Goal: Task Accomplishment & Management: Manage account settings

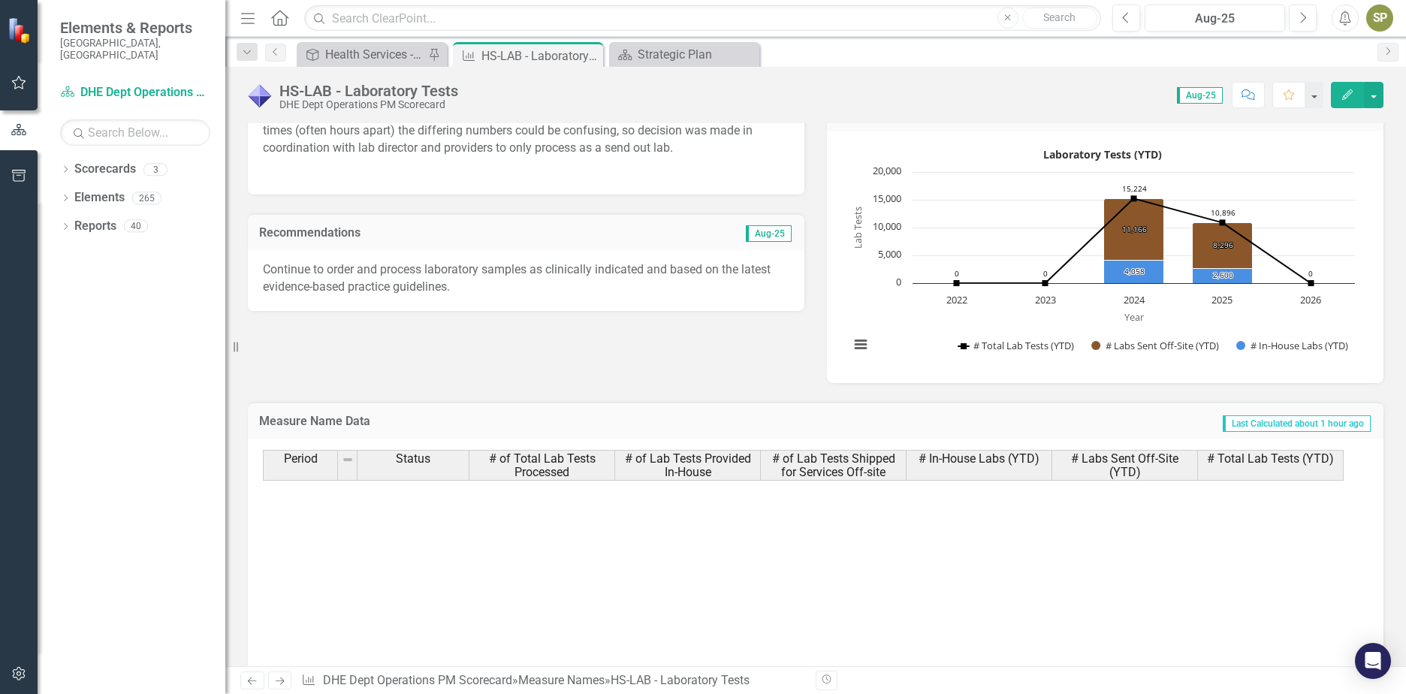
scroll to position [375, 0]
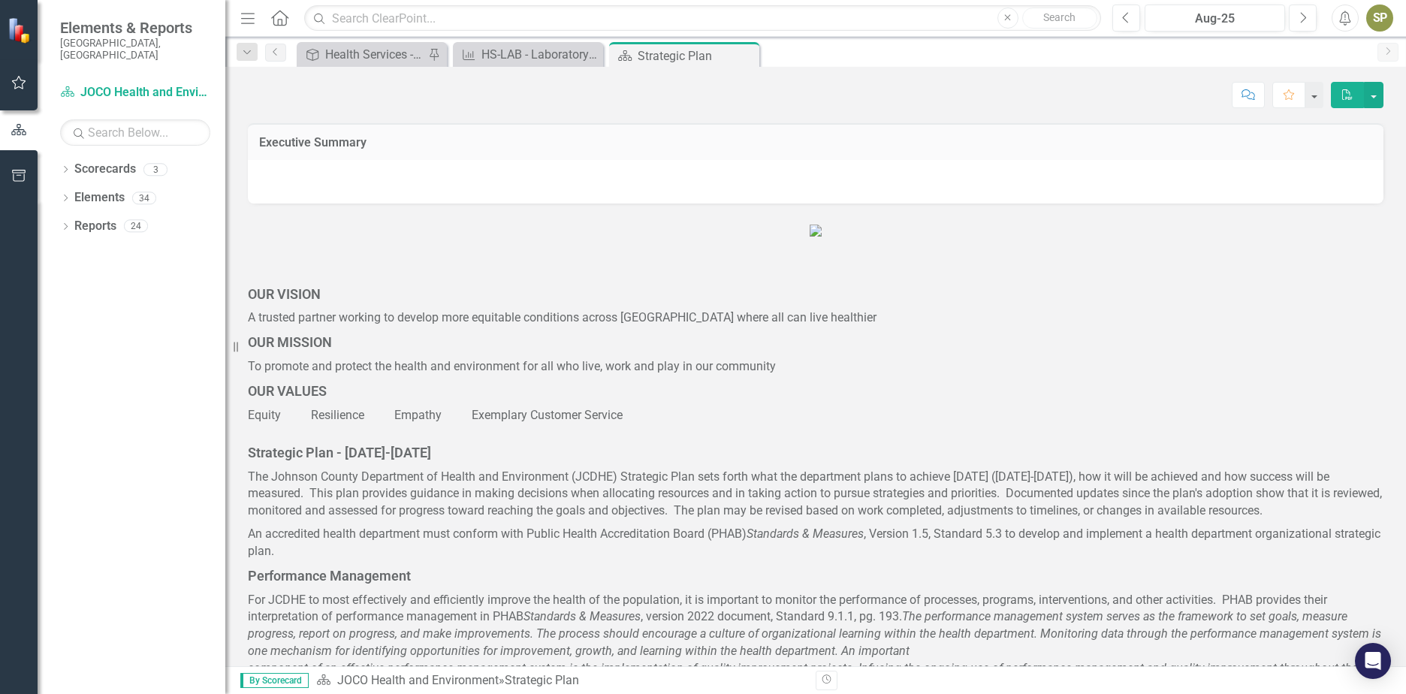
click at [0, 0] on icon "Close" at bounding box center [0, 0] width 0 height 0
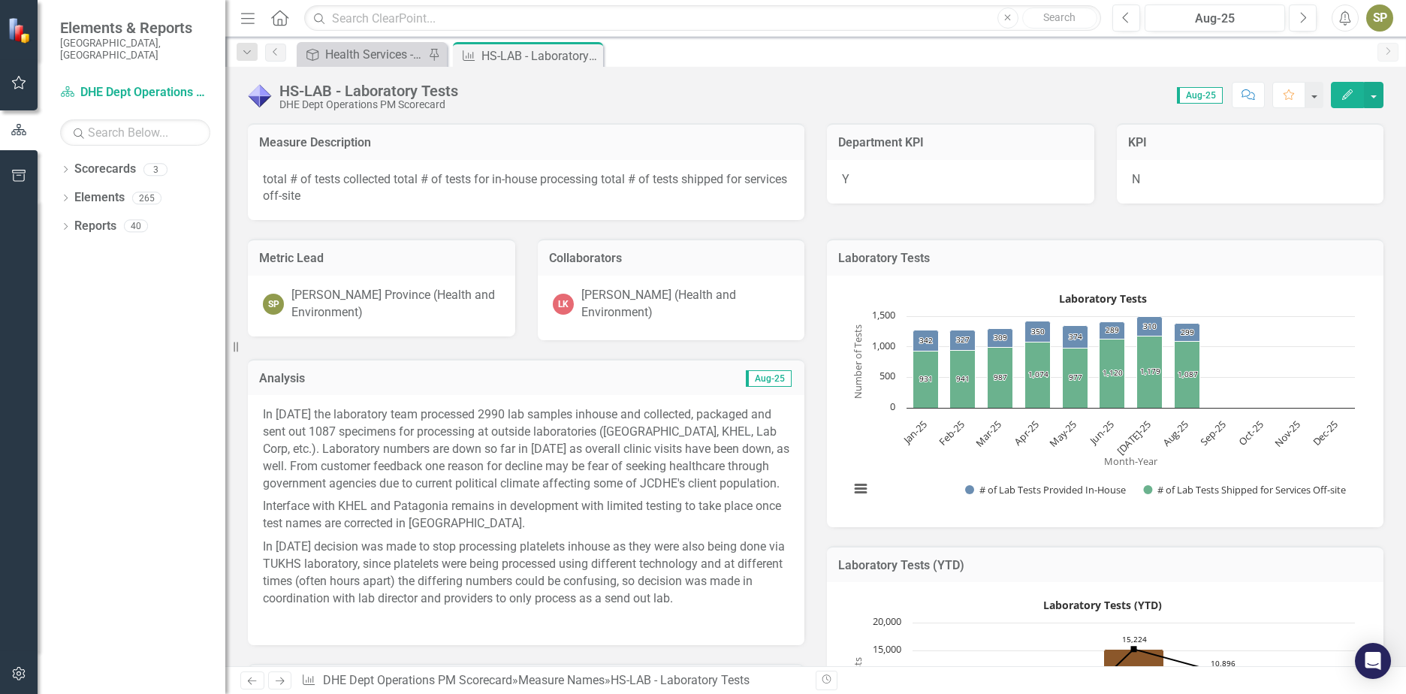
click at [0, 0] on icon "Close" at bounding box center [0, 0] width 0 height 0
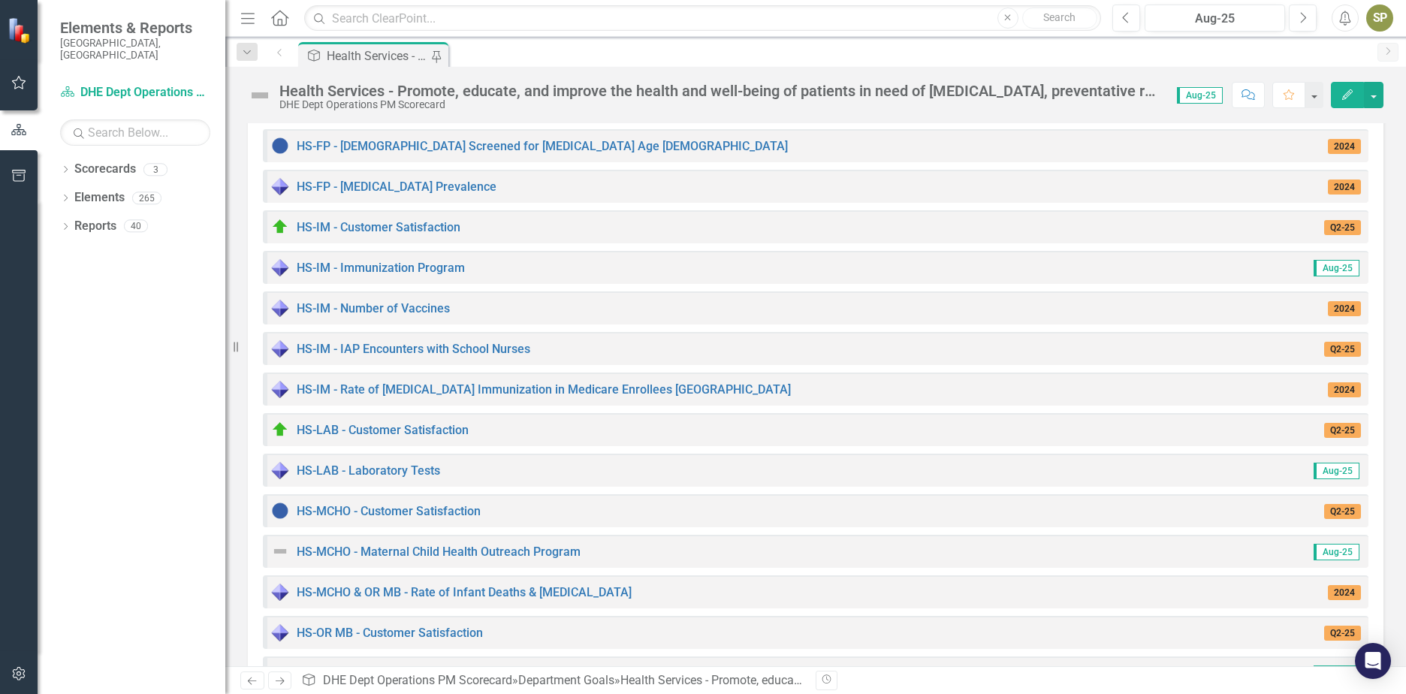
scroll to position [751, 0]
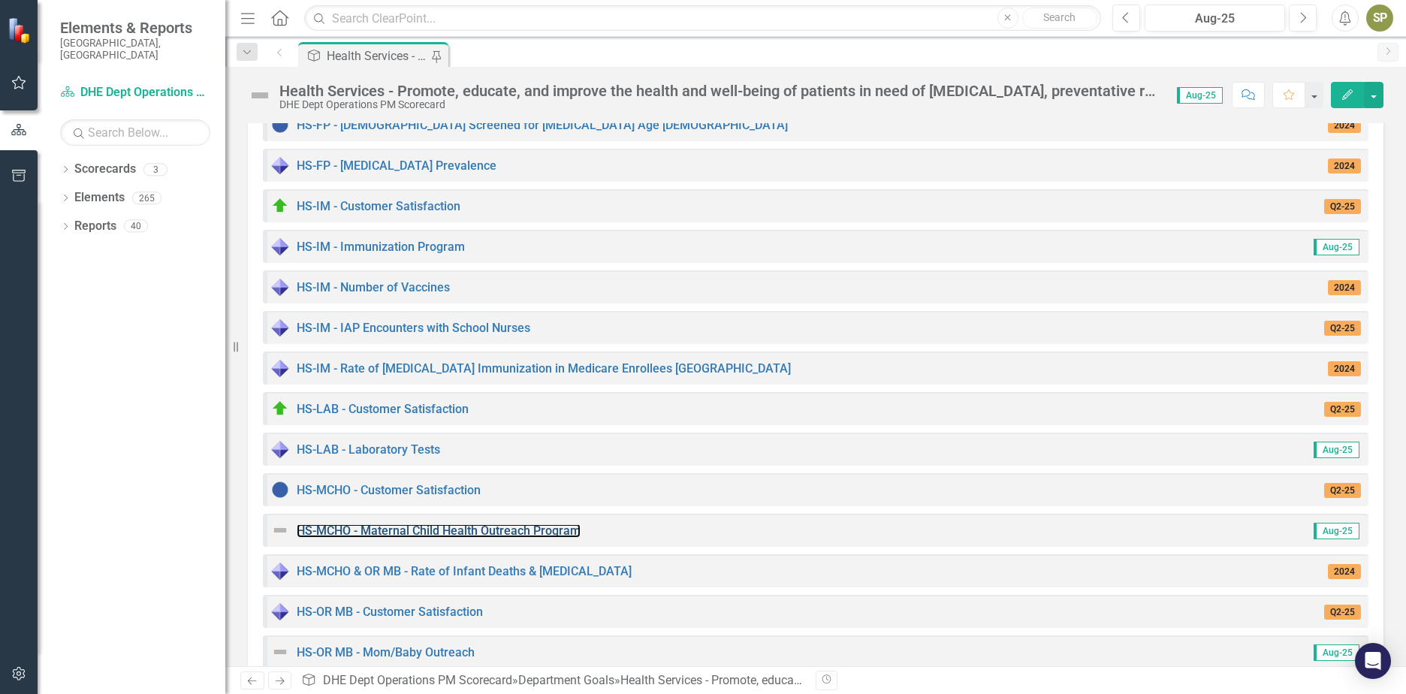
click at [310, 532] on link "HS-MCHO - Maternal Child Health Outreach Program" at bounding box center [439, 530] width 284 height 14
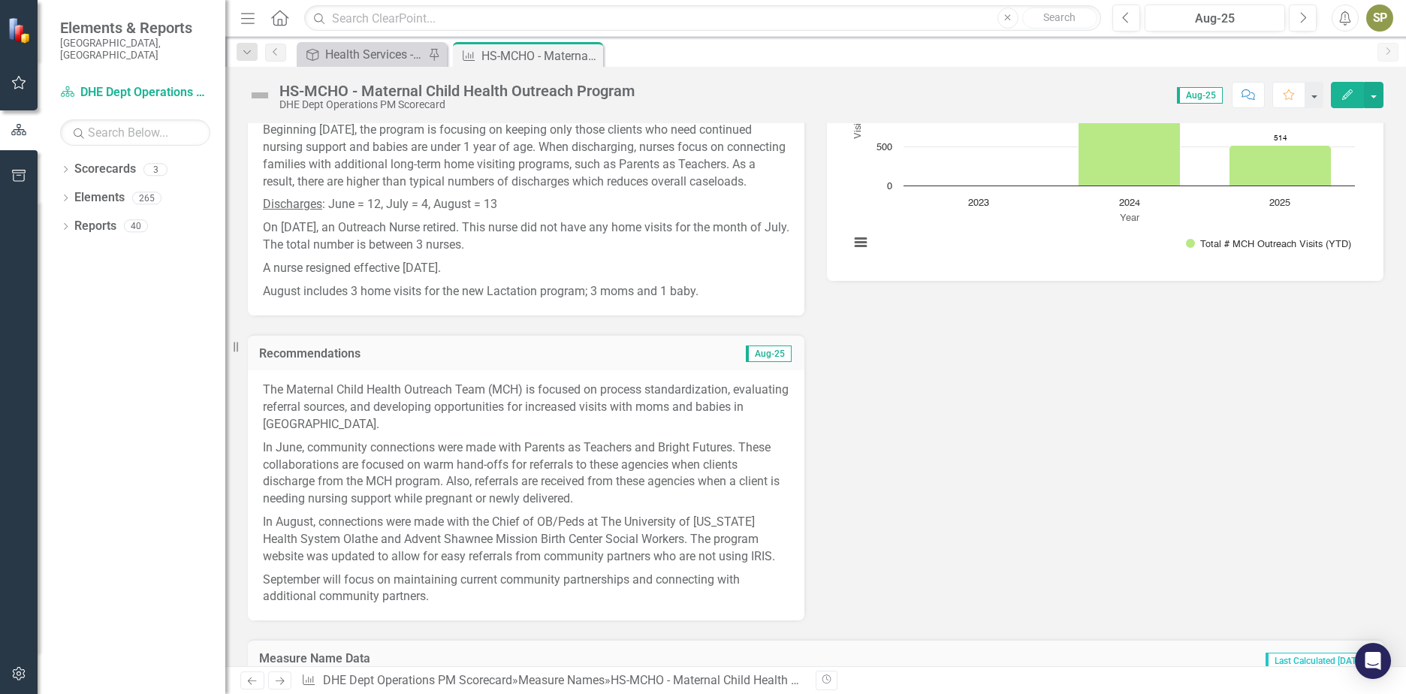
scroll to position [225, 0]
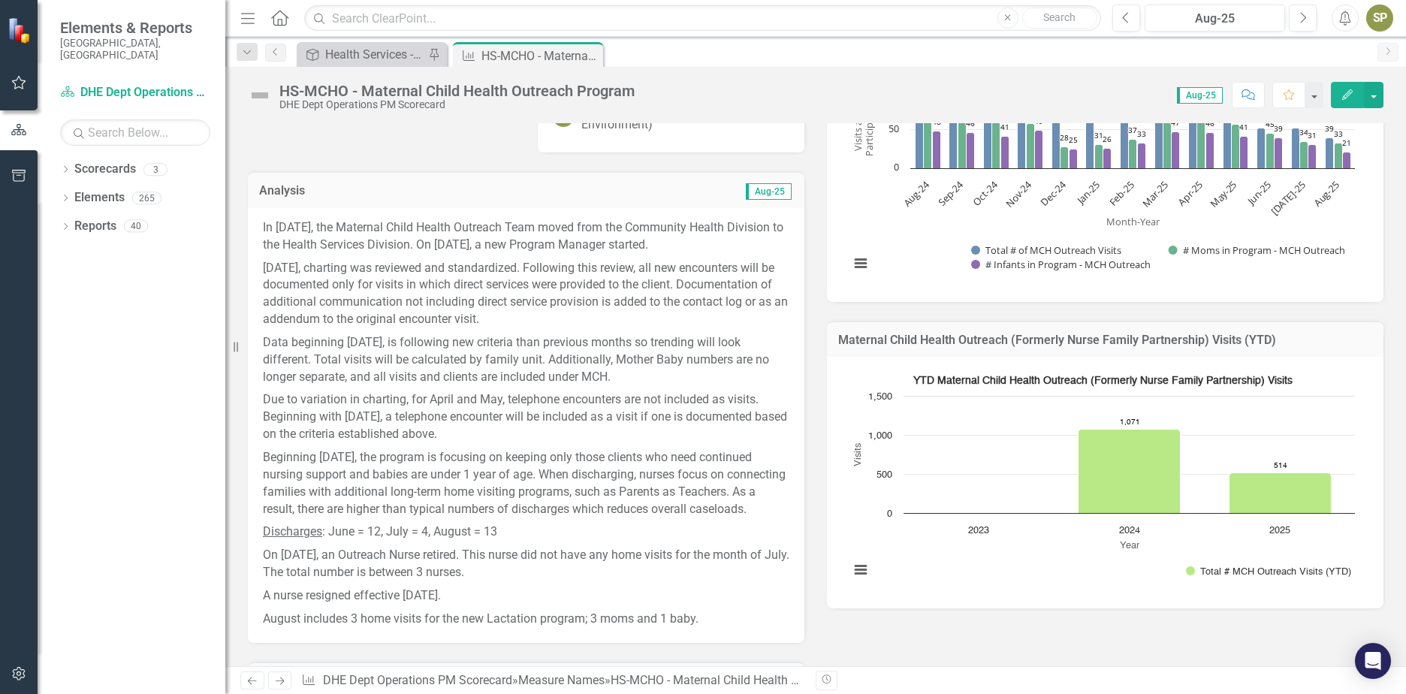
click at [261, 98] on img at bounding box center [260, 95] width 24 height 24
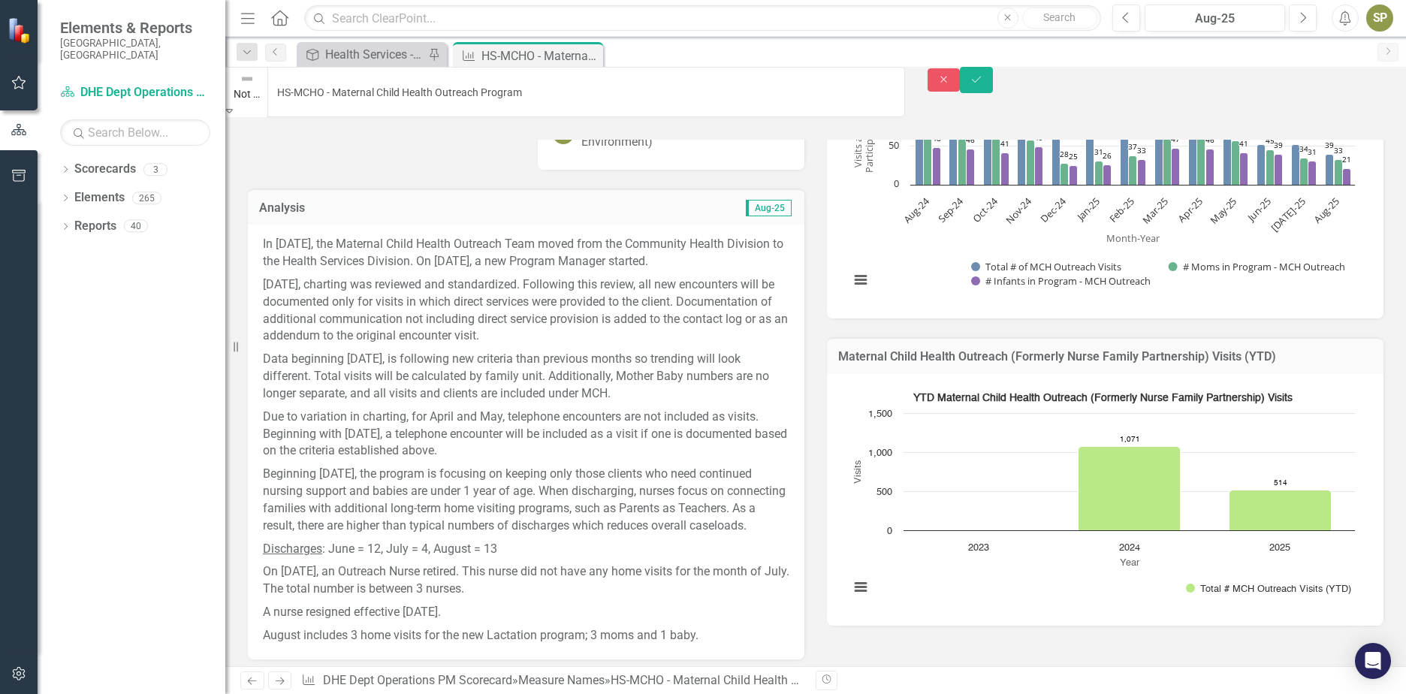
click at [233, 105] on icon "Expand" at bounding box center [229, 110] width 7 height 11
click at [983, 83] on icon "Save" at bounding box center [977, 79] width 14 height 11
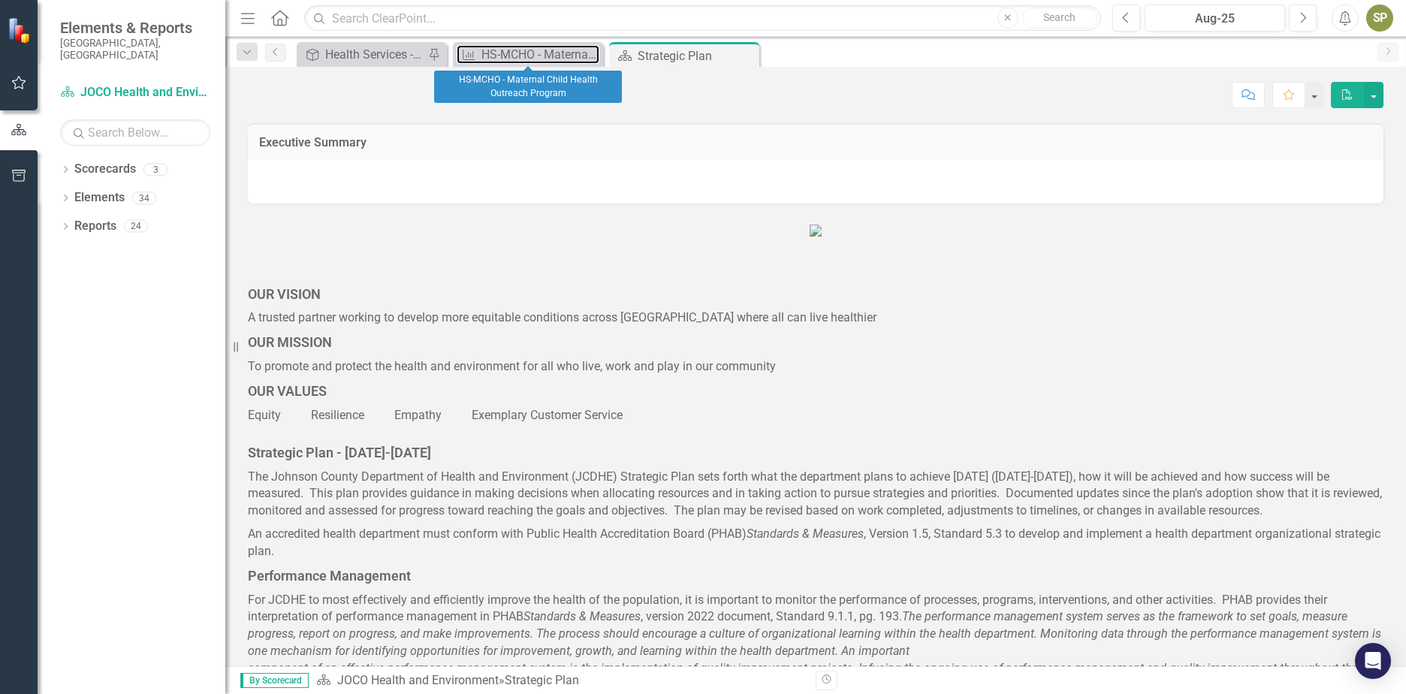
click at [478, 55] on link "Key Success Indicator HS-MCHO - Maternal Child Health Outreach Program" at bounding box center [528, 54] width 143 height 19
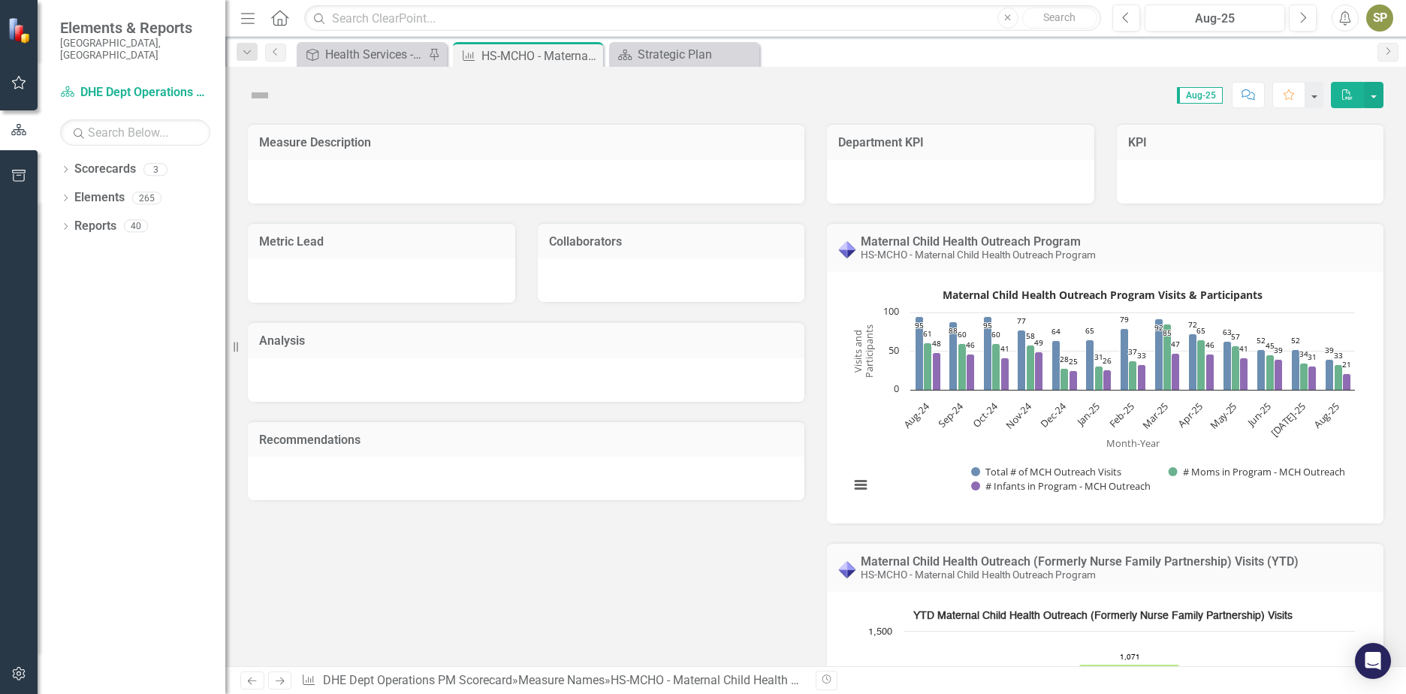
click at [0, 0] on icon at bounding box center [0, 0] width 0 height 0
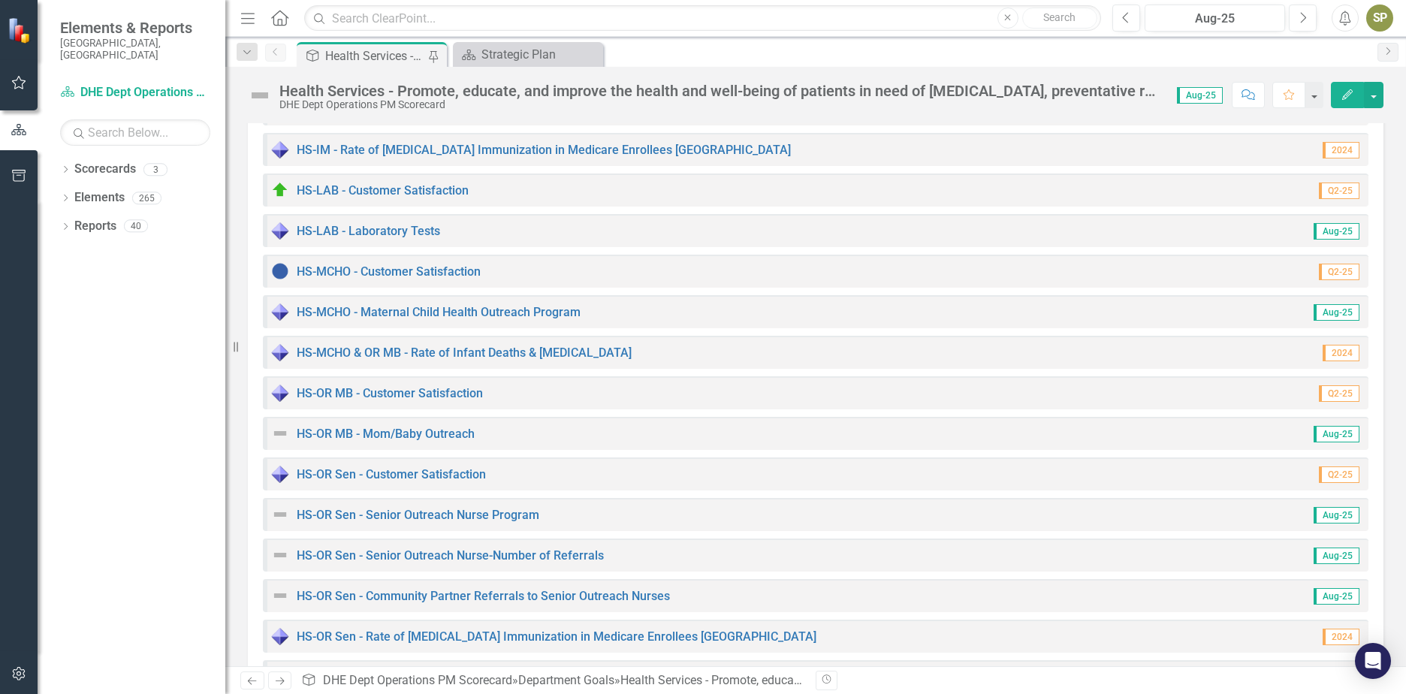
scroll to position [976, 0]
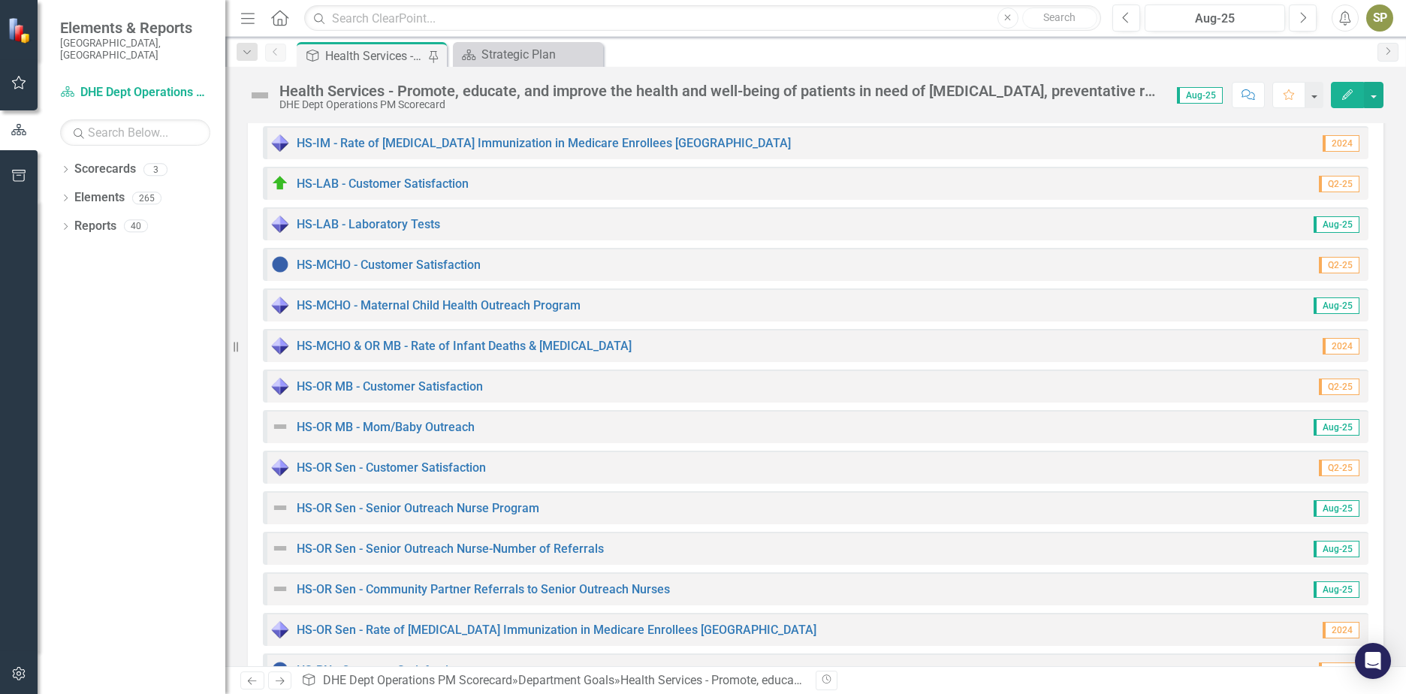
click at [280, 427] on img at bounding box center [280, 427] width 18 height 18
click at [313, 427] on link "HS-OR MB - Mom/Baby Outreach" at bounding box center [386, 427] width 178 height 14
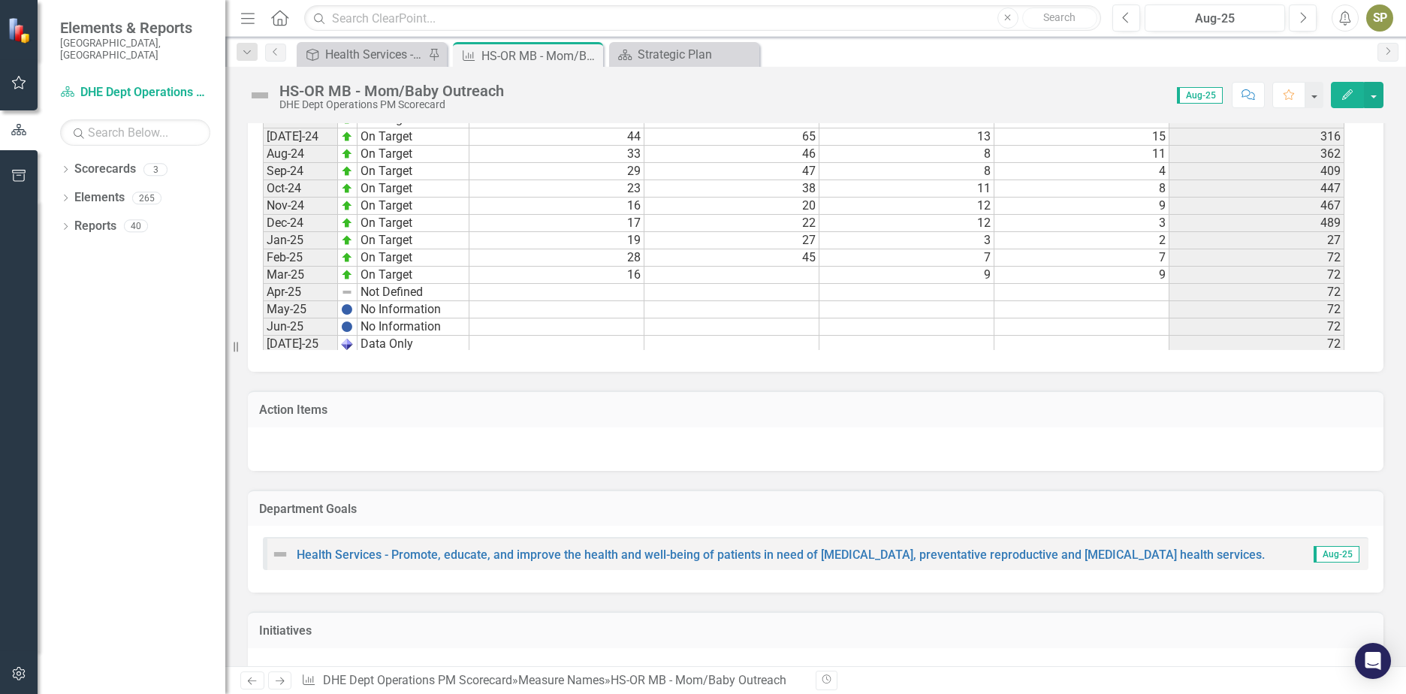
scroll to position [1772, 0]
click at [264, 95] on img at bounding box center [260, 95] width 24 height 24
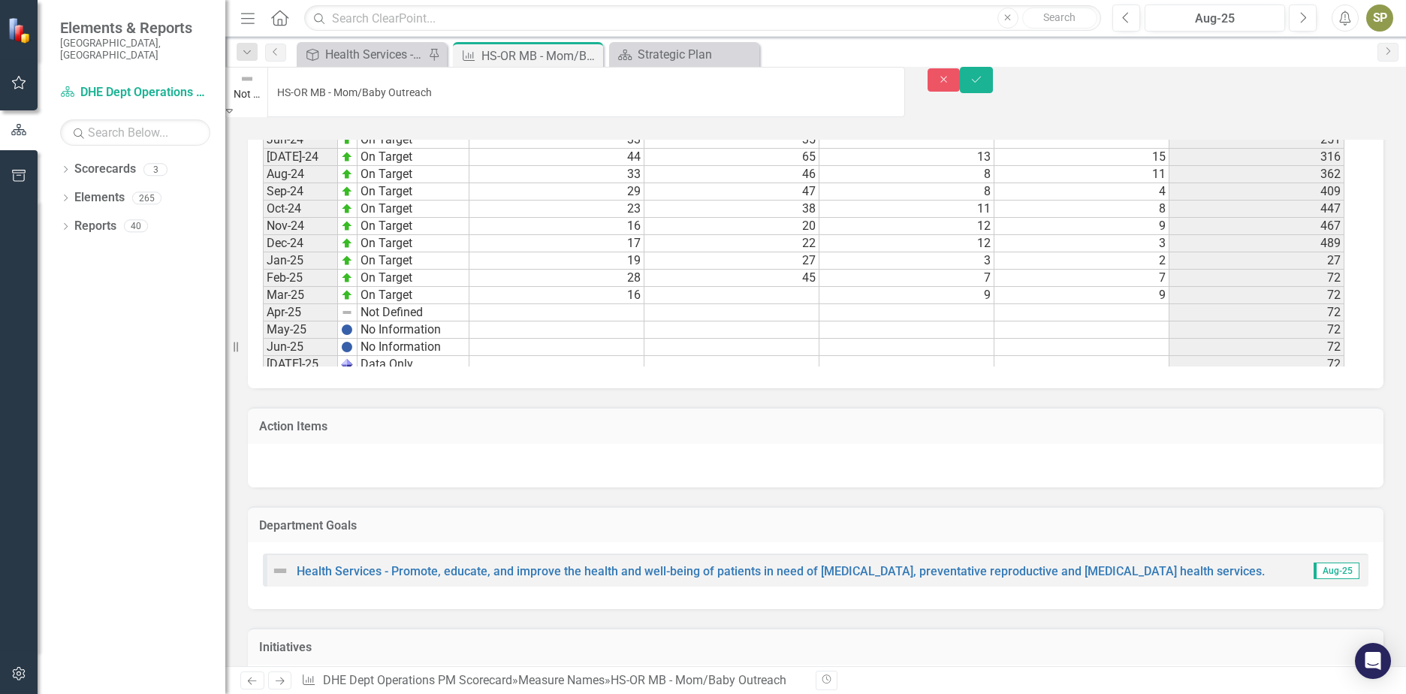
click at [233, 105] on icon "Expand" at bounding box center [229, 110] width 7 height 11
click at [983, 85] on icon "Save" at bounding box center [977, 79] width 14 height 11
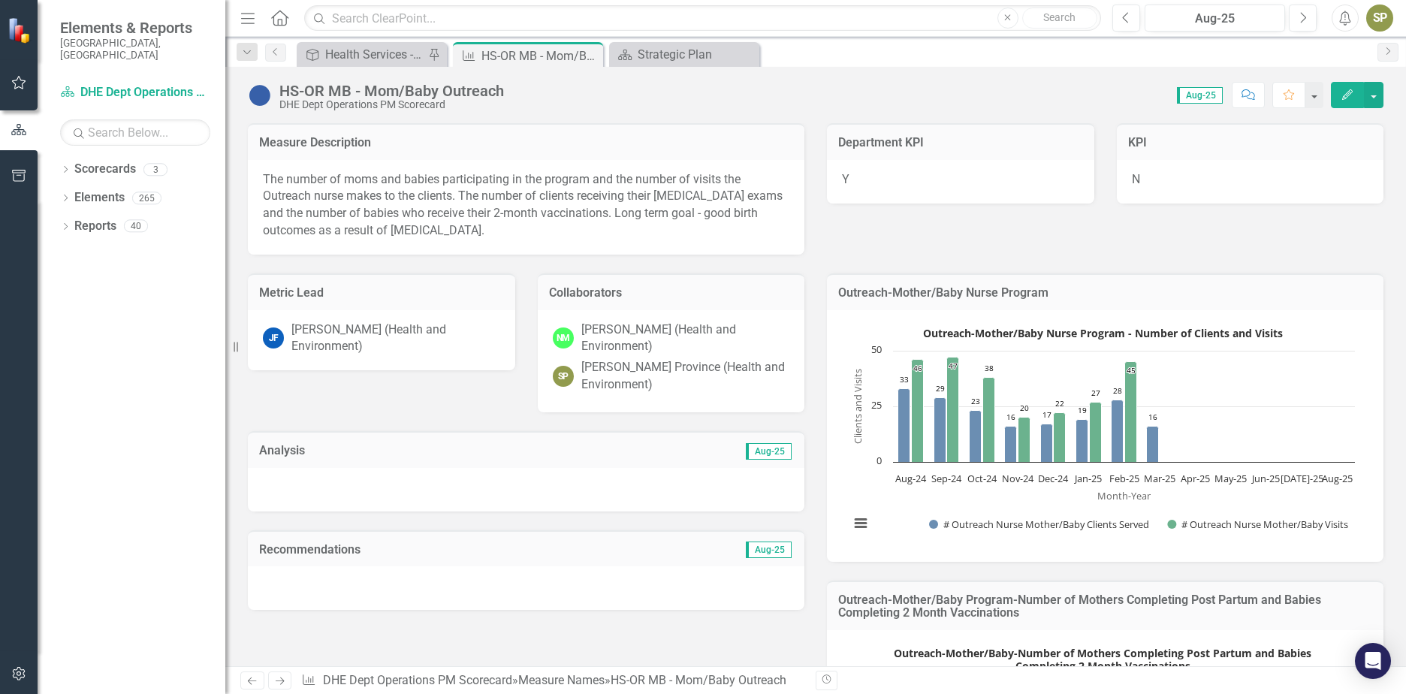
click at [0, 0] on icon "Close" at bounding box center [0, 0] width 0 height 0
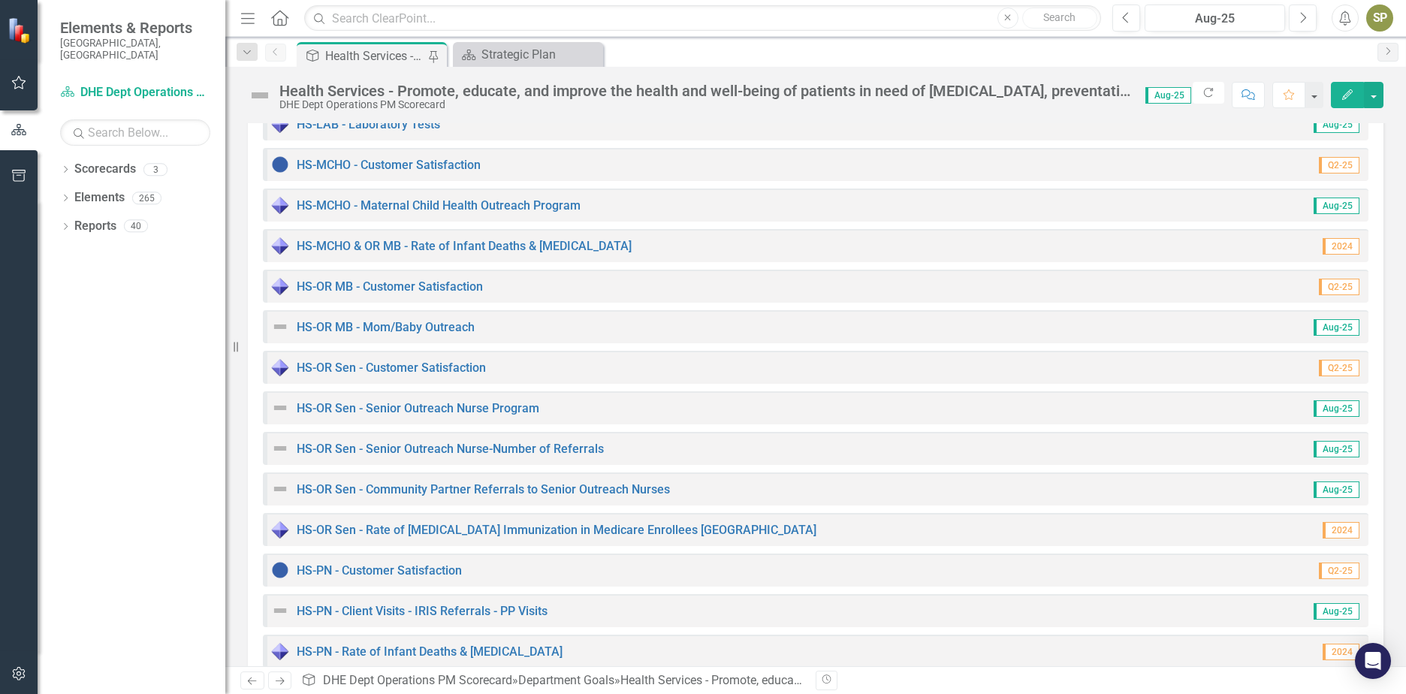
scroll to position [1051, 0]
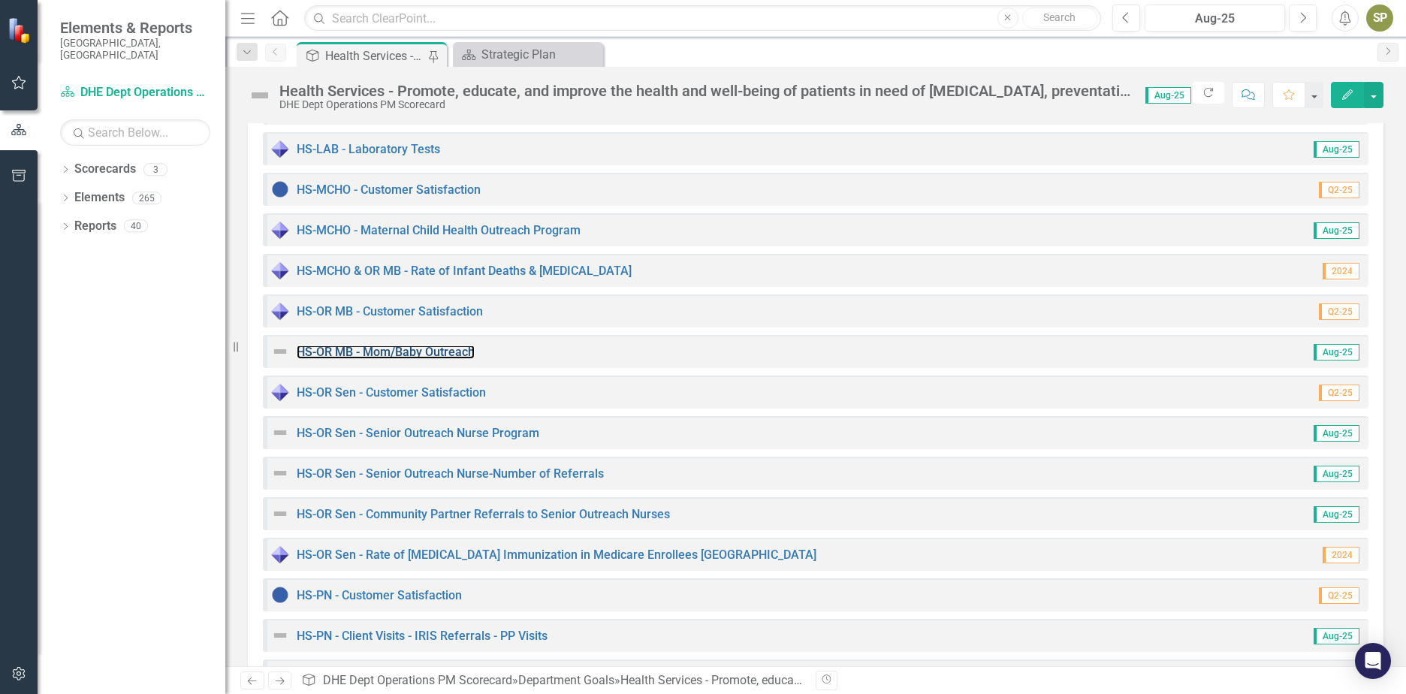
click at [335, 348] on link "HS-OR MB - Mom/Baby Outreach" at bounding box center [386, 352] width 178 height 14
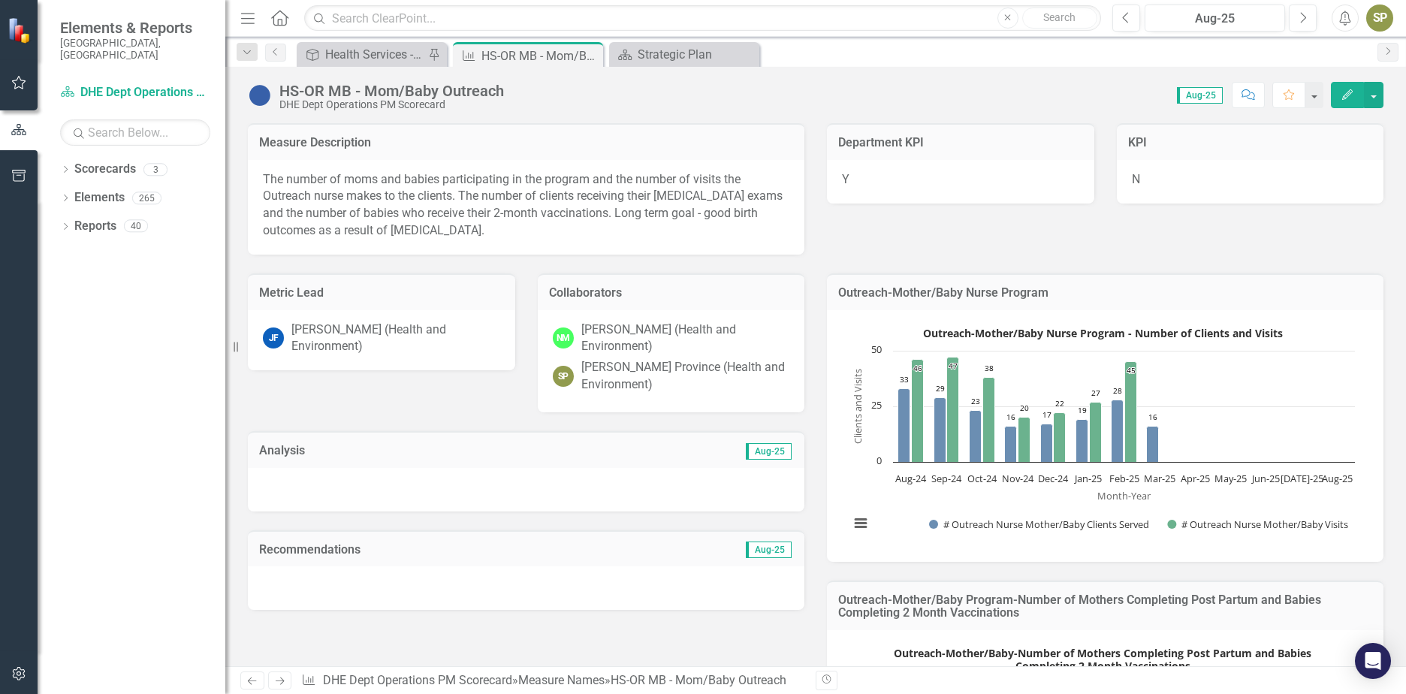
click at [253, 59] on div "Dropdown" at bounding box center [247, 52] width 21 height 18
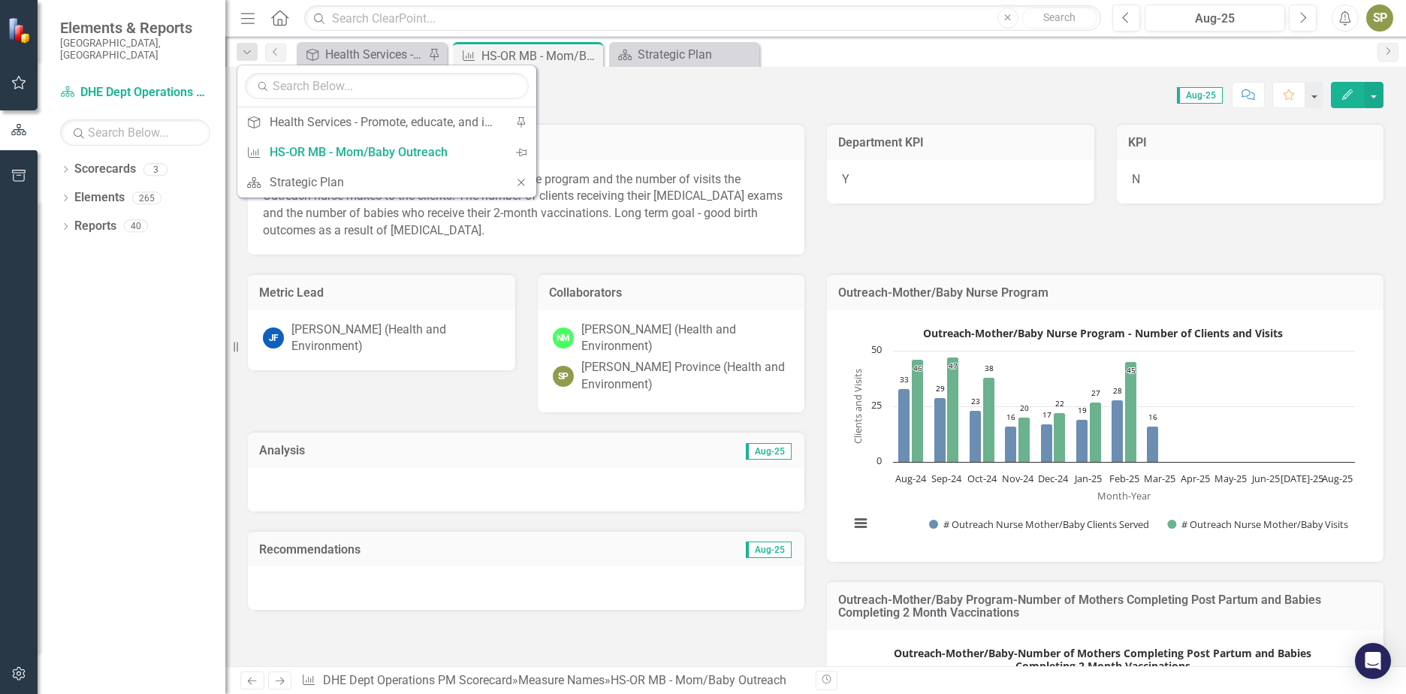
drag, startPoint x: 253, startPoint y: 59, endPoint x: 605, endPoint y: 83, distance: 353.0
click at [604, 81] on div "Menu Home Search Close Search Previous Aug-25 Next Alerts SP User Edit Profile …" at bounding box center [815, 347] width 1181 height 694
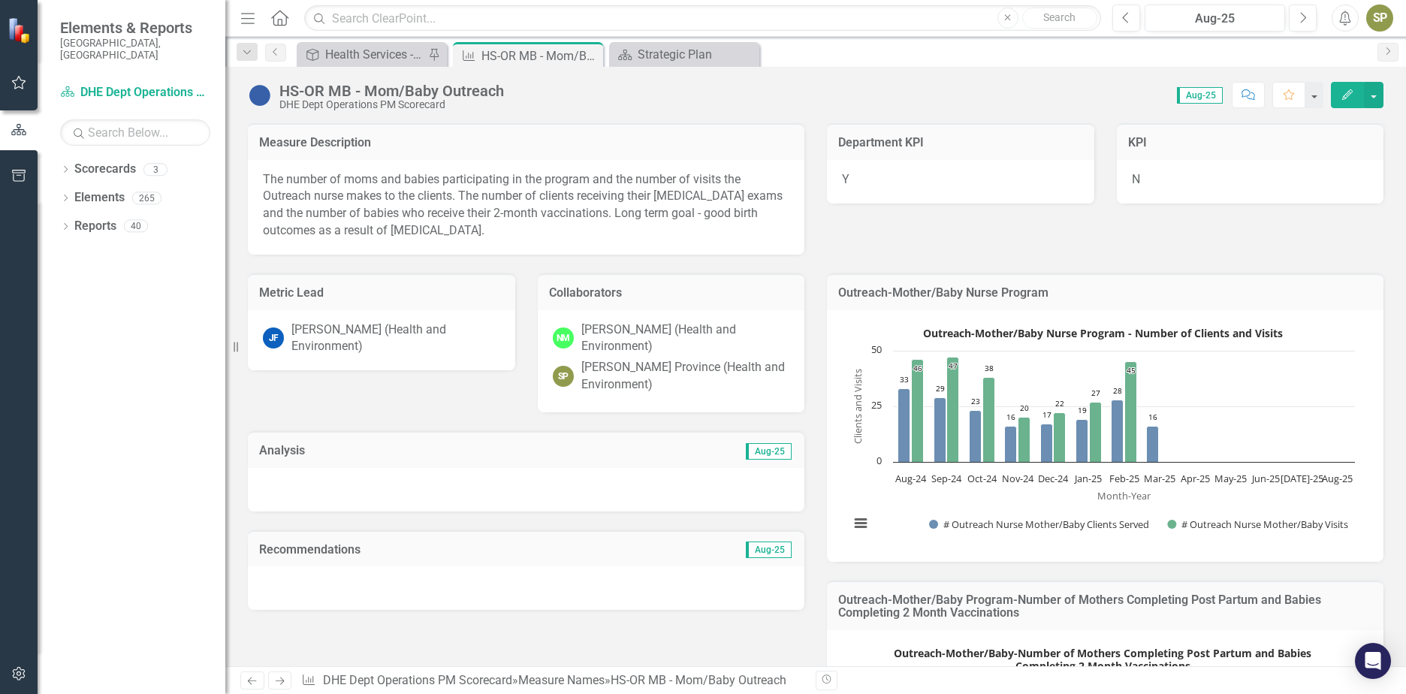
click at [610, 94] on div "Score: 0.00 Aug-25 Completed Comment Favorite Edit" at bounding box center [947, 95] width 872 height 26
click at [0, 0] on icon "Close" at bounding box center [0, 0] width 0 height 0
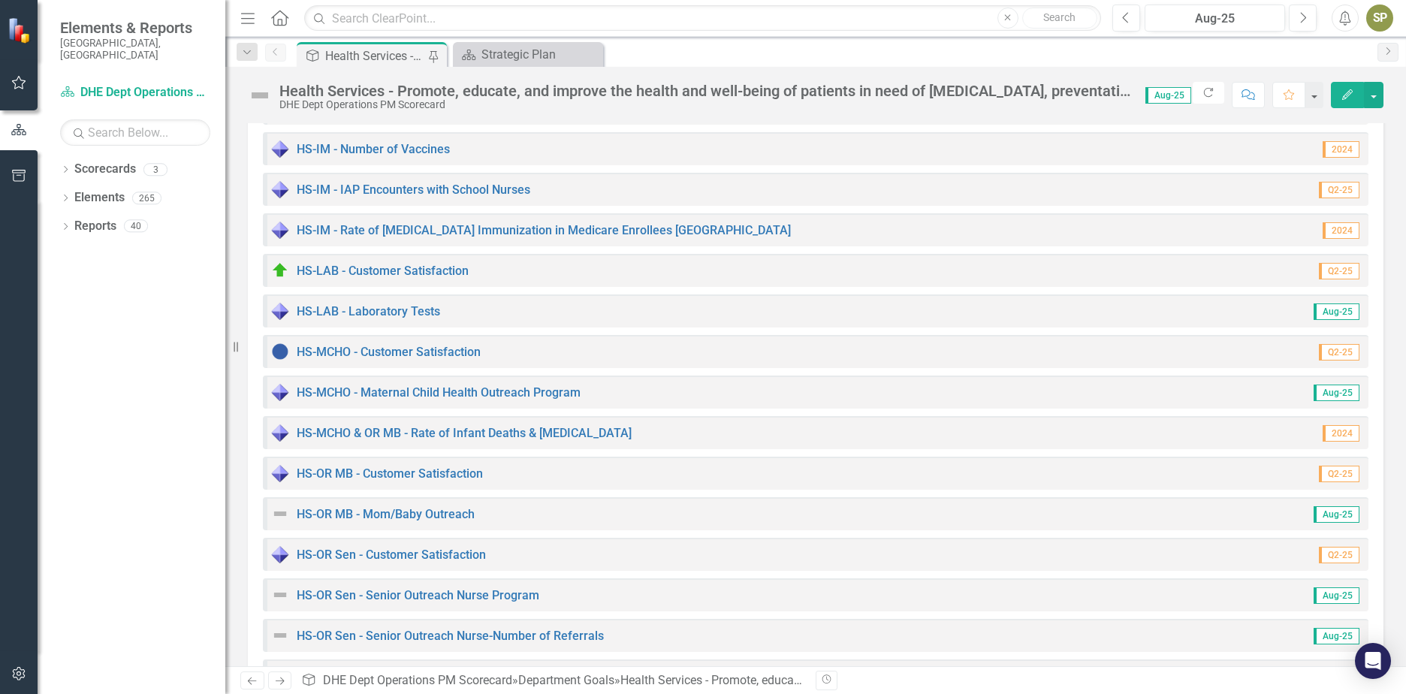
scroll to position [976, 0]
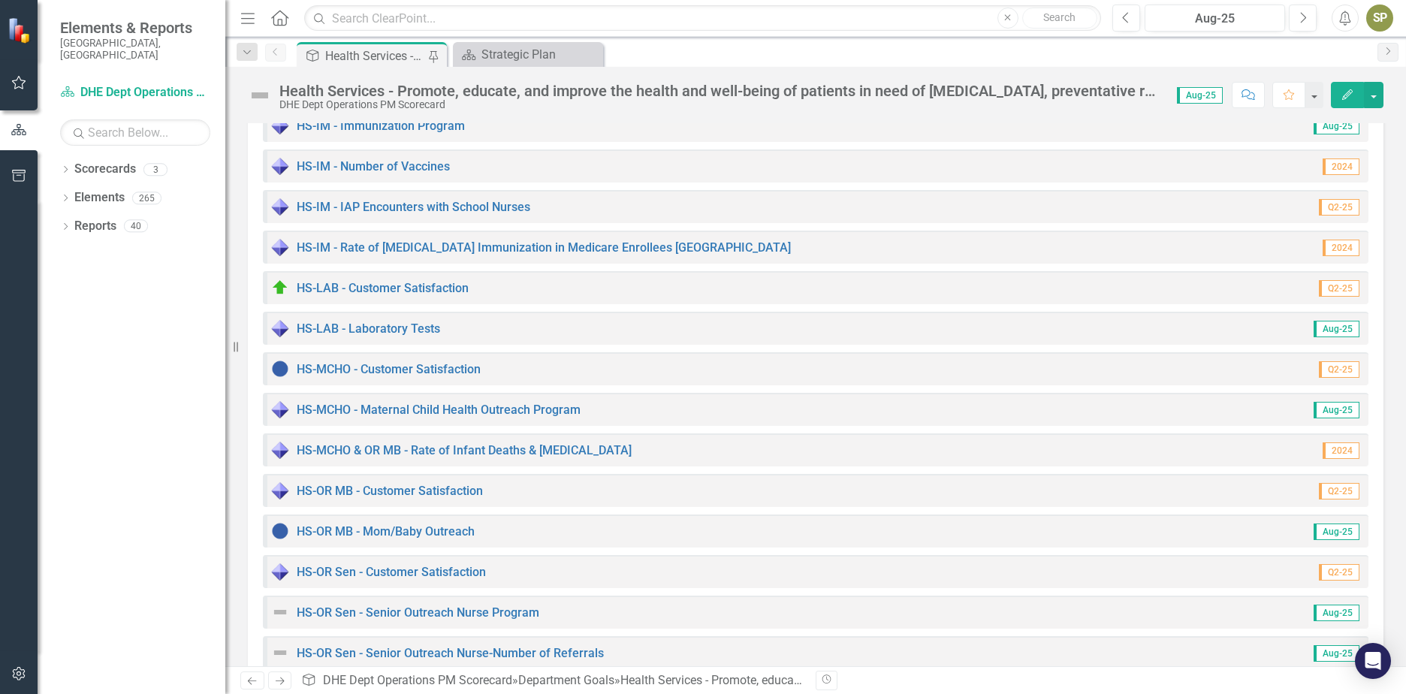
scroll to position [976, 0]
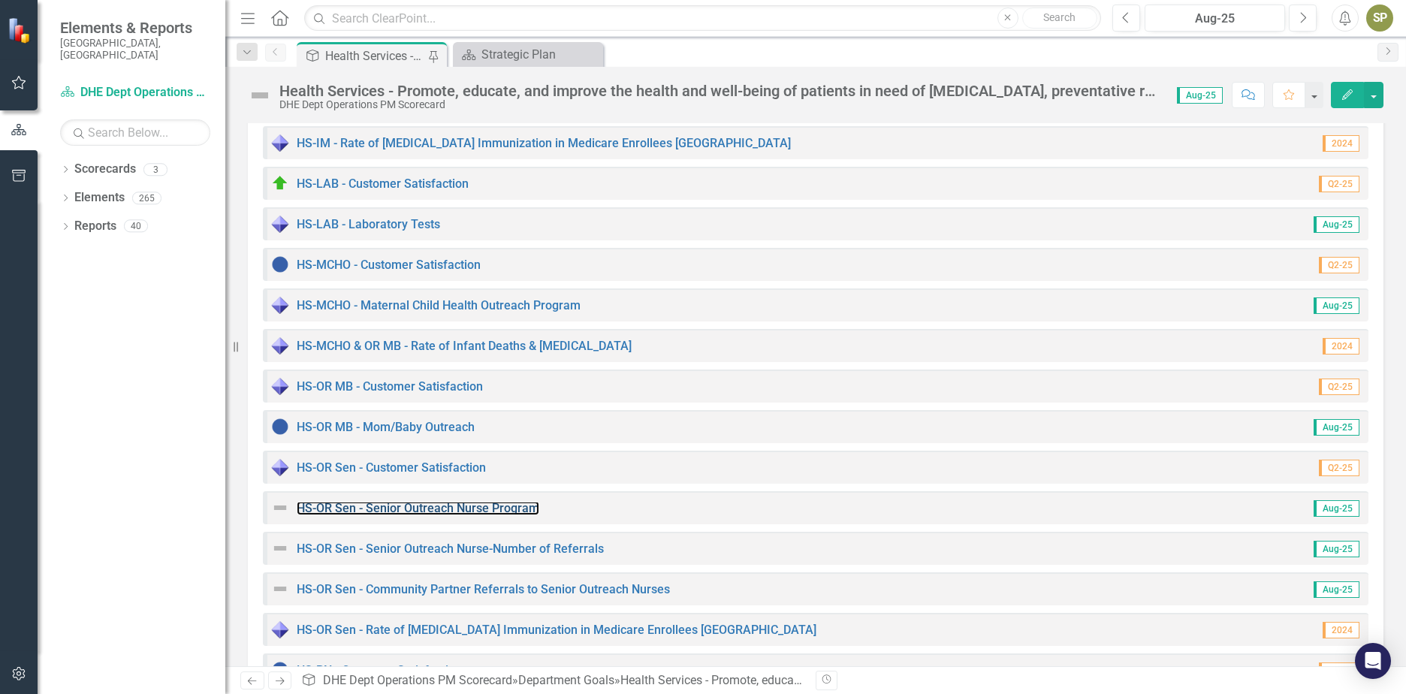
click at [315, 502] on link "HS-OR Sen - Senior Outreach Nurse Program" at bounding box center [418, 508] width 243 height 14
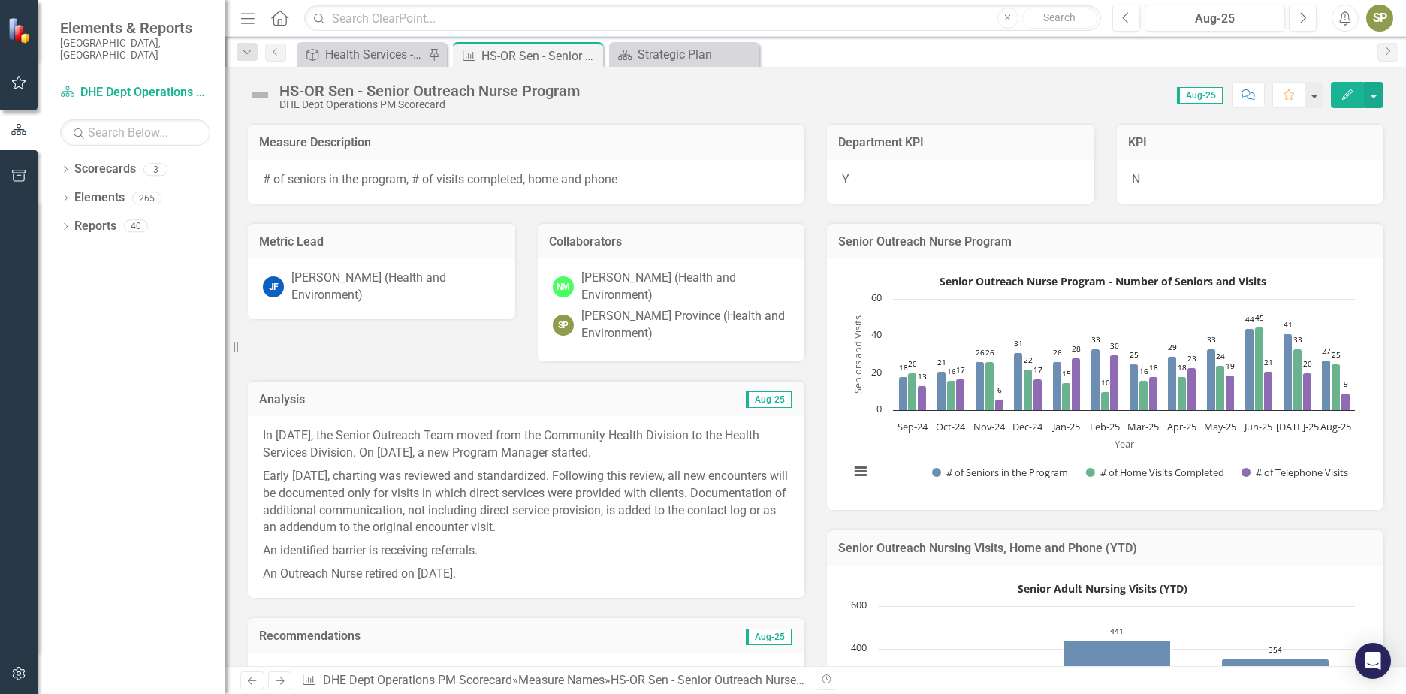
click at [257, 95] on img at bounding box center [260, 95] width 24 height 24
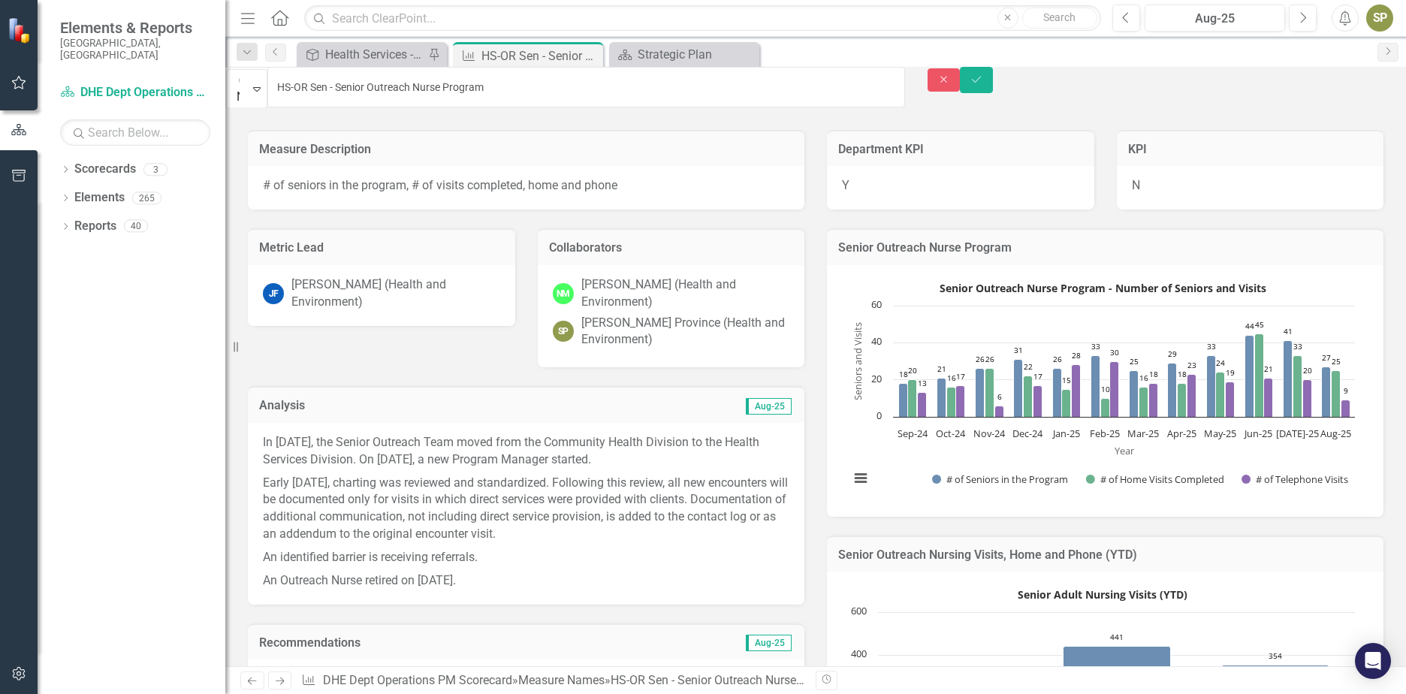
click at [261, 89] on icon "Expand" at bounding box center [257, 89] width 8 height 12
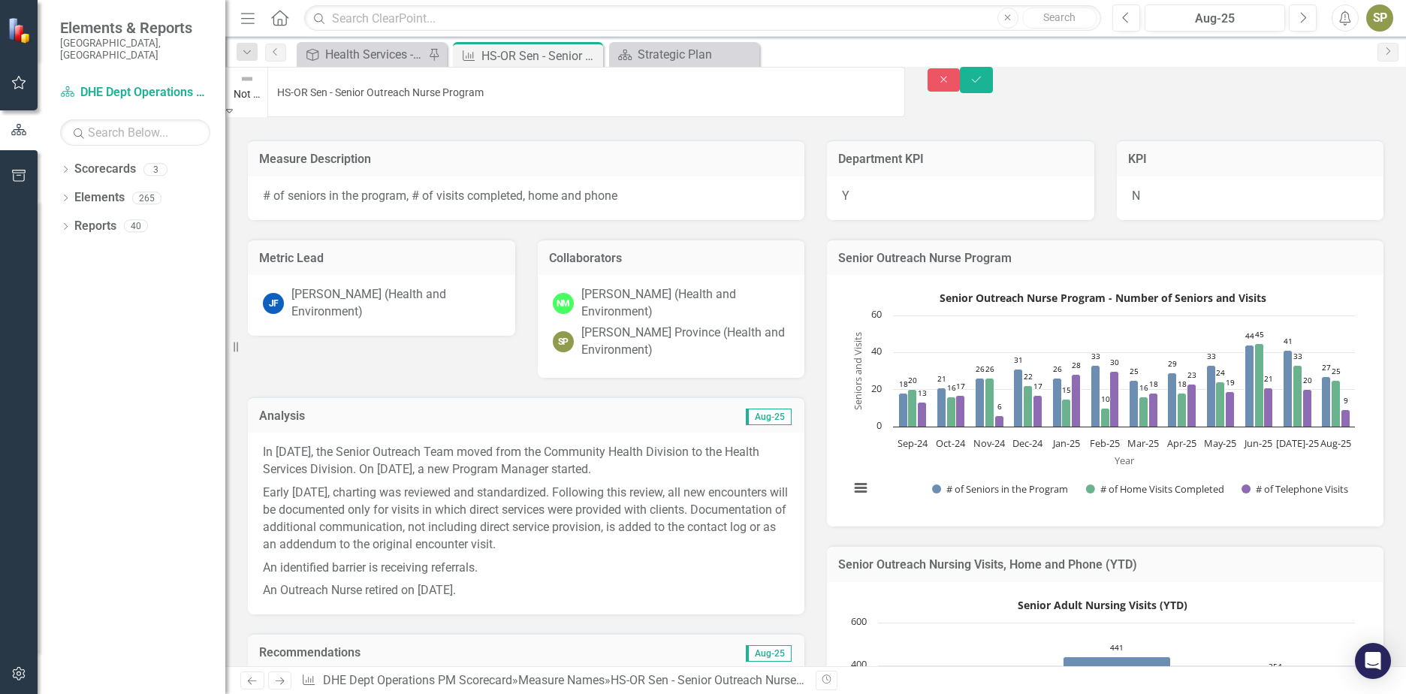
drag, startPoint x: 300, startPoint y: 234, endPoint x: 299, endPoint y: 215, distance: 19.5
click at [983, 85] on icon "Save" at bounding box center [977, 79] width 14 height 11
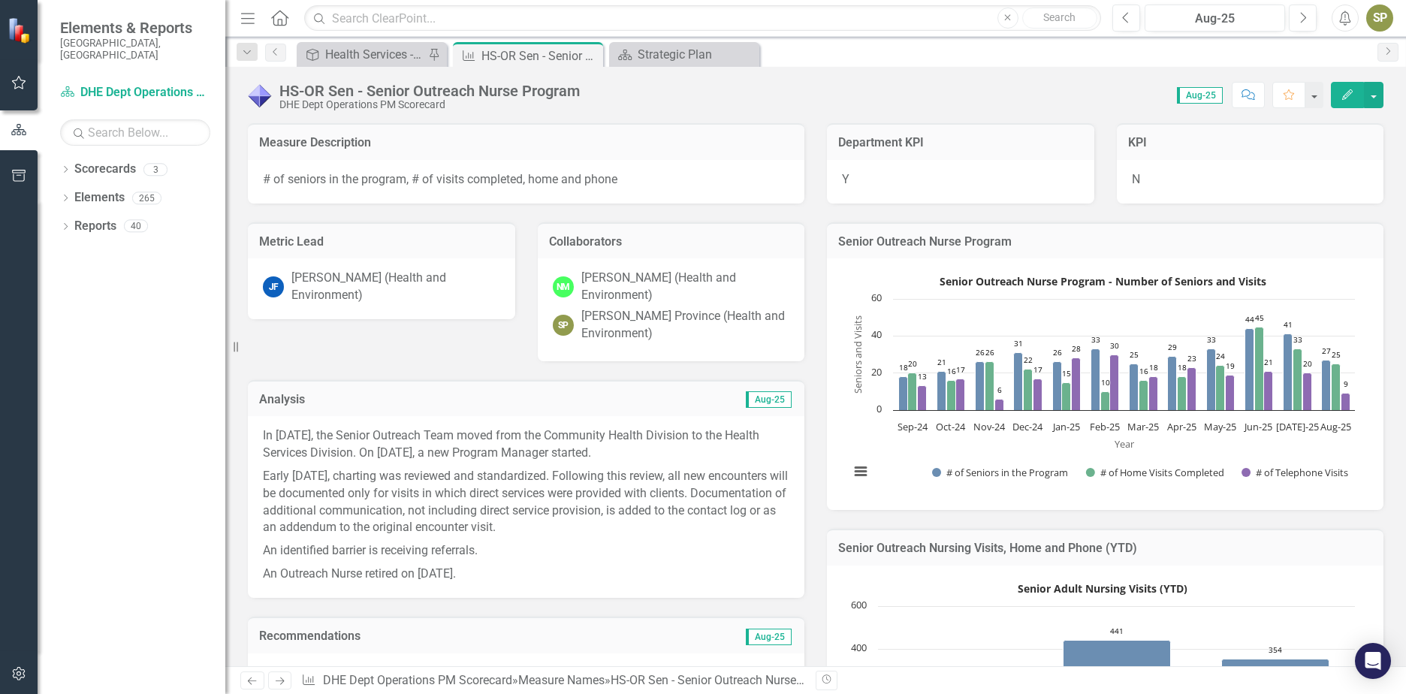
click at [0, 0] on icon "Close" at bounding box center [0, 0] width 0 height 0
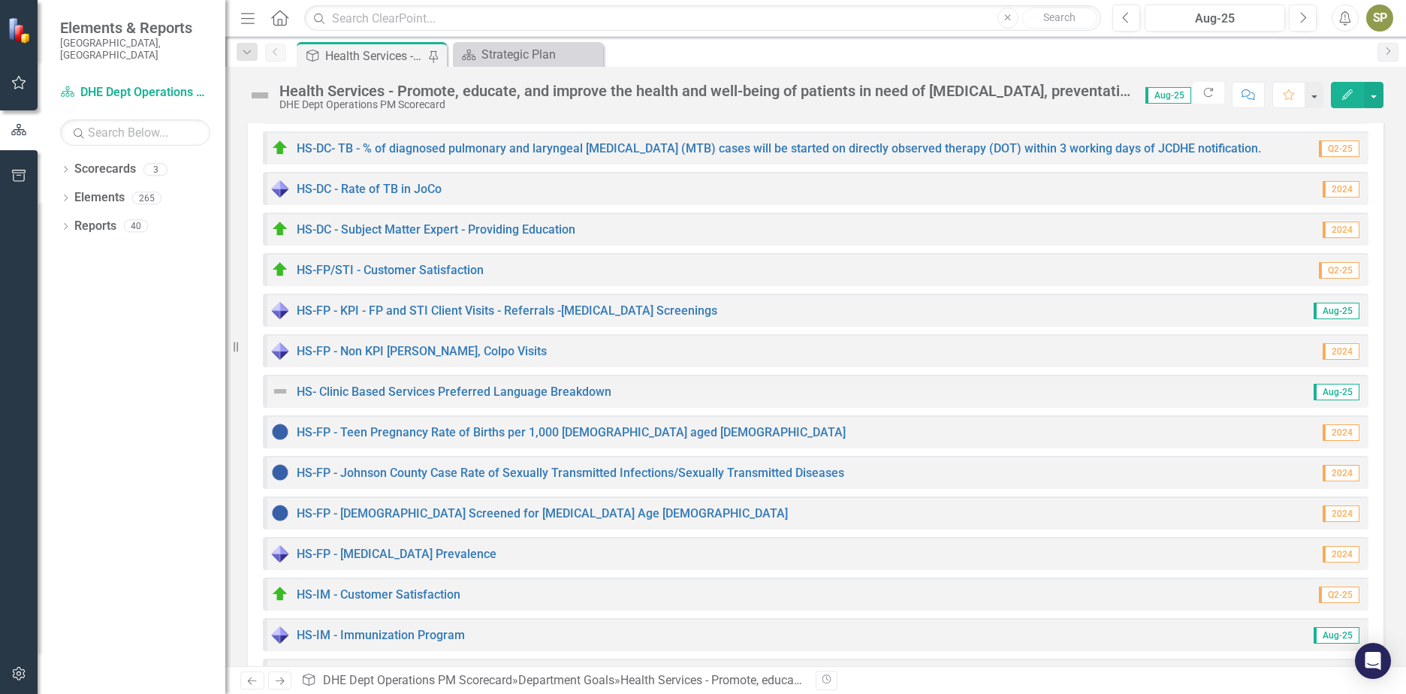
scroll to position [451, 0]
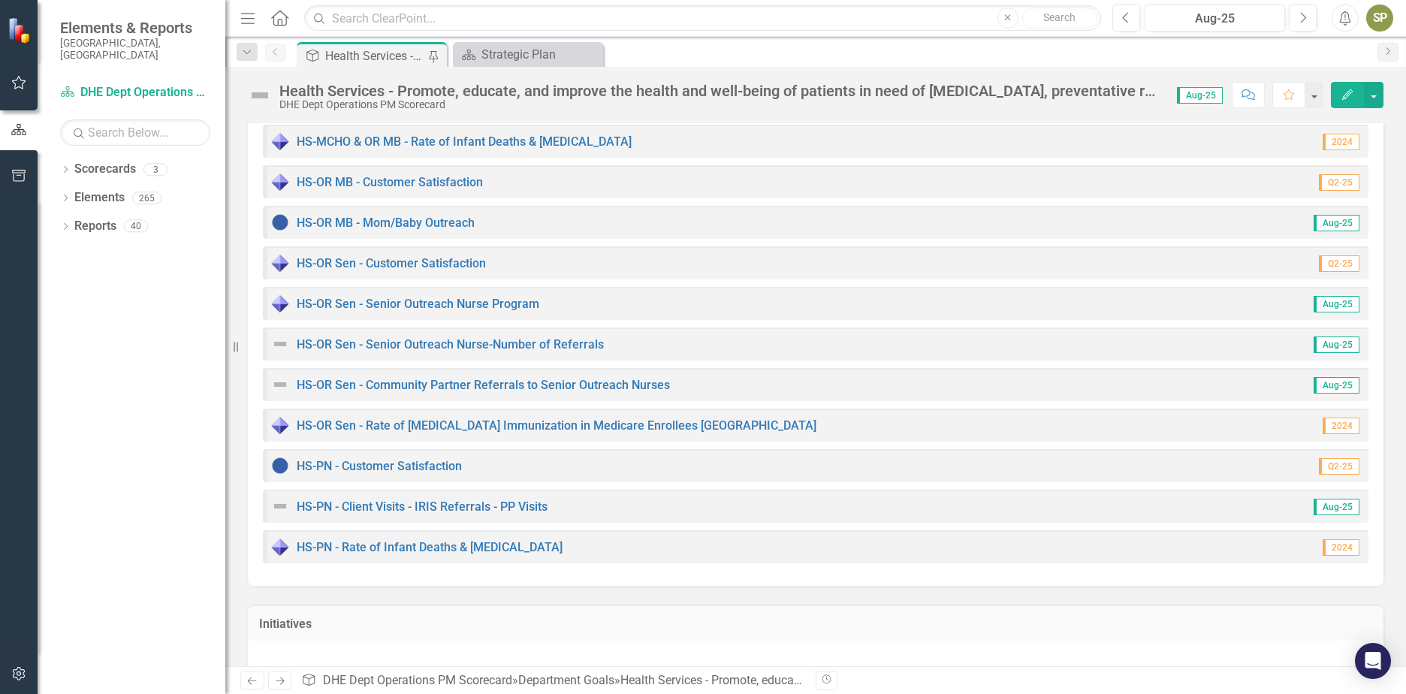
scroll to position [1202, 0]
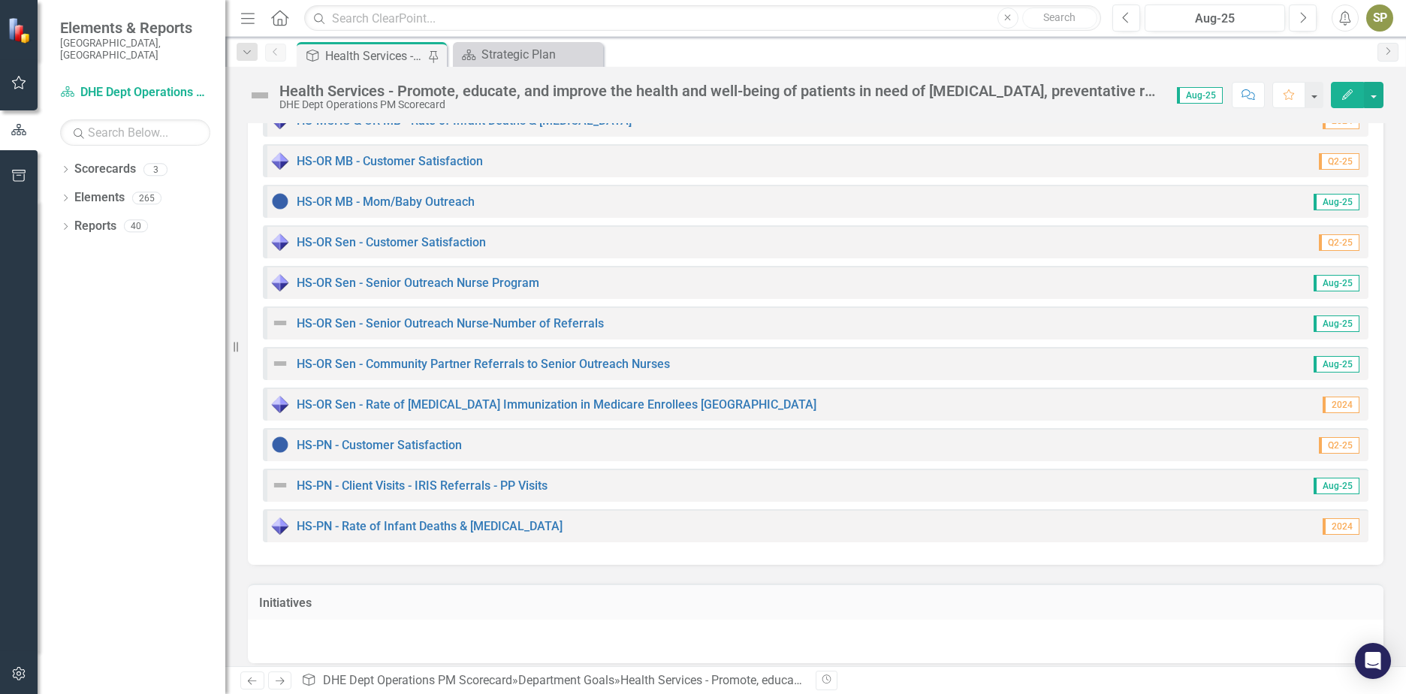
click at [342, 317] on div "HS-OR Sen - Senior Outreach Nurse-Number of Referrals" at bounding box center [437, 323] width 333 height 18
click at [342, 323] on link "HS-OR Sen - Senior Outreach Nurse-Number of Referrals" at bounding box center [450, 323] width 307 height 14
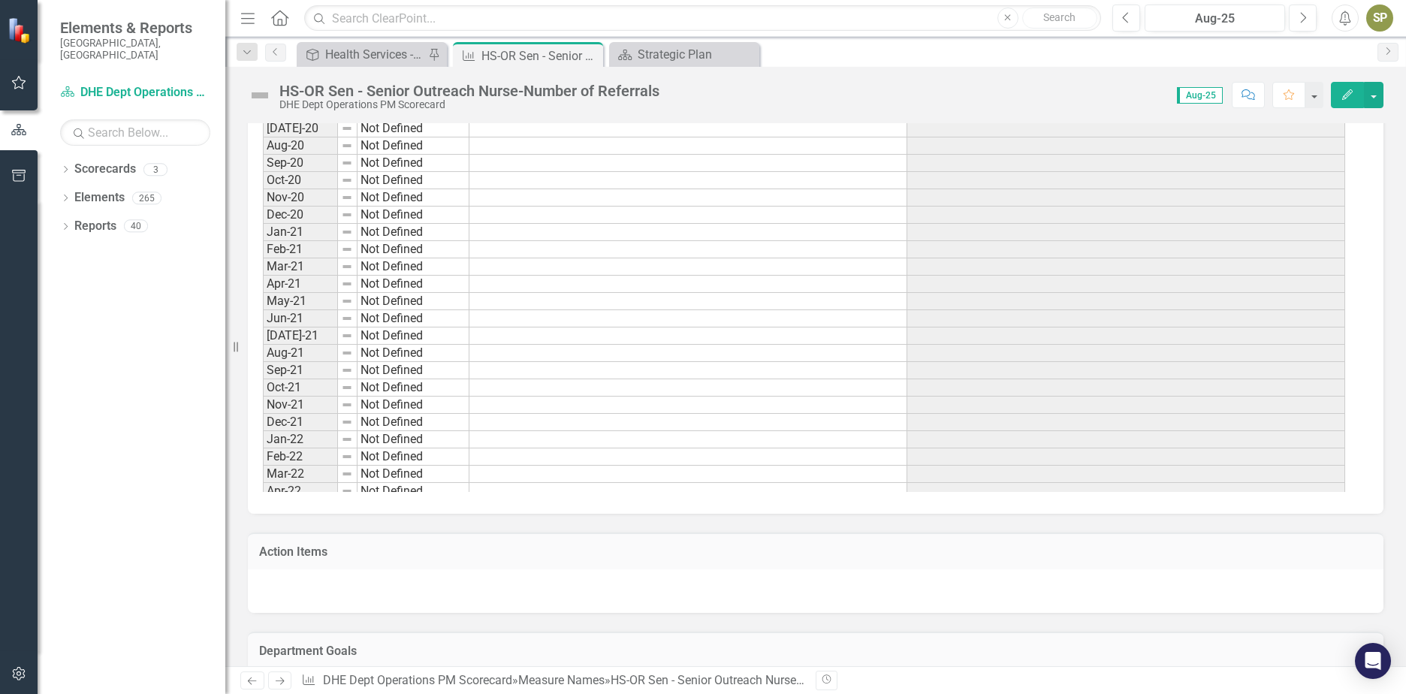
scroll to position [574, 0]
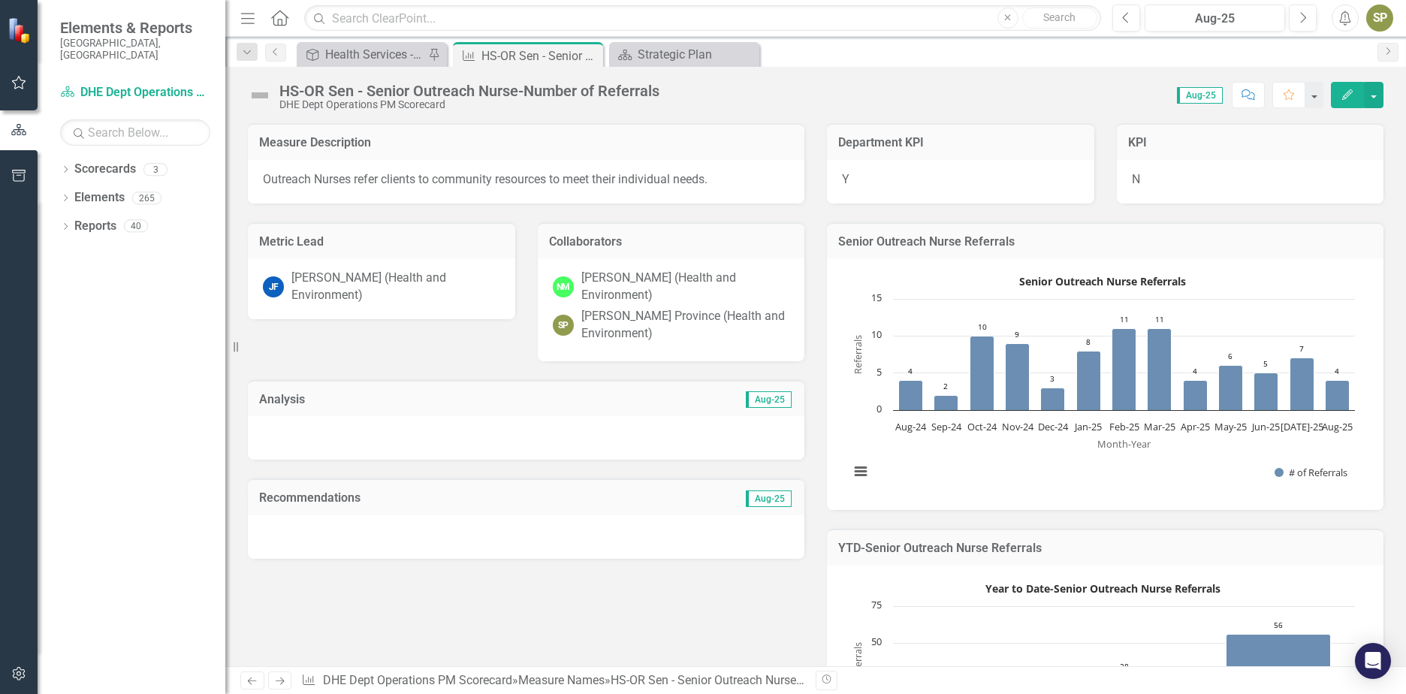
click at [432, 424] on div at bounding box center [526, 438] width 556 height 44
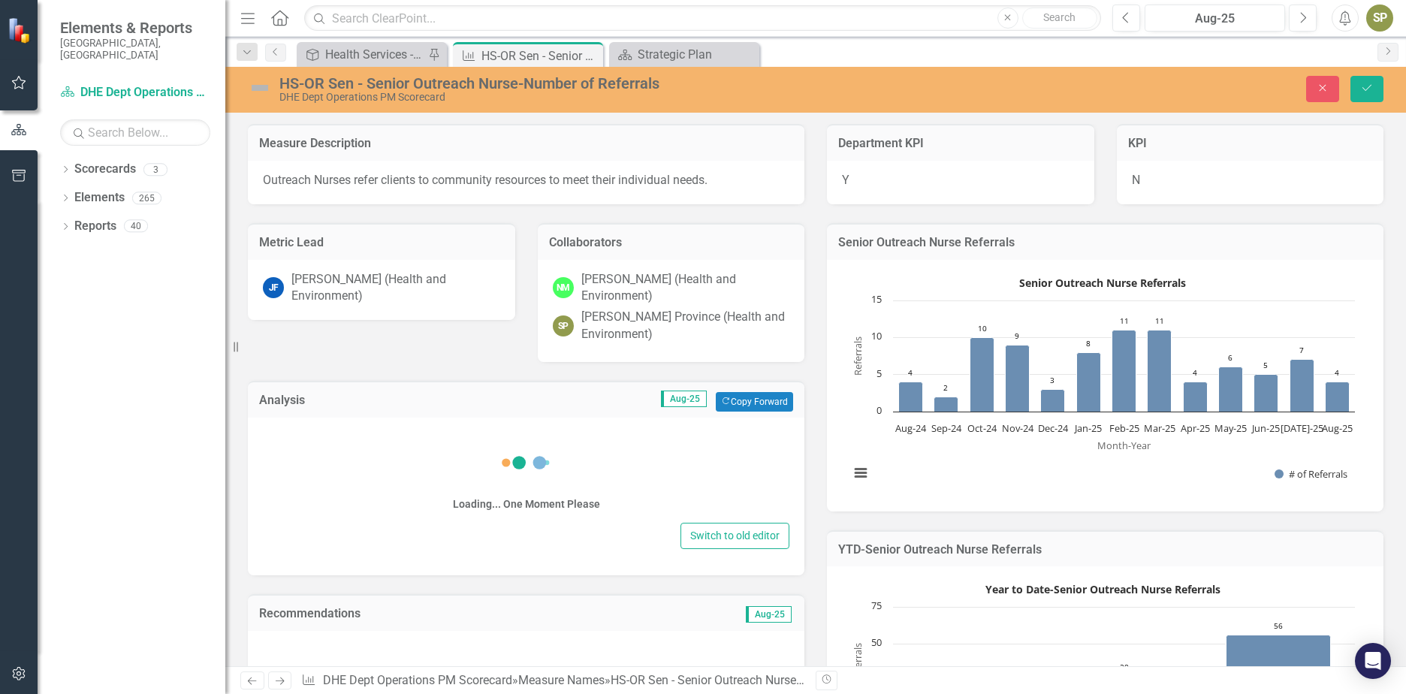
click at [0, 0] on icon "Close" at bounding box center [0, 0] width 0 height 0
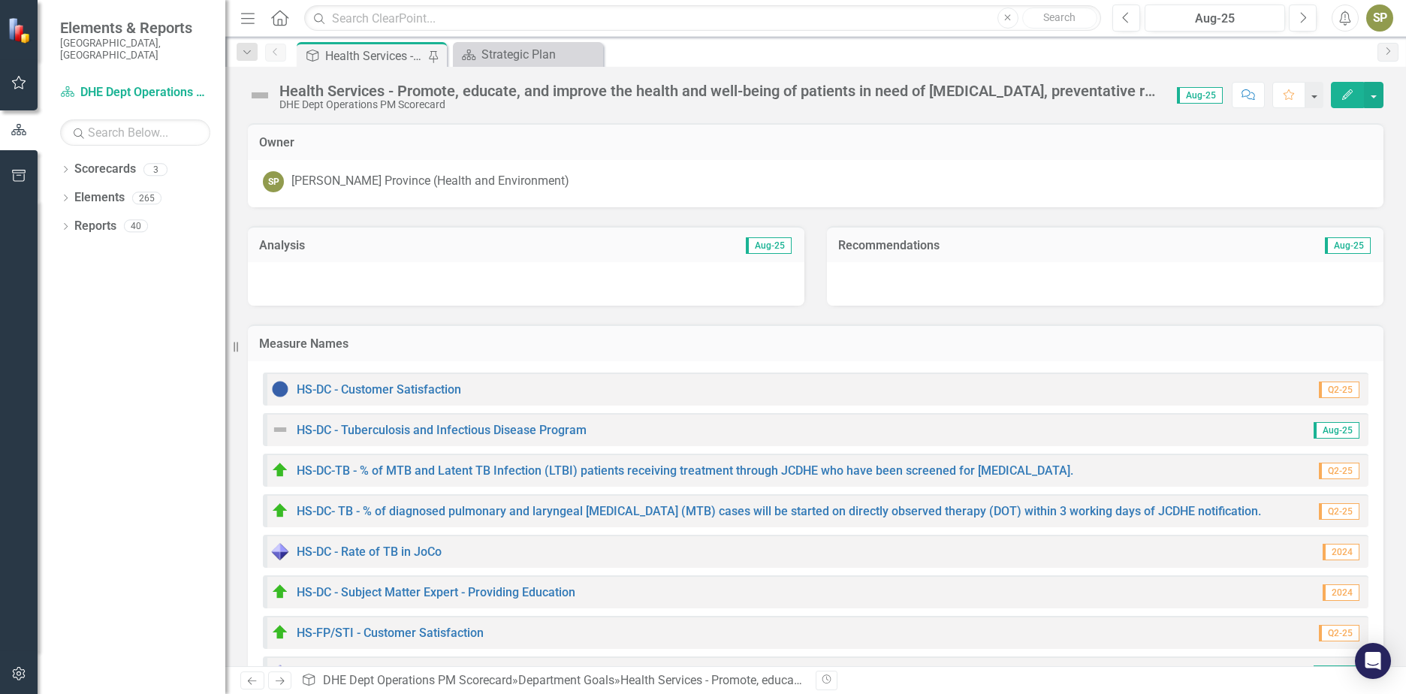
click at [415, 56] on div "Health Services - Promote, educate, and improve the health and well-being of pa…" at bounding box center [374, 56] width 99 height 19
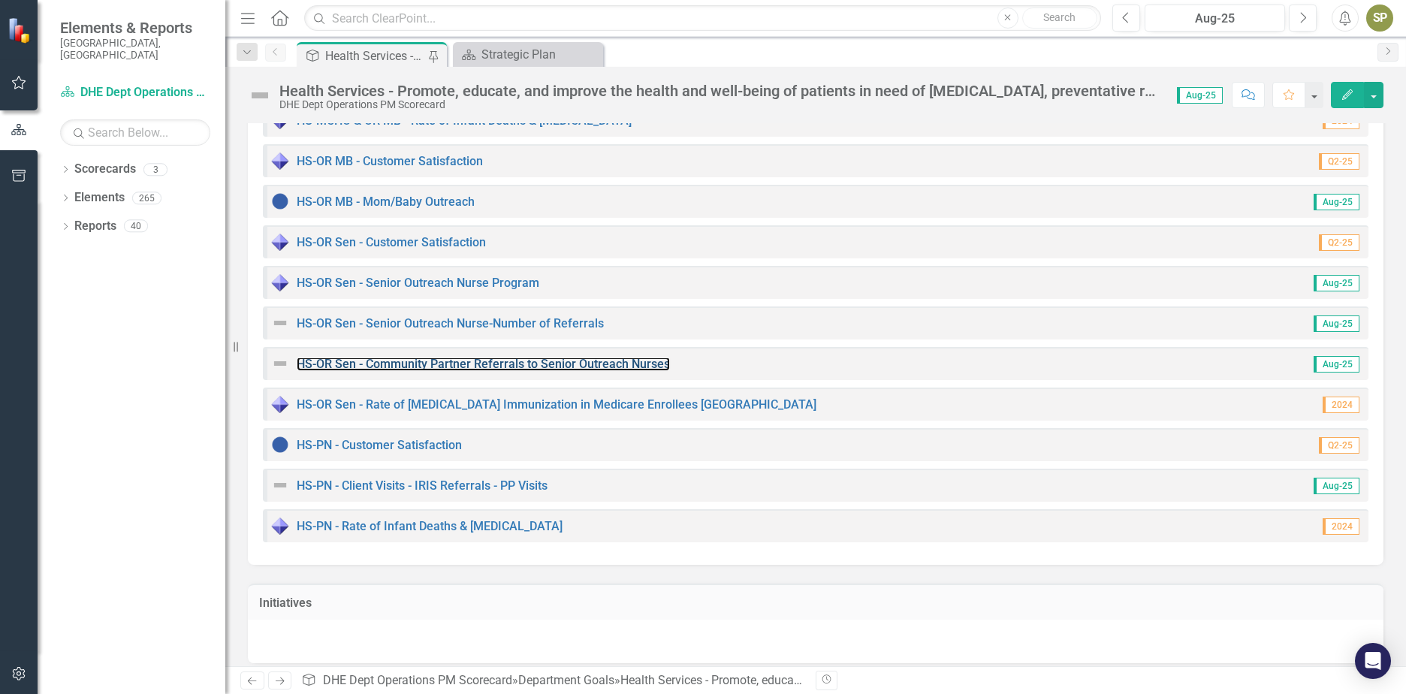
click at [427, 363] on link "HS-OR Sen - Community Partner Referrals to Senior Outreach Nurses" at bounding box center [483, 364] width 373 height 14
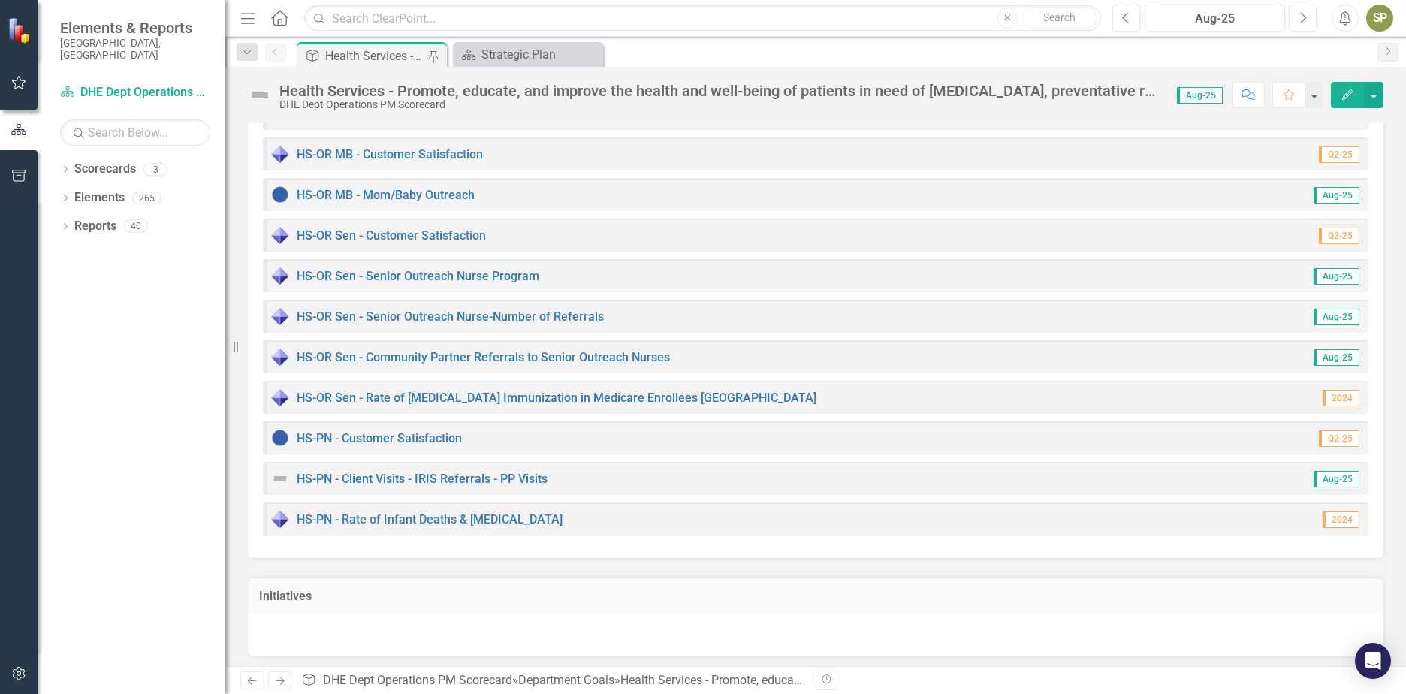
scroll to position [1214, 0]
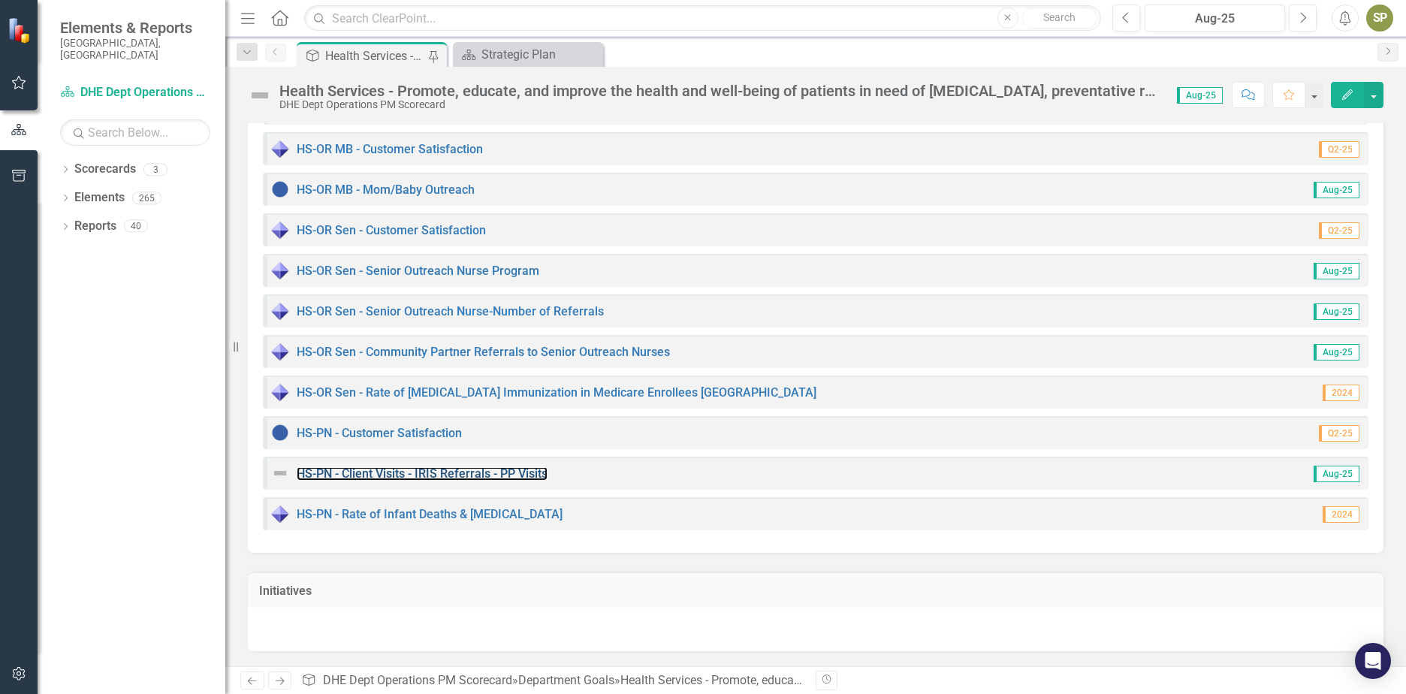
click at [387, 478] on link "HS-PN - Client Visits - IRIS Referrals - PP Visits" at bounding box center [422, 473] width 251 height 14
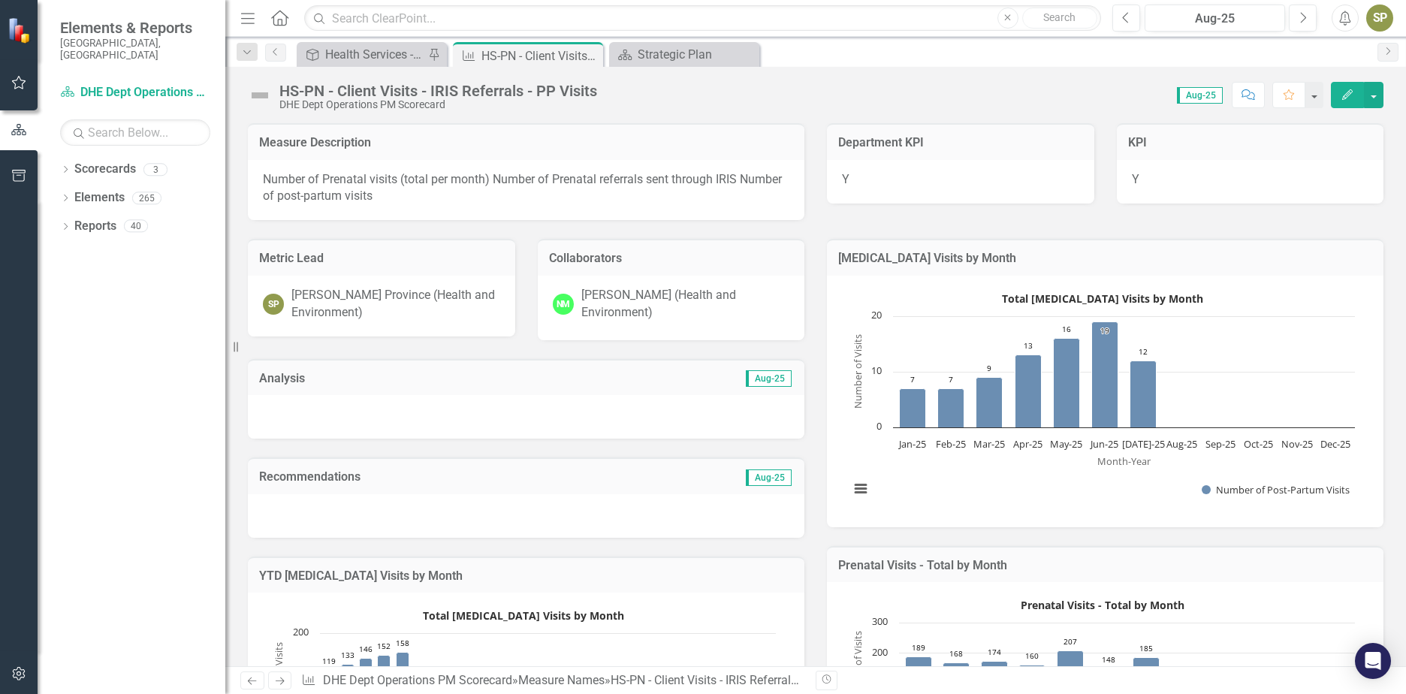
click at [404, 419] on div at bounding box center [526, 417] width 556 height 44
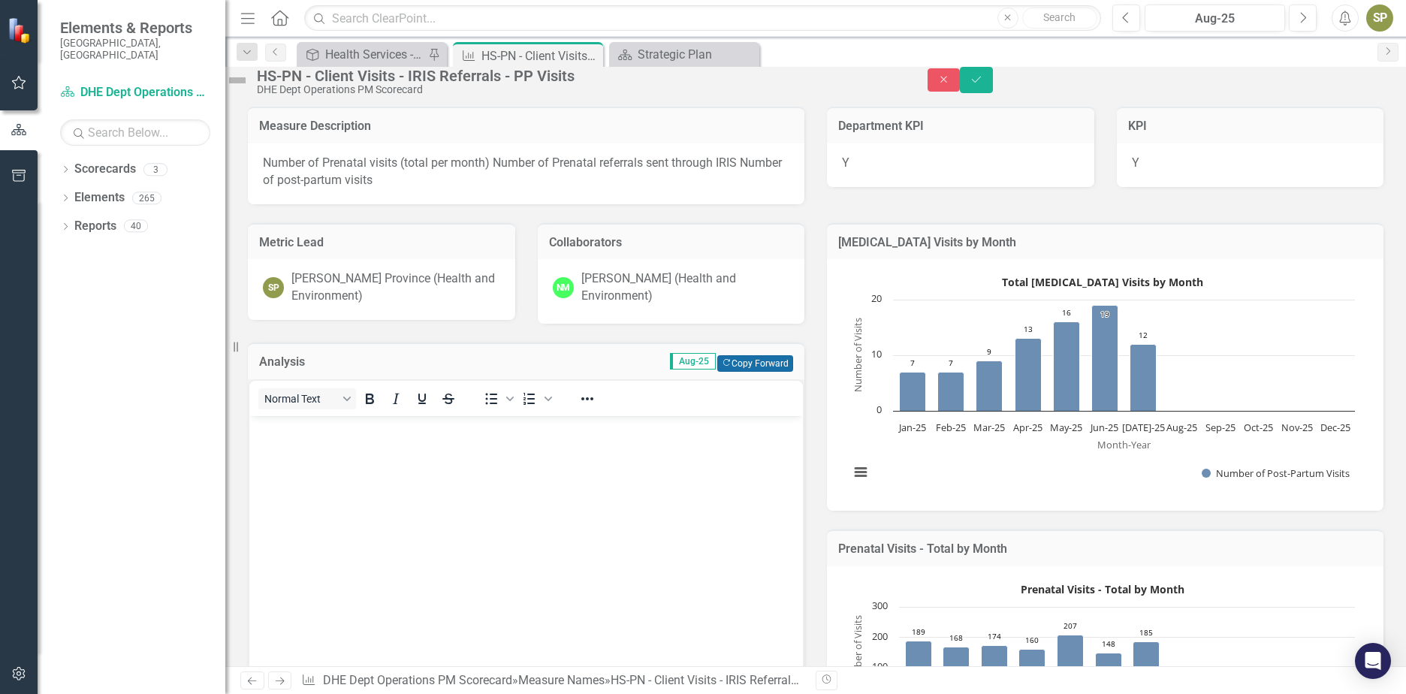
click at [743, 372] on button "Copy Forward Copy Forward" at bounding box center [755, 363] width 76 height 17
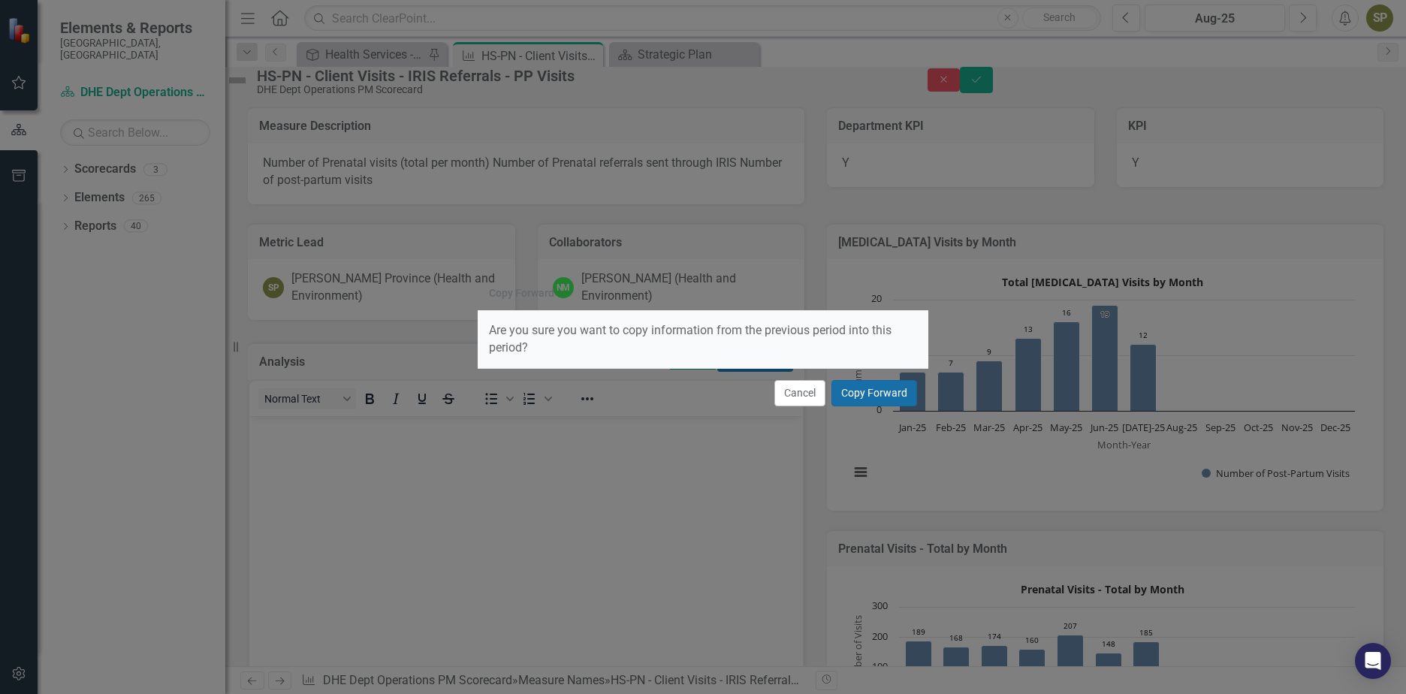
click at [855, 400] on button "Copy Forward" at bounding box center [874, 393] width 86 height 26
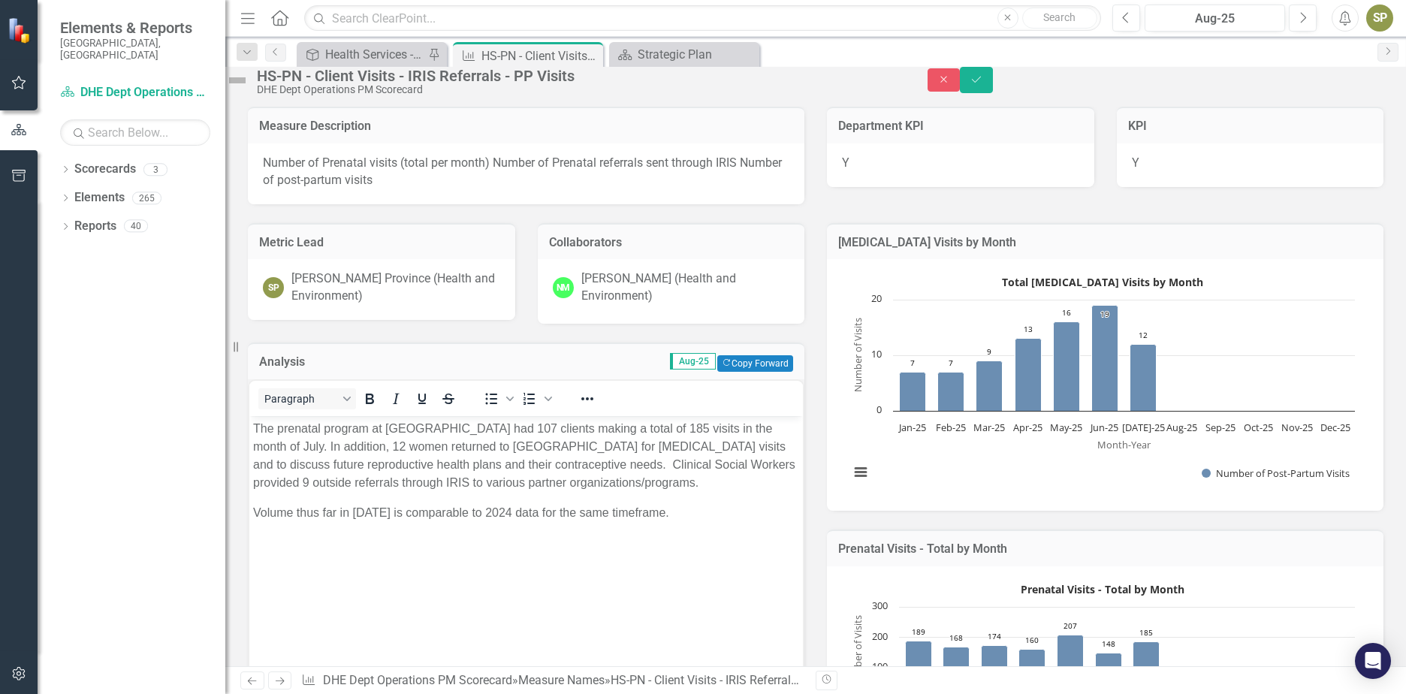
click at [344, 467] on p "The prenatal program at JCDHE had 107 clients making a total of 185 visits in t…" at bounding box center [526, 455] width 546 height 72
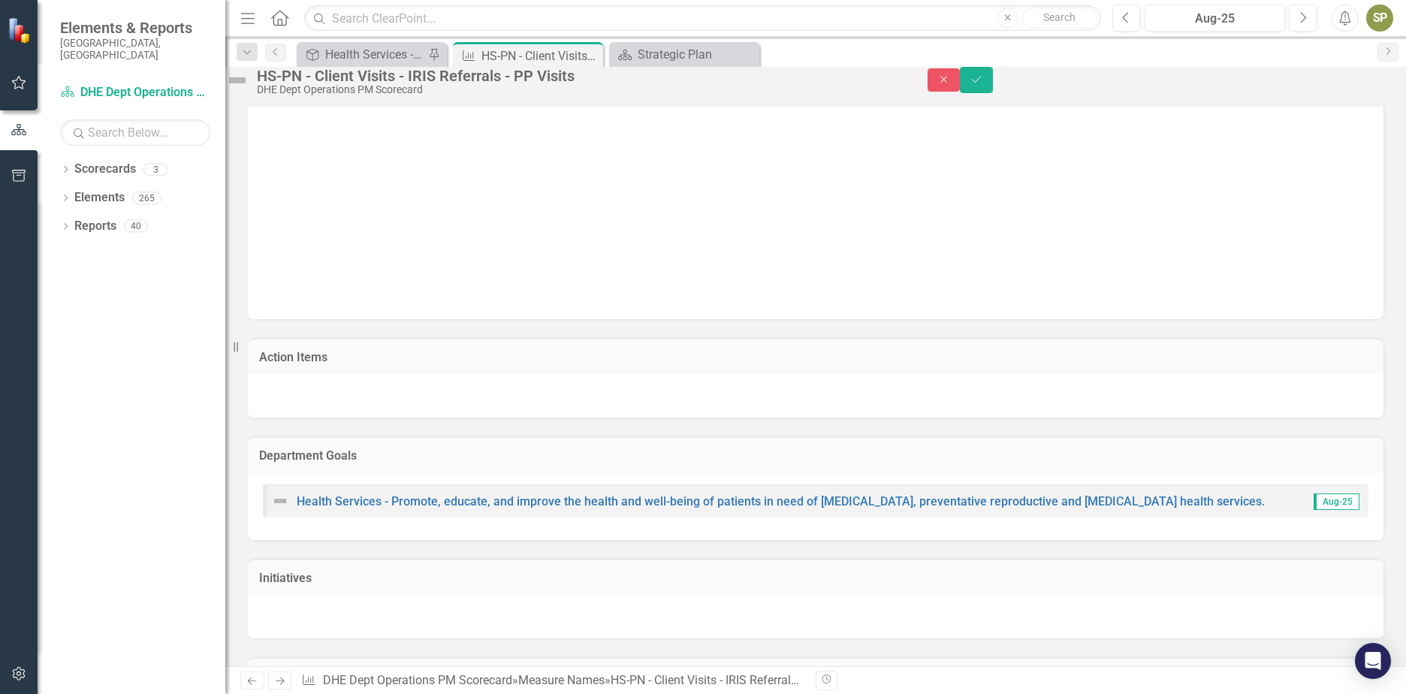
scroll to position [645, 0]
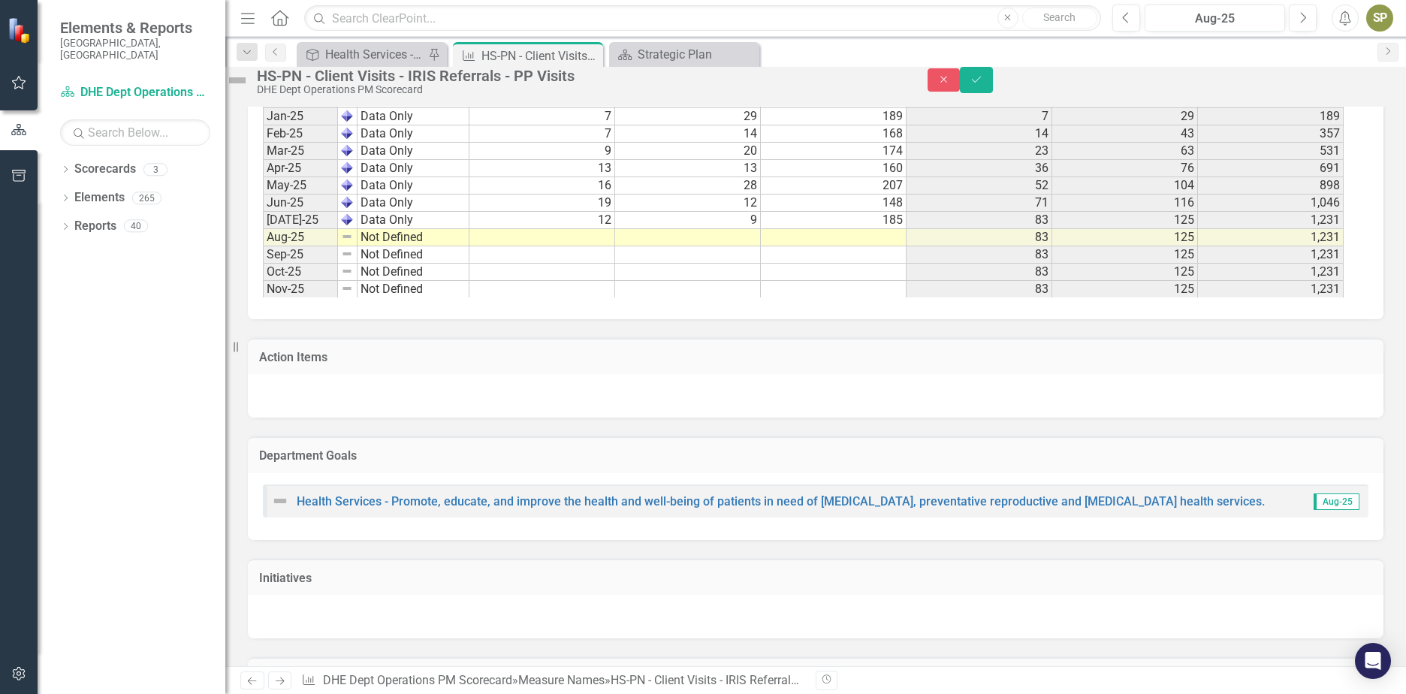
click at [894, 246] on td at bounding box center [834, 237] width 146 height 17
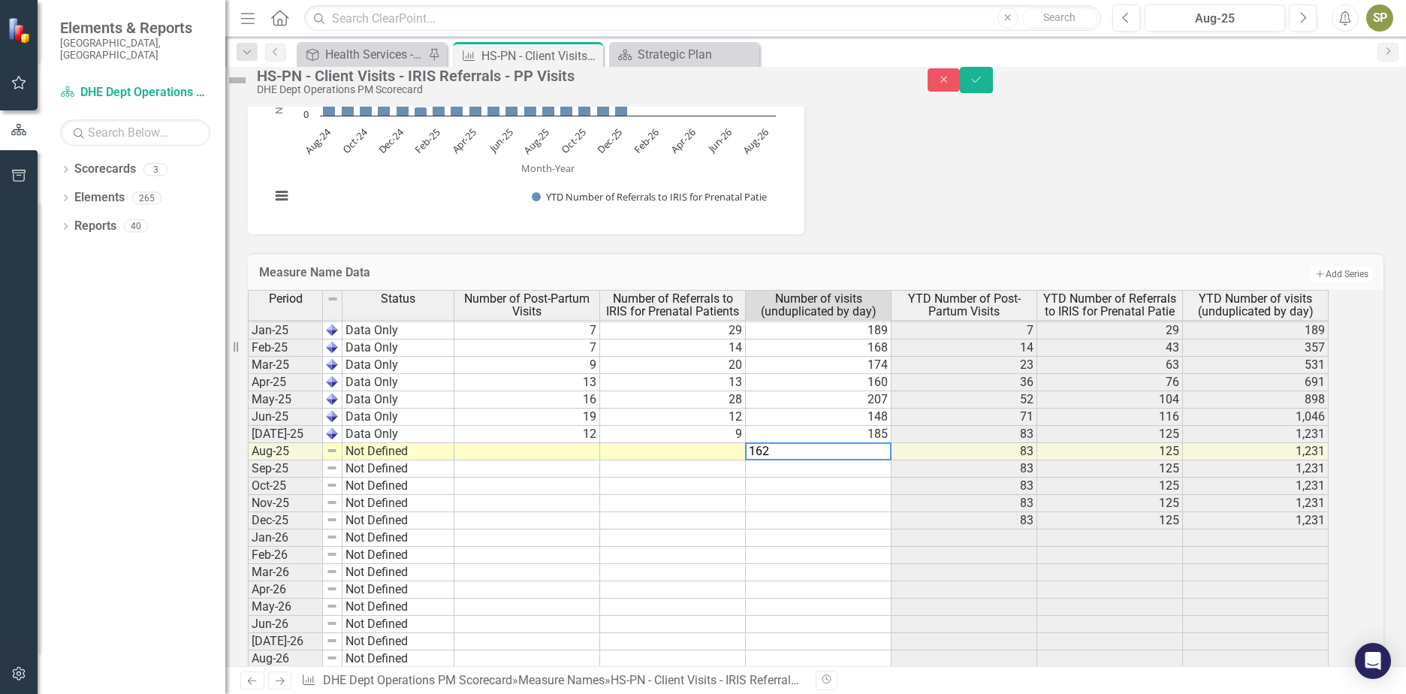
click at [740, 515] on tbody "Nov-23 Not Defined Dec-23 Not Defined Jan-24 Data Only 16 21 161 16 21 161 Feb-…" at bounding box center [788, 408] width 1081 height 657
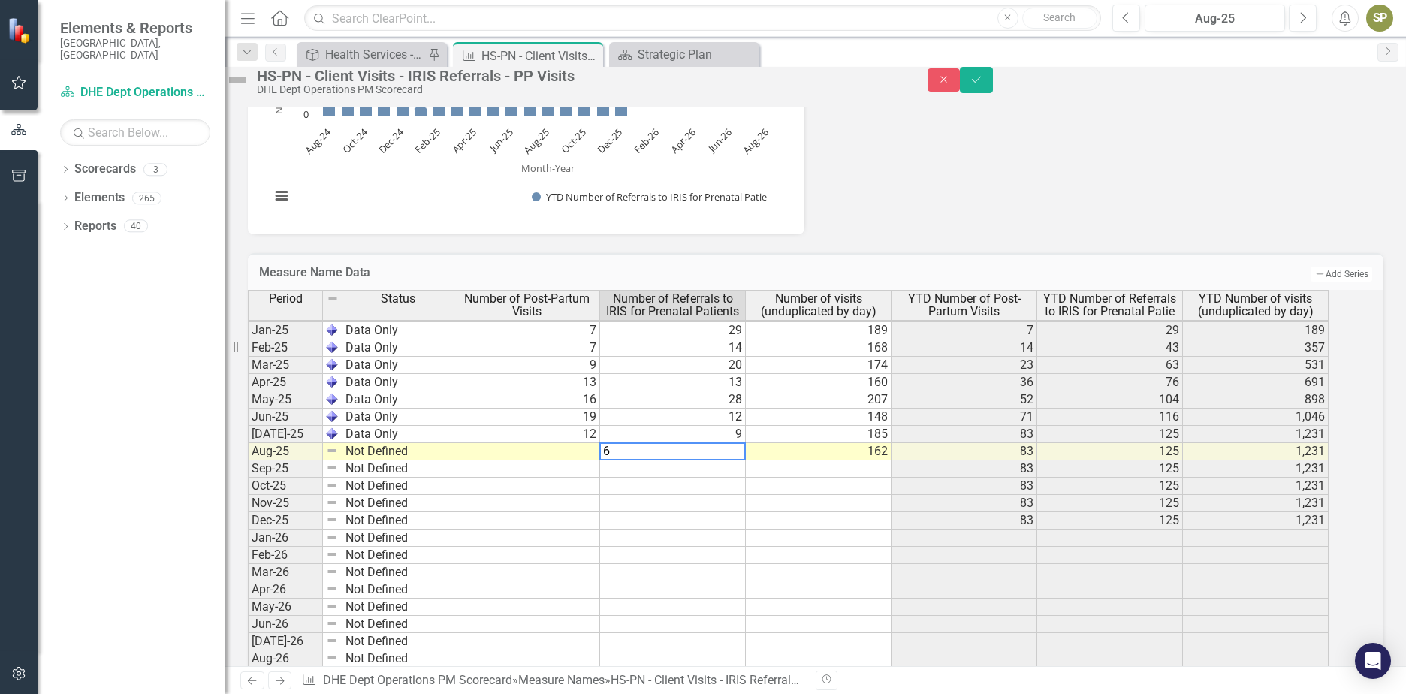
type textarea "6"
click at [597, 460] on td at bounding box center [527, 451] width 146 height 17
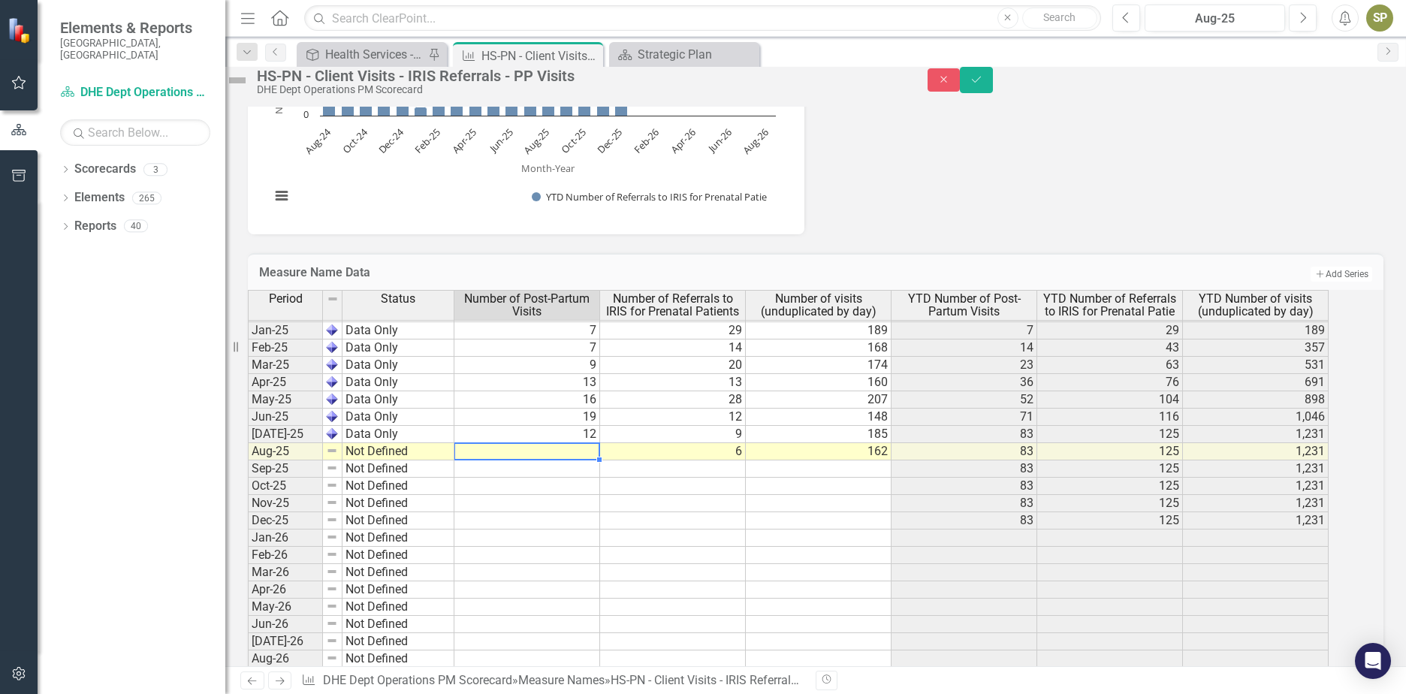
click at [249, 80] on img at bounding box center [237, 80] width 24 height 24
click at [249, 88] on img at bounding box center [237, 80] width 24 height 24
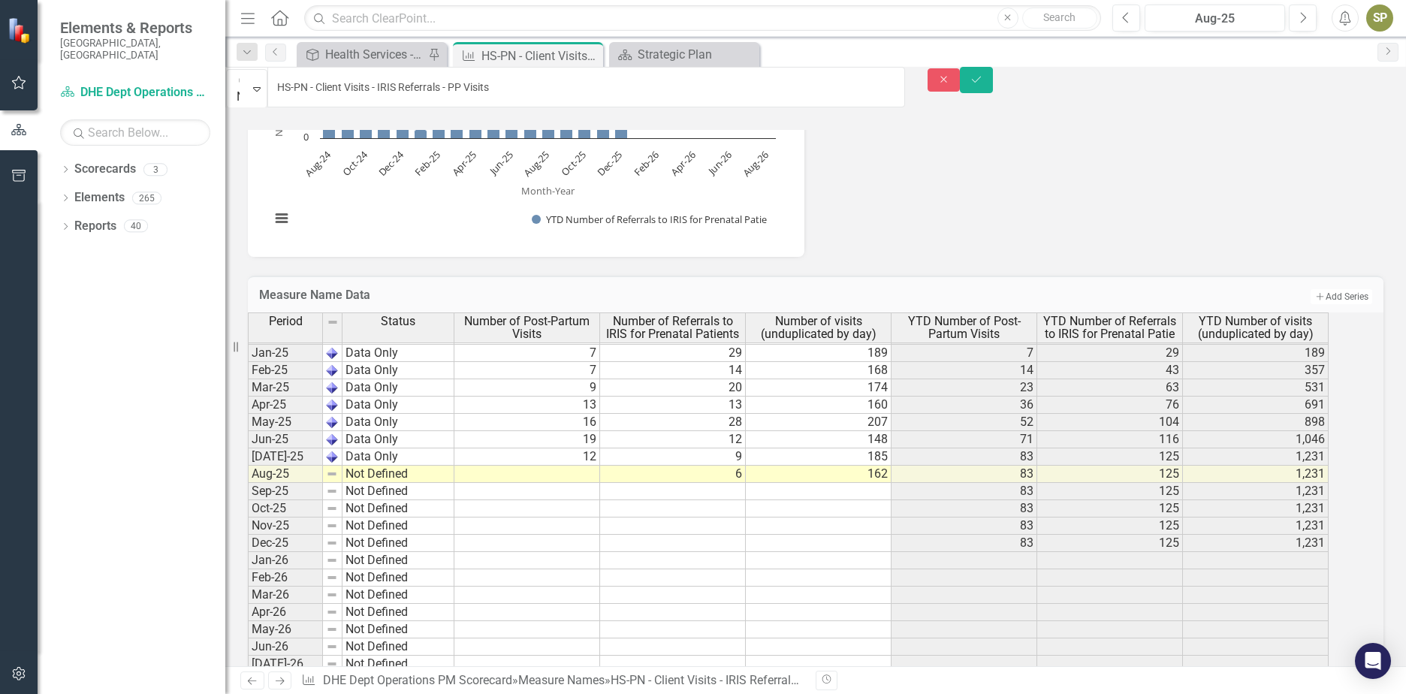
click at [267, 95] on div "Expand" at bounding box center [257, 89] width 20 height 38
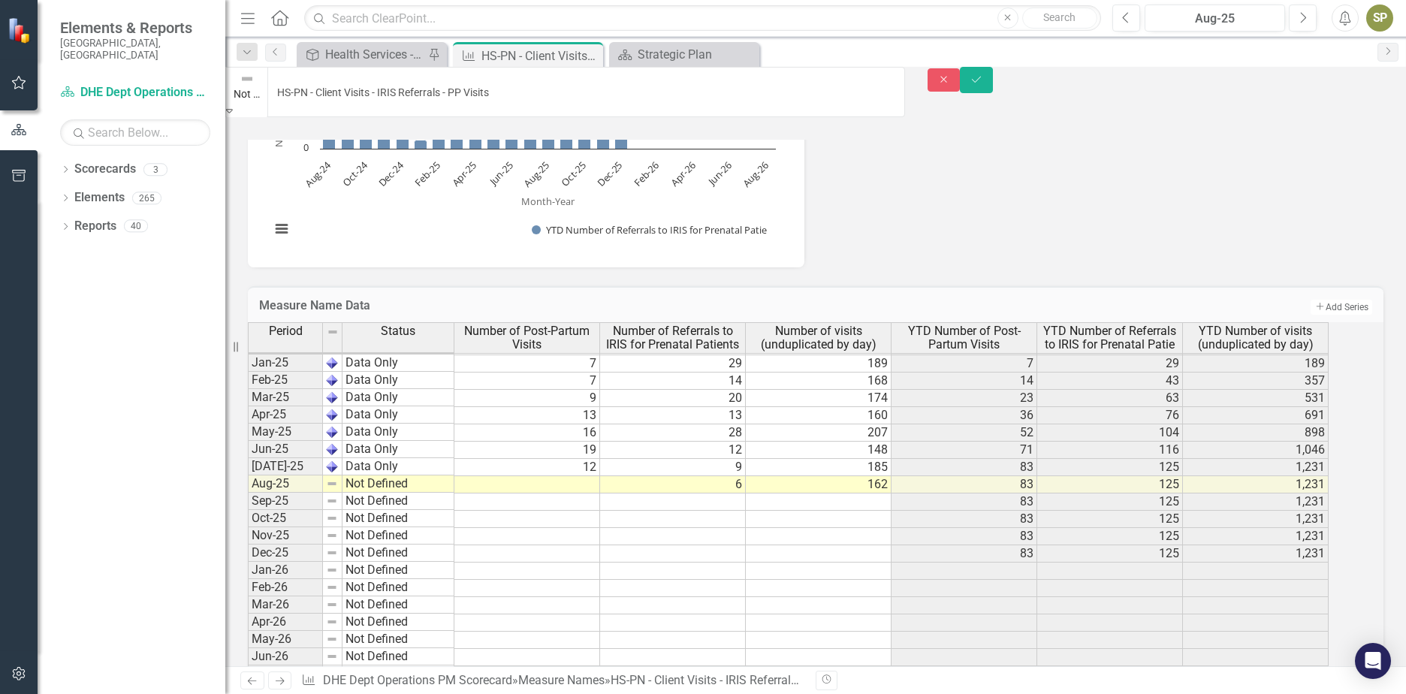
click at [993, 92] on button "Save" at bounding box center [976, 80] width 33 height 26
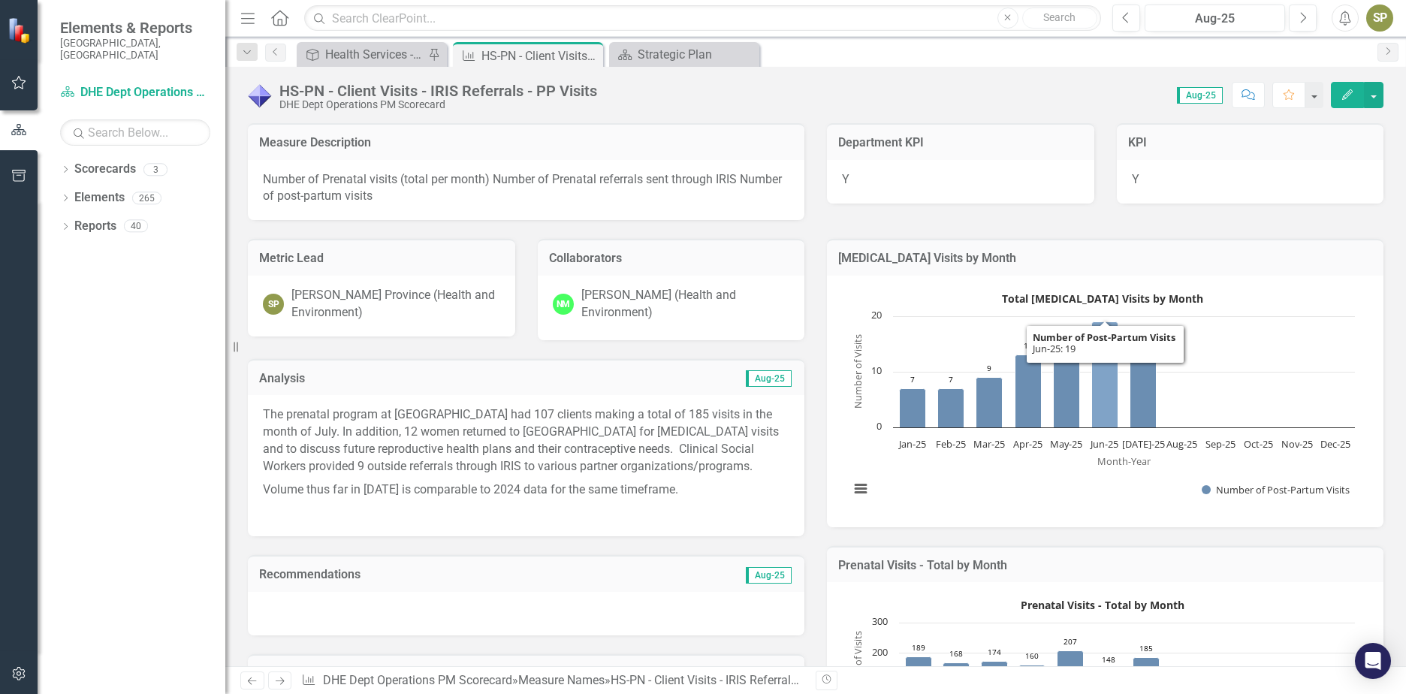
click at [1117, 403] on rect "Interactive chart" at bounding box center [1102, 399] width 520 height 225
click at [1241, 343] on rect "Interactive chart" at bounding box center [1102, 399] width 520 height 225
drag, startPoint x: 1099, startPoint y: 324, endPoint x: 1099, endPoint y: 304, distance: 20.3
click at [1099, 304] on icon "Created with Highcharts 11.4.8 Month-Year Number of Visits Chart context menu T…" at bounding box center [1102, 399] width 520 height 225
click at [483, 410] on p "The prenatal program at JCDHE had 107 clients making a total of 185 visits in t…" at bounding box center [526, 441] width 526 height 71
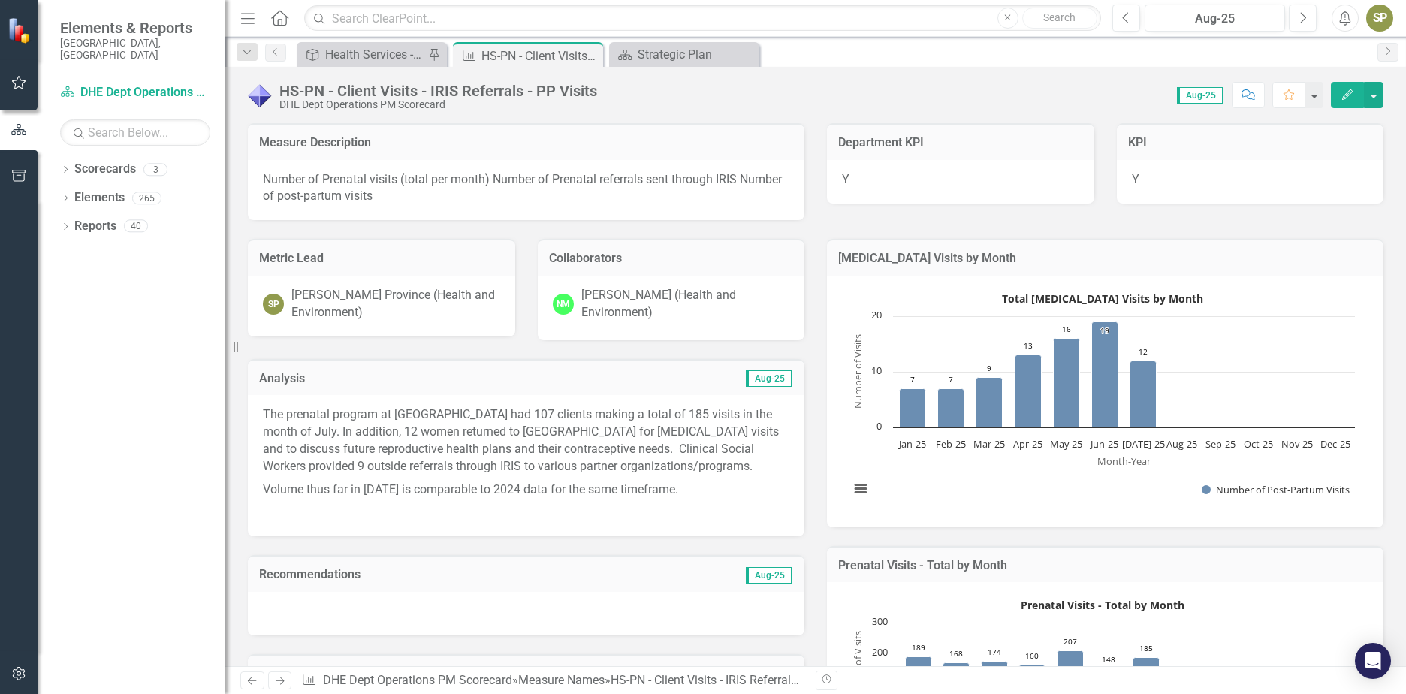
click at [475, 409] on p "The prenatal program at JCDHE had 107 clients making a total of 185 visits in t…" at bounding box center [526, 441] width 526 height 71
click at [477, 410] on p "The prenatal program at JCDHE had 107 clients making a total of 185 visits in t…" at bounding box center [526, 441] width 526 height 71
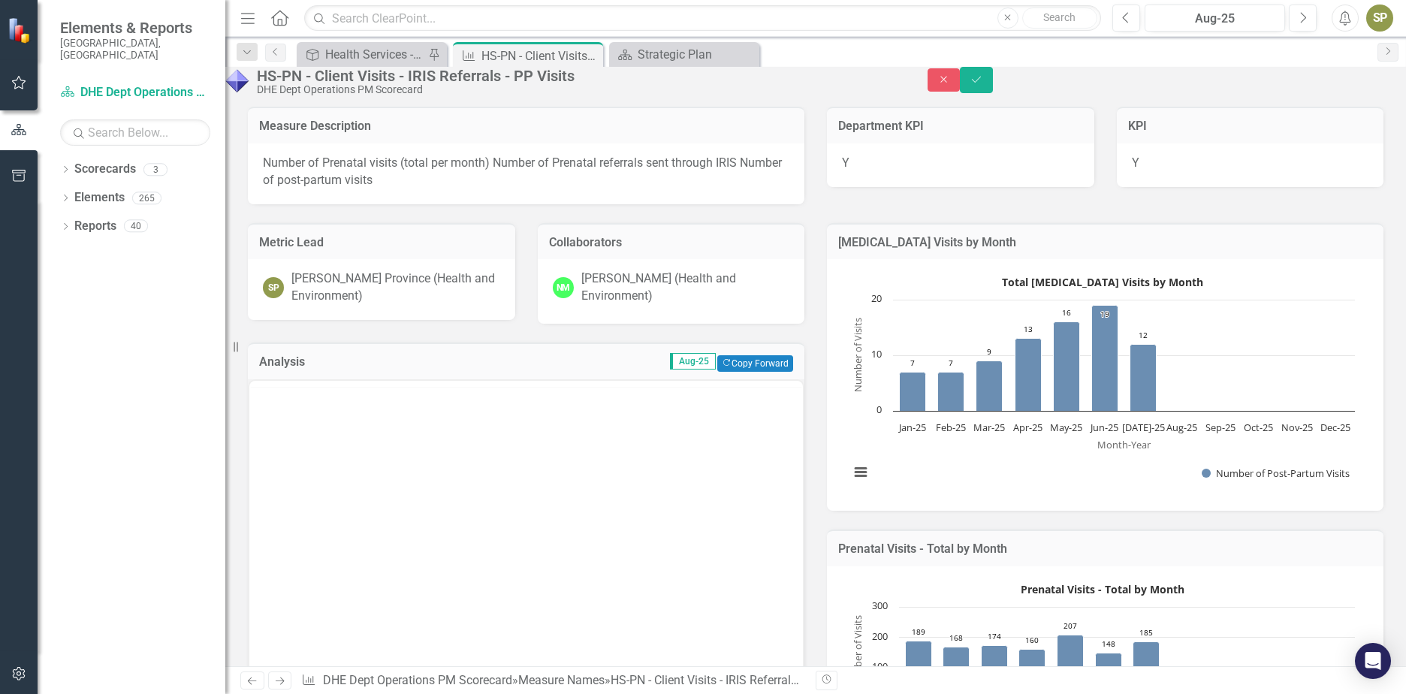
click at [477, 410] on div "<p>The prenatal program at JCDHE had 107 clients making a total of 185 visits i…" at bounding box center [526, 529] width 556 height 300
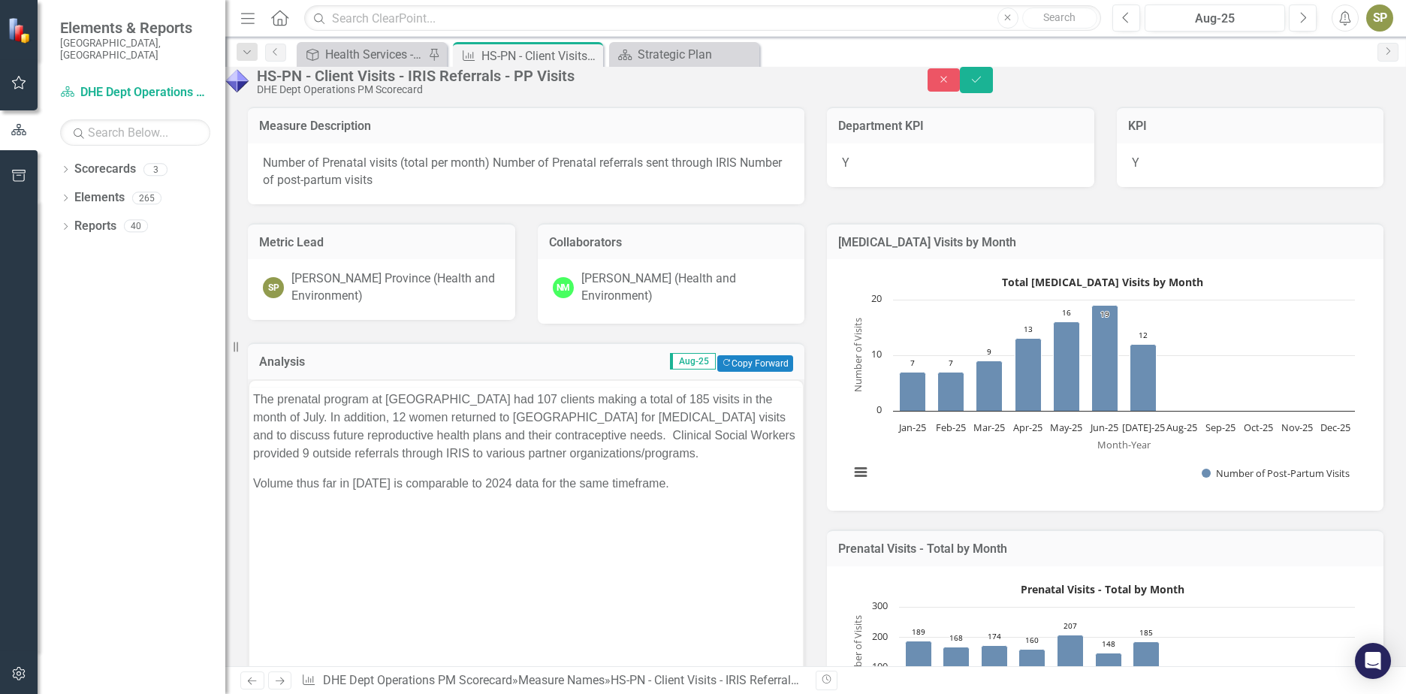
scroll to position [0, 0]
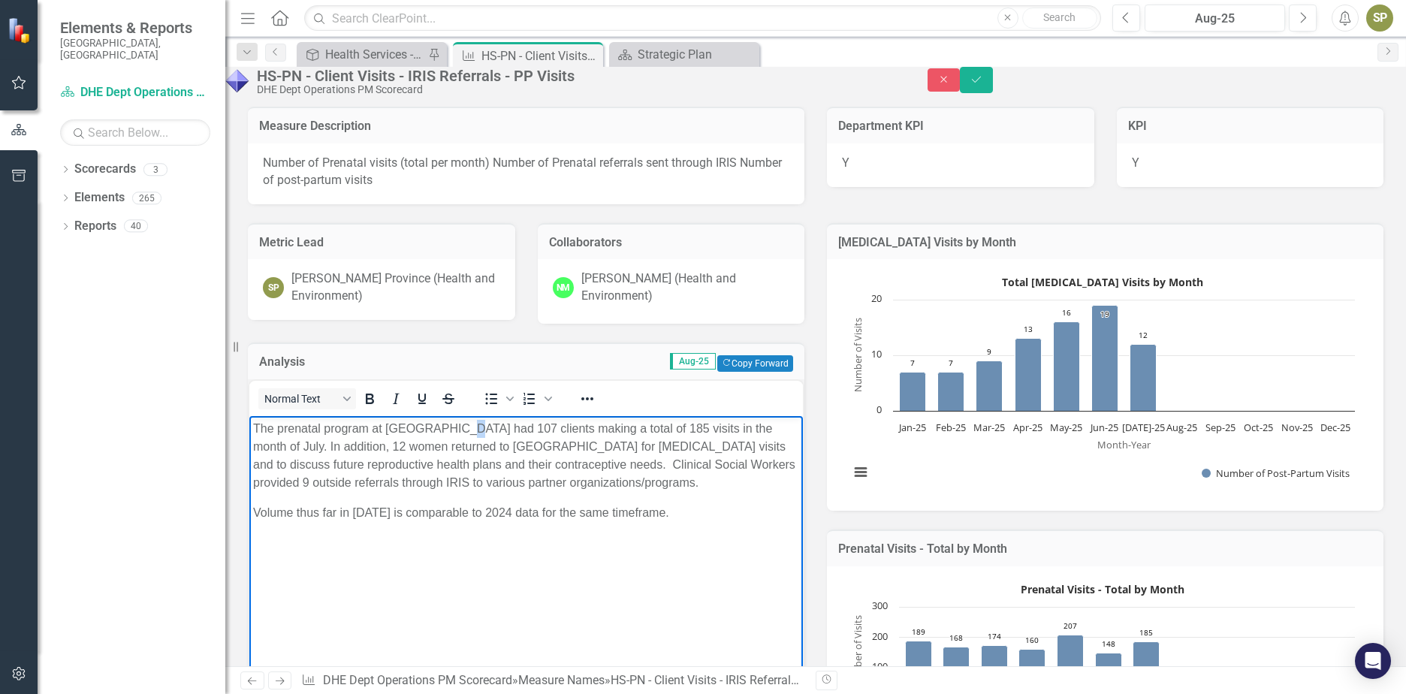
click at [470, 431] on p "The prenatal program at JCDHE had 107 clients making a total of 185 visits in t…" at bounding box center [526, 455] width 546 height 72
drag, startPoint x: 612, startPoint y: 428, endPoint x: 623, endPoint y: 427, distance: 10.5
click at [623, 427] on p "The prenatal program at JCDHE had 105 clients making a total of 185 visits in t…" at bounding box center [526, 455] width 546 height 72
drag, startPoint x: 257, startPoint y: 443, endPoint x: 271, endPoint y: 445, distance: 14.4
click at [271, 445] on p "The prenatal program at JCDHE had 105 clients making a total of 162 visits in t…" at bounding box center [526, 455] width 546 height 72
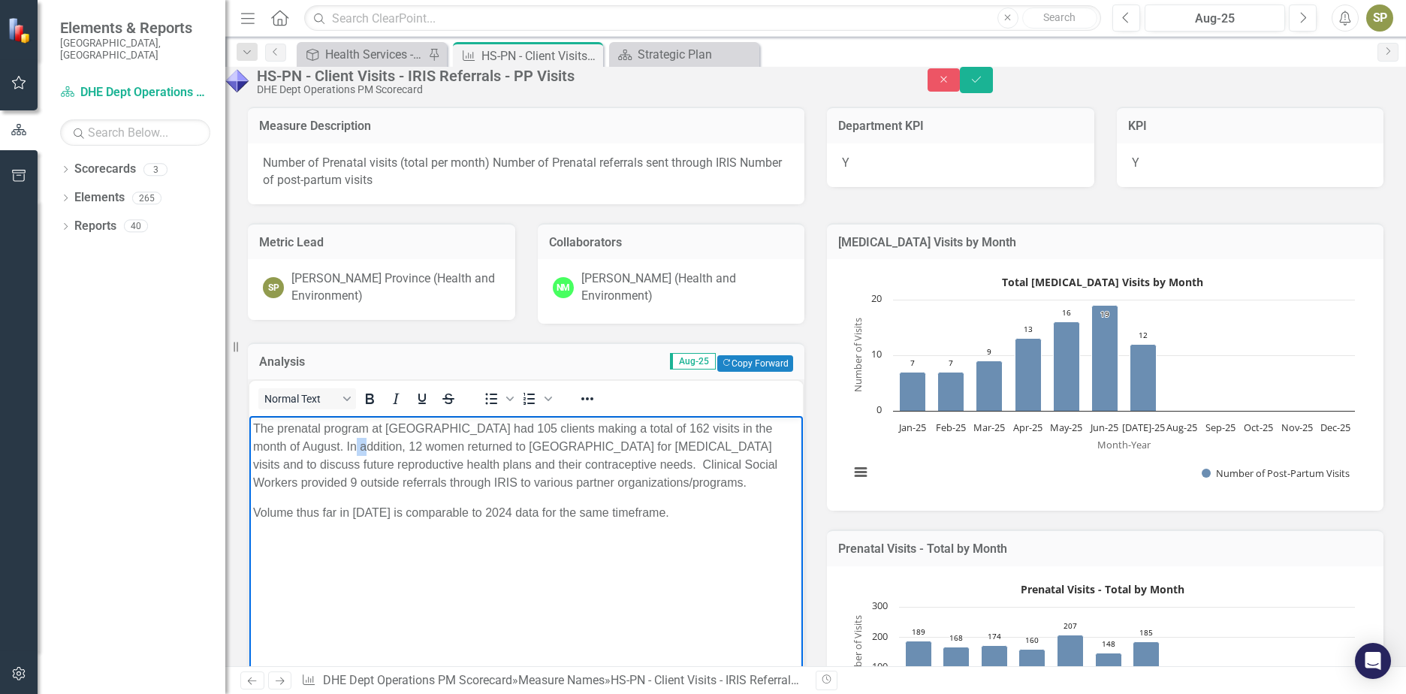
drag, startPoint x: 364, startPoint y: 441, endPoint x: 379, endPoint y: 446, distance: 15.9
click at [379, 446] on p "The prenatal program at JCDHE had 105 clients making a total of 162 visits in t…" at bounding box center [526, 455] width 546 height 72
click at [367, 445] on p "The prenatal program at JCDHE had 105 clients making a total of 162 visits in t…" at bounding box center [526, 455] width 546 height 72
click at [366, 442] on p "The prenatal program at JCDHE had 105 clients making a total of 162 visits in t…" at bounding box center [526, 455] width 546 height 72
drag, startPoint x: 360, startPoint y: 445, endPoint x: 372, endPoint y: 447, distance: 11.5
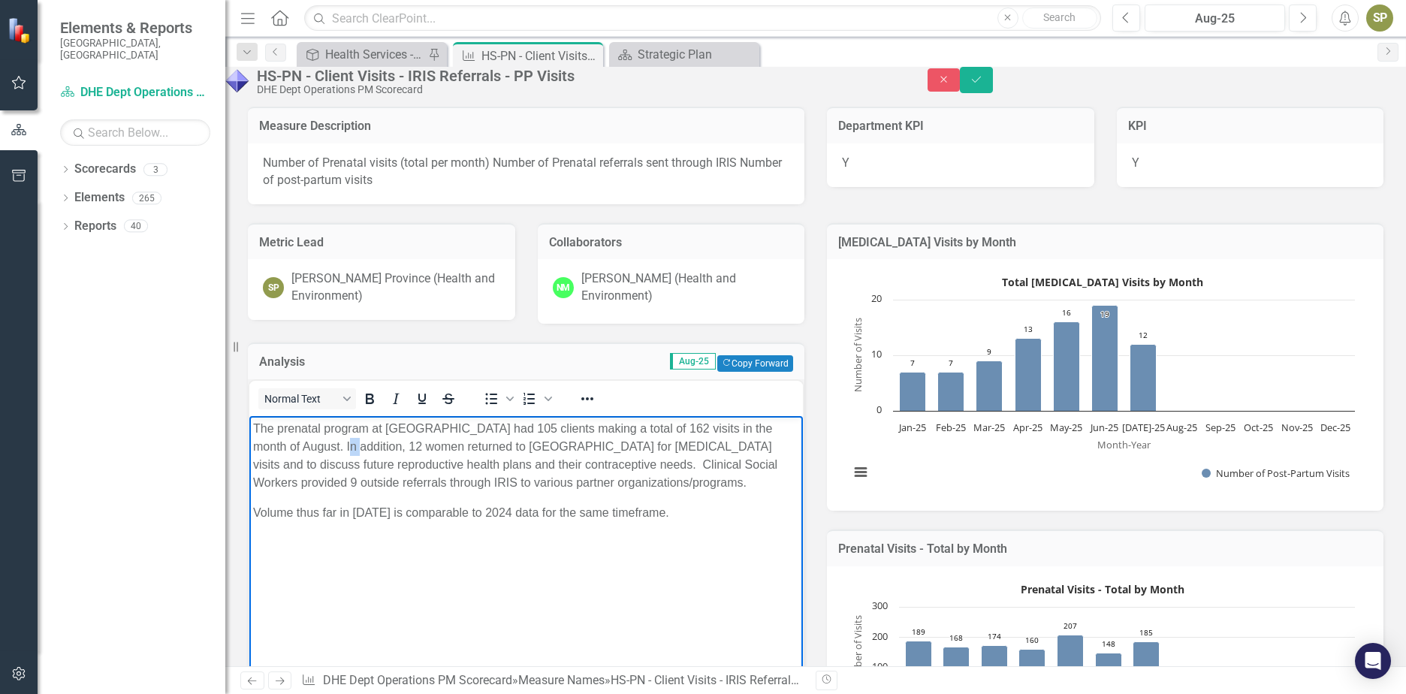
click at [372, 447] on p "The prenatal program at JCDHE had 105 clients making a total of 162 visits in t…" at bounding box center [526, 455] width 546 height 72
click at [734, 463] on p "The prenatal program at JCDHE had 105 clients making a total of 162 visits in t…" at bounding box center [526, 455] width 546 height 72
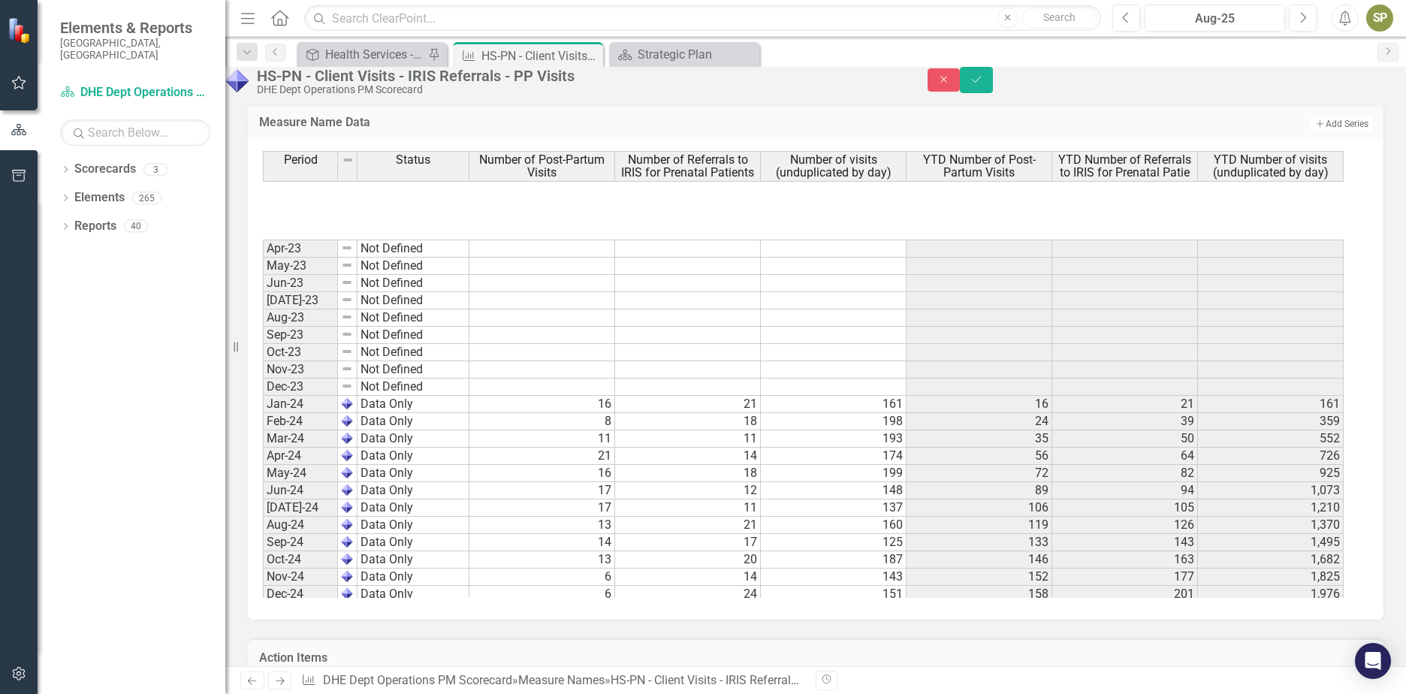
scroll to position [2072, 0]
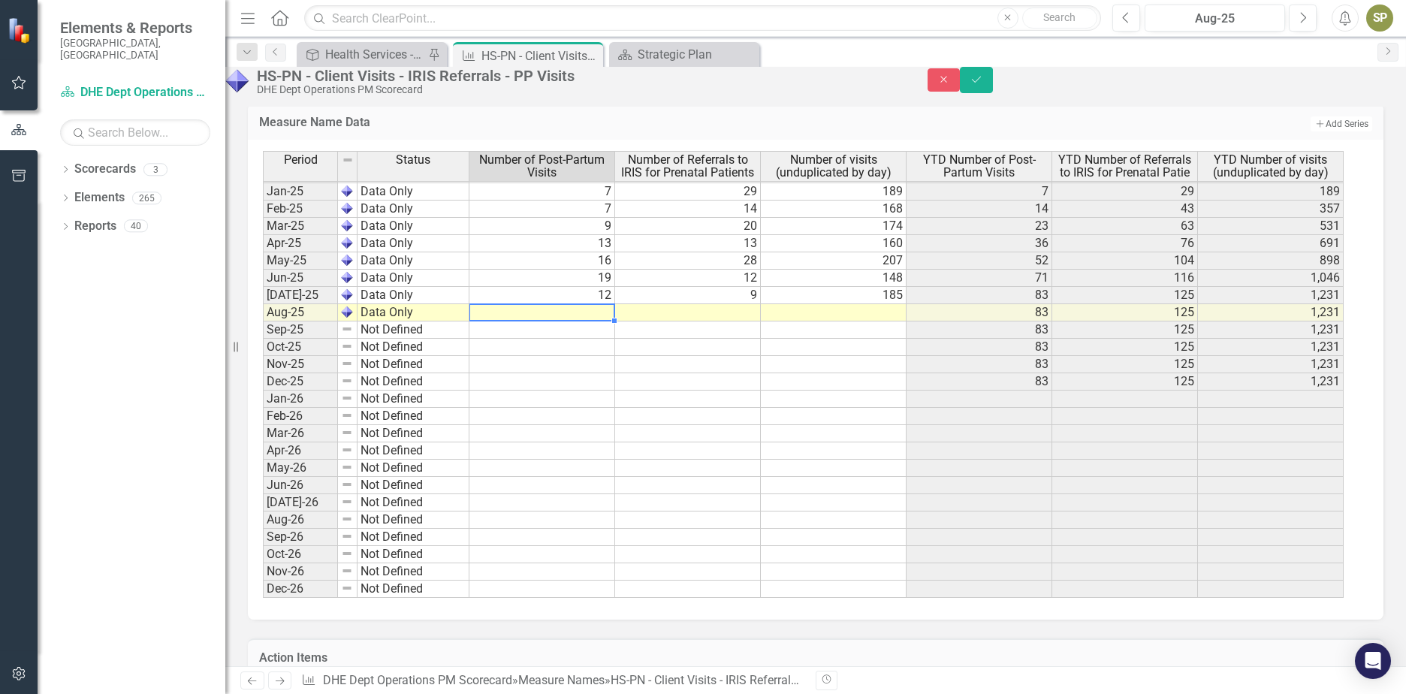
click at [596, 360] on tbody "Dec-23 Not Defined Jan-24 Data Only 16 21 161 16 21 161 Feb-24 Data Only 8 18 1…" at bounding box center [803, 278] width 1081 height 640
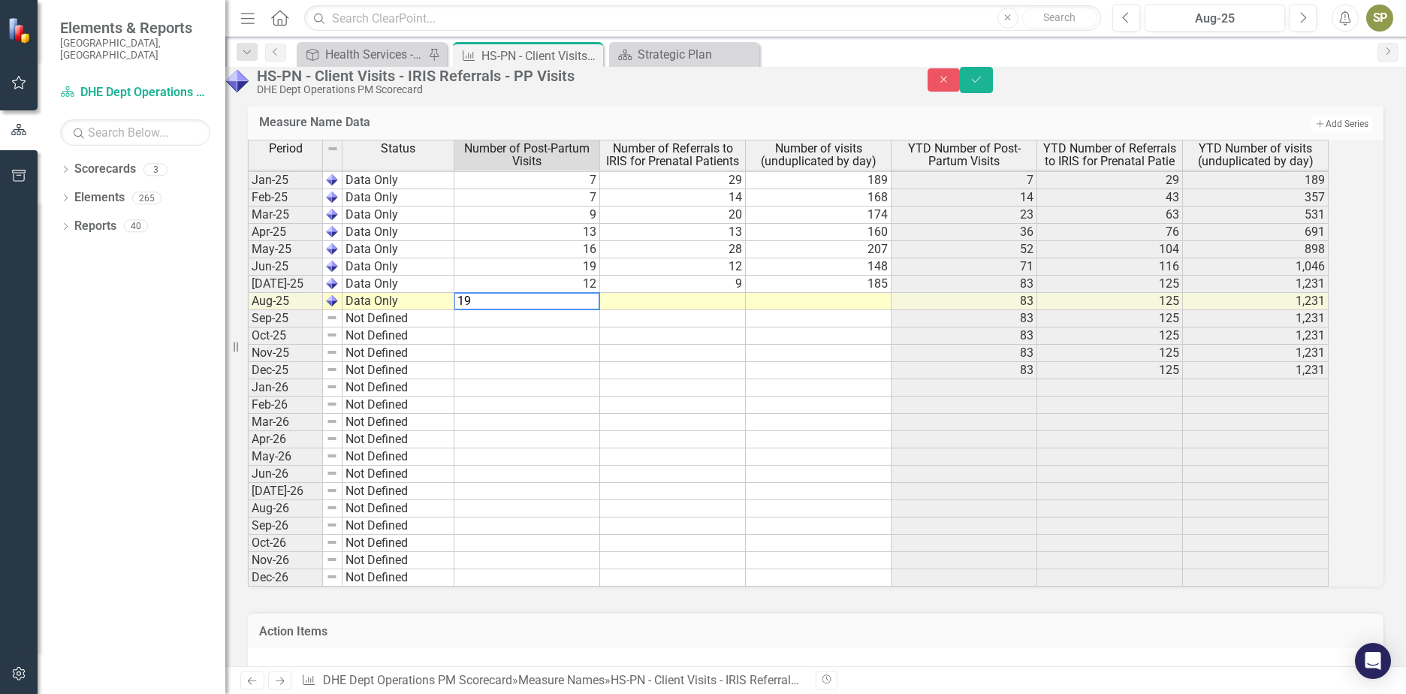
click at [688, 310] on td at bounding box center [673, 301] width 146 height 17
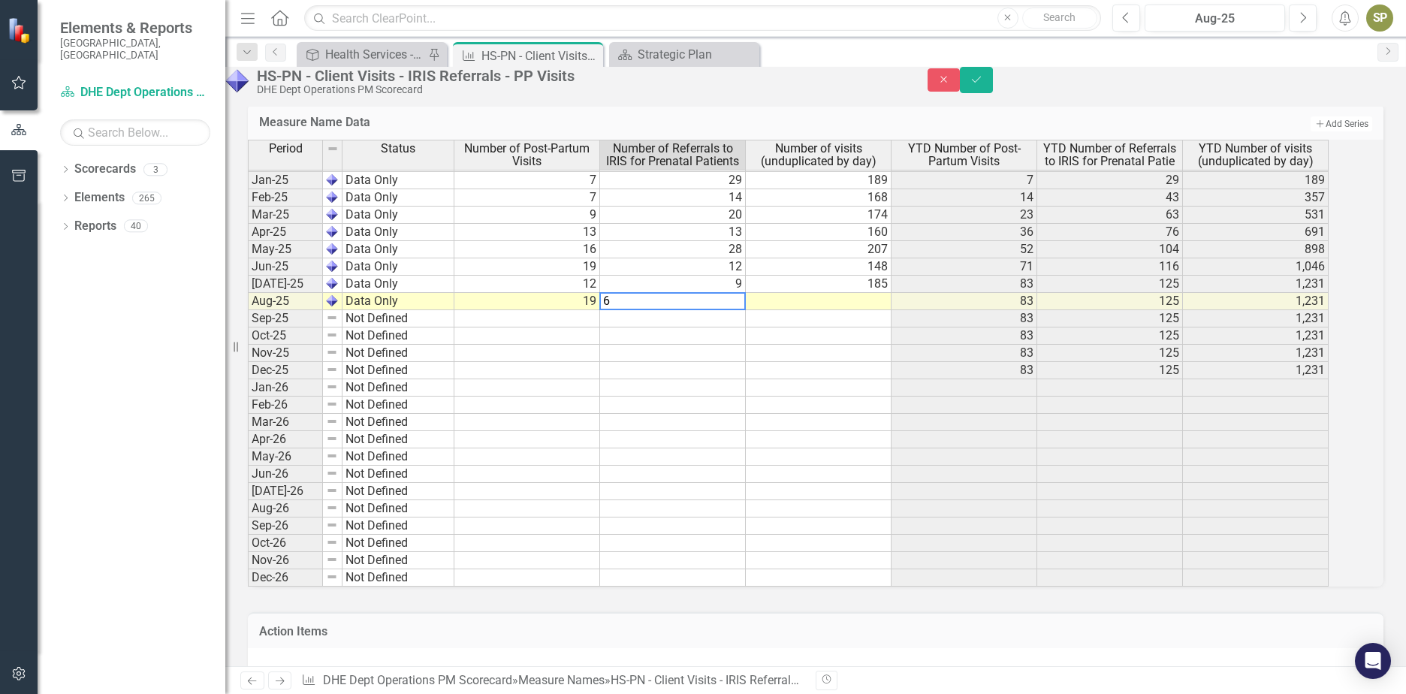
type textarea "6"
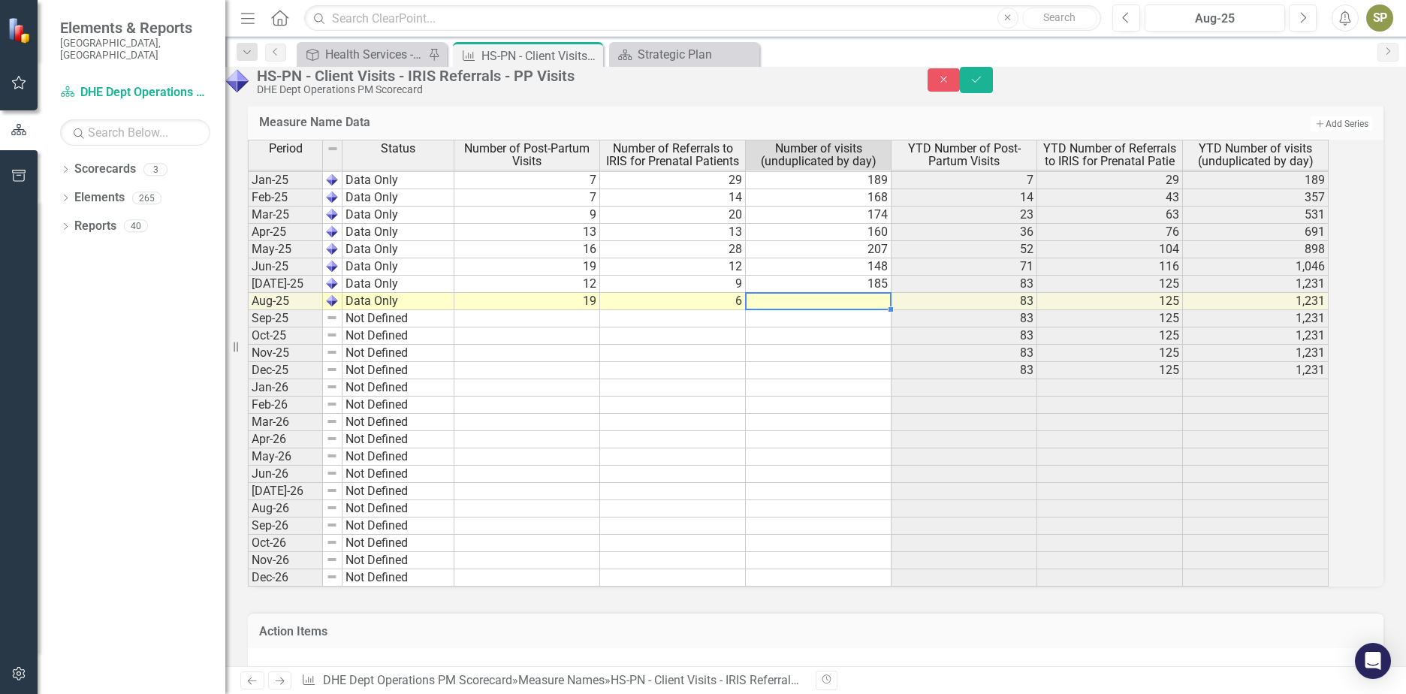
click at [828, 310] on td at bounding box center [819, 301] width 146 height 17
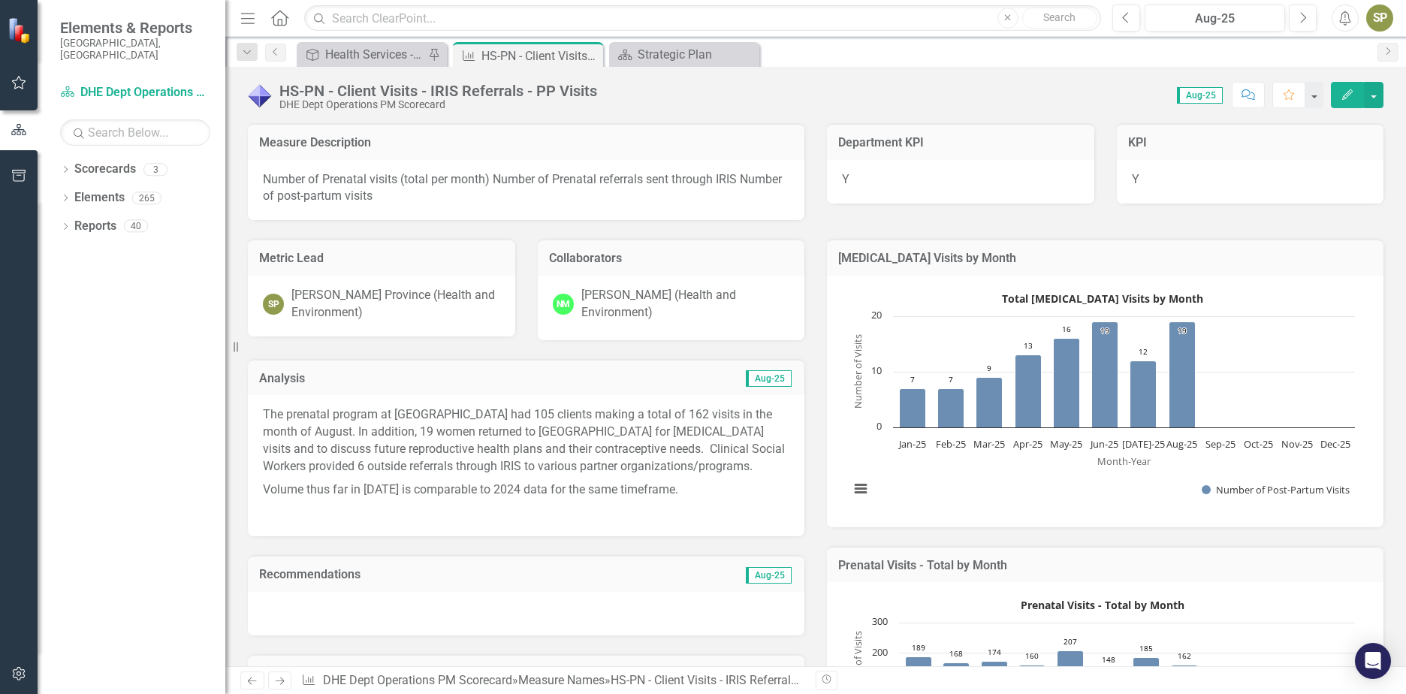
click at [484, 437] on p "The prenatal program at [GEOGRAPHIC_DATA] had 105 clients making a total of 162…" at bounding box center [526, 441] width 526 height 71
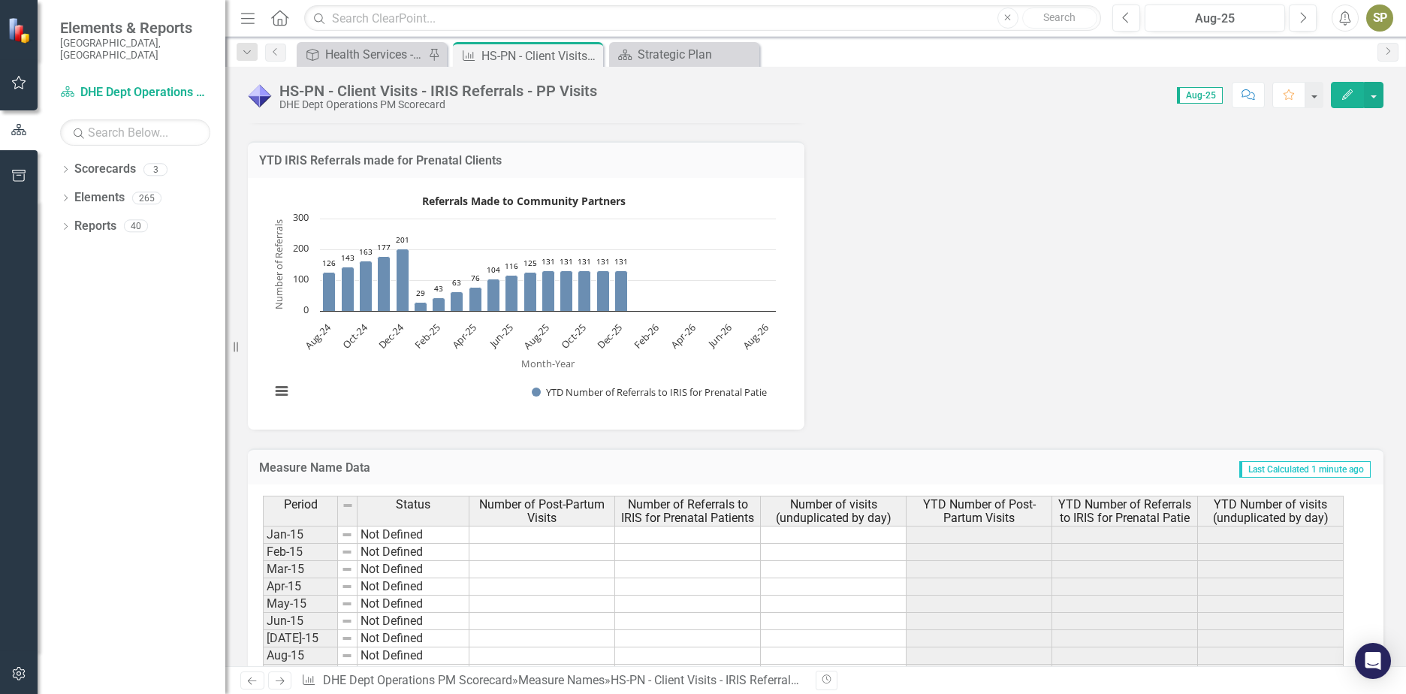
drag, startPoint x: 587, startPoint y: 59, endPoint x: 608, endPoint y: 60, distance: 21.8
click at [0, 0] on icon "Close" at bounding box center [0, 0] width 0 height 0
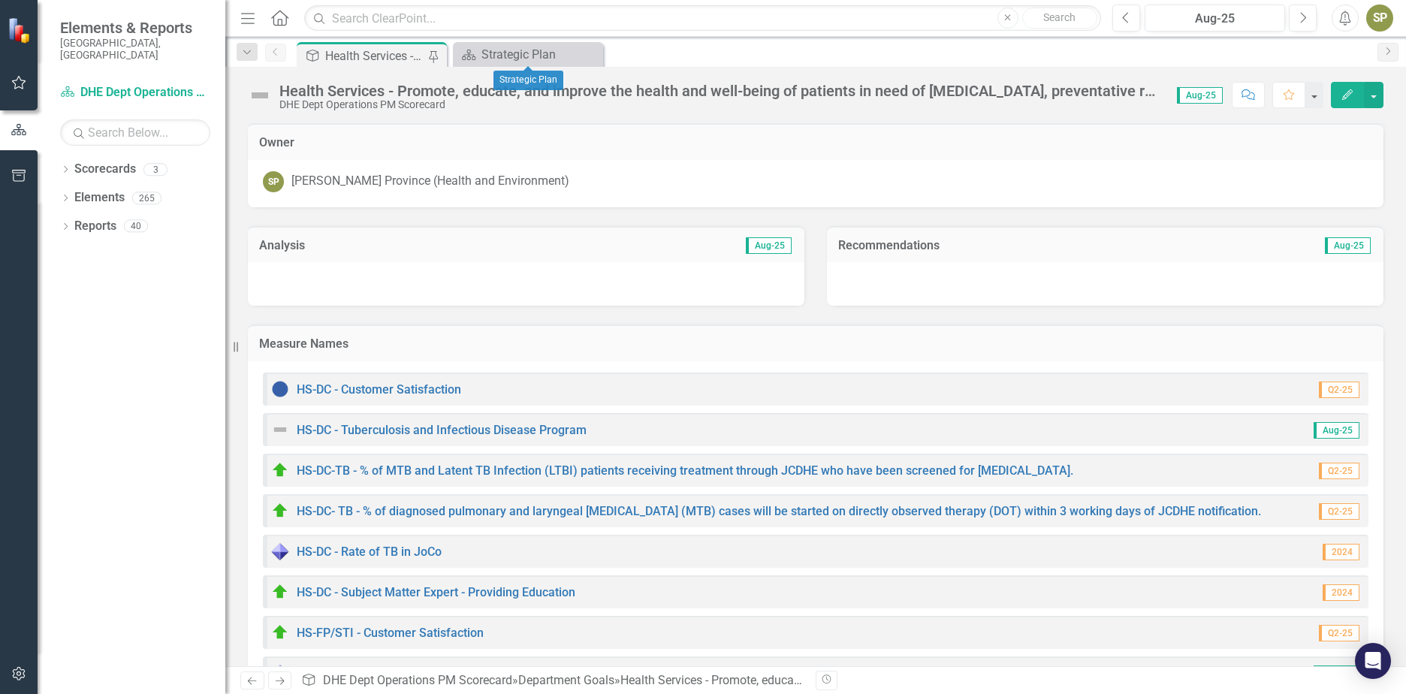
click at [0, 0] on icon "Close" at bounding box center [0, 0] width 0 height 0
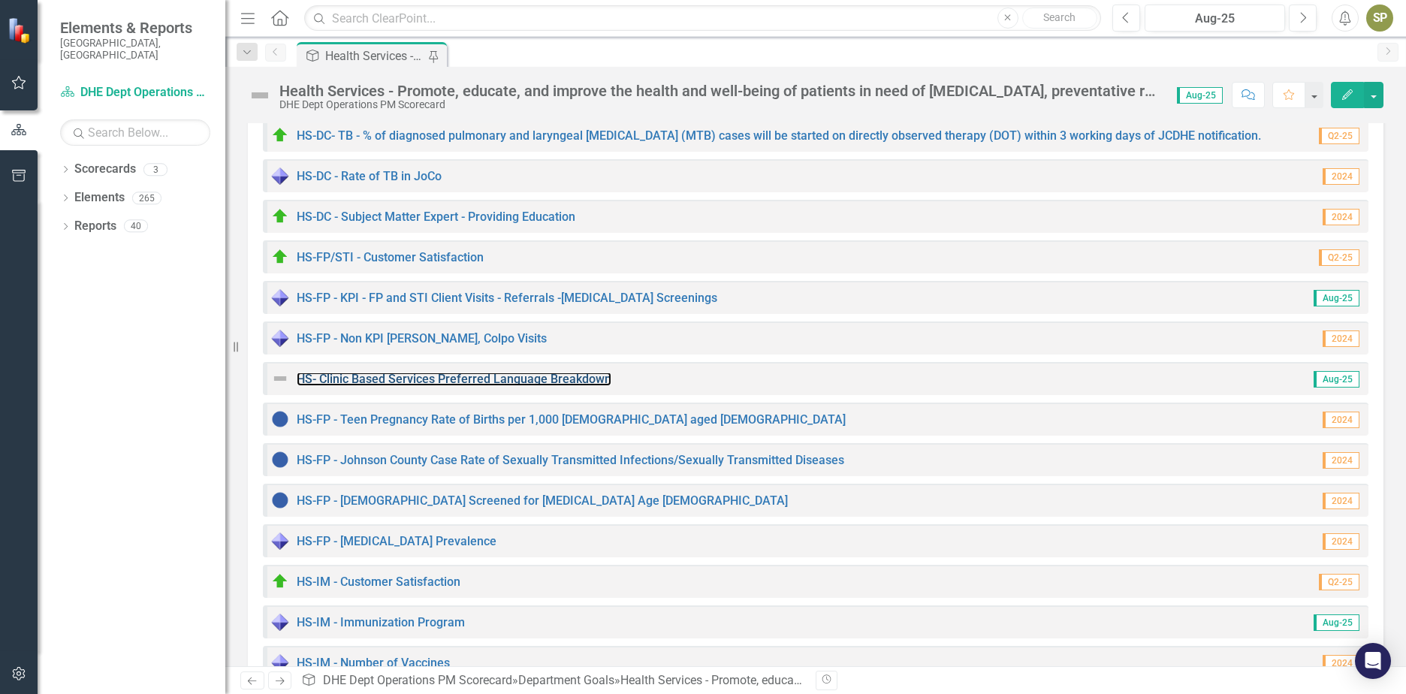
click at [396, 380] on link "HS- Clinic Based Services Preferred Language Breakdown" at bounding box center [454, 379] width 315 height 14
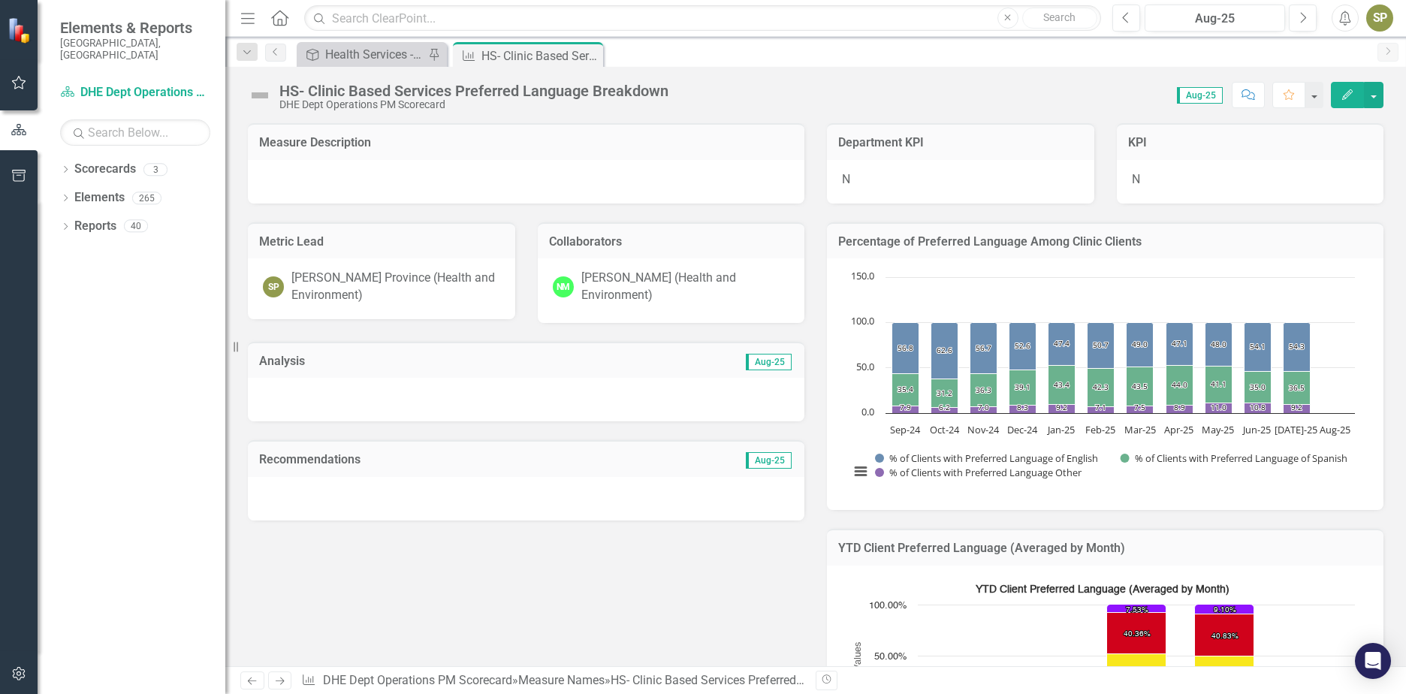
click at [333, 397] on div at bounding box center [526, 400] width 556 height 44
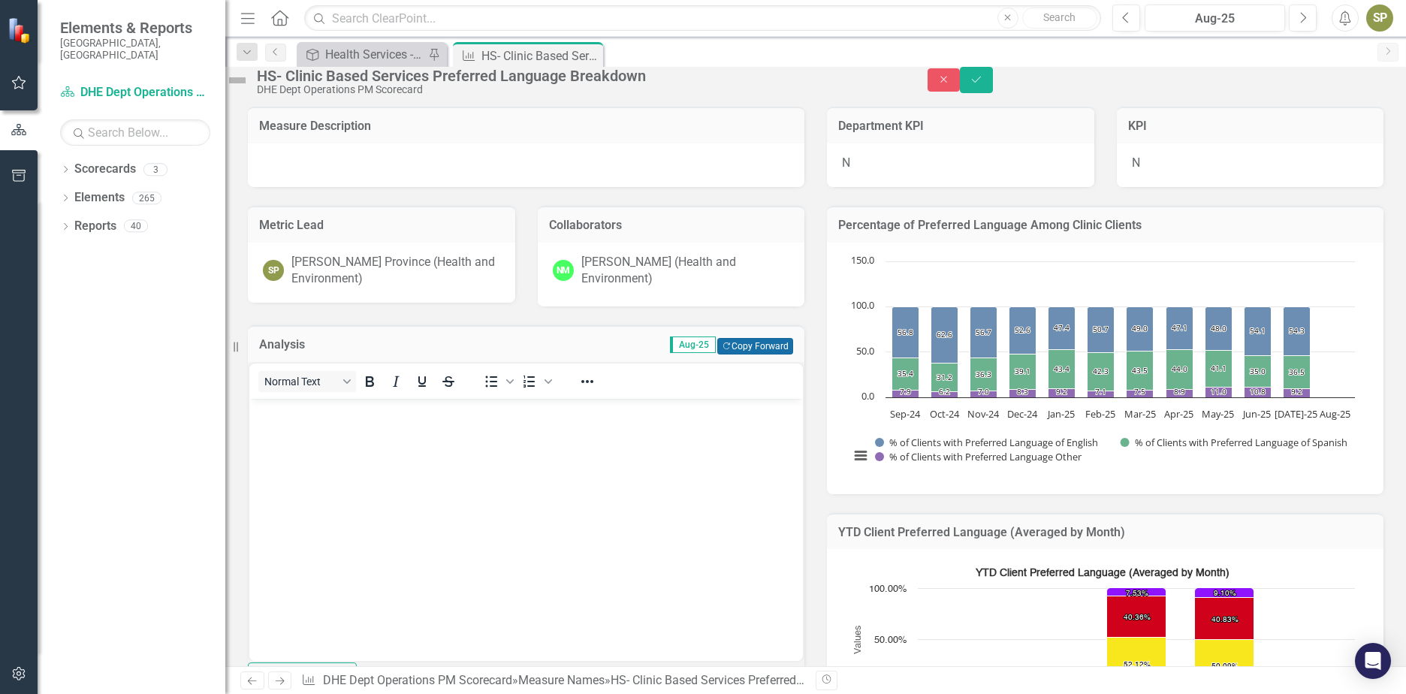
click at [744, 354] on button "Copy Forward Copy Forward" at bounding box center [755, 346] width 76 height 17
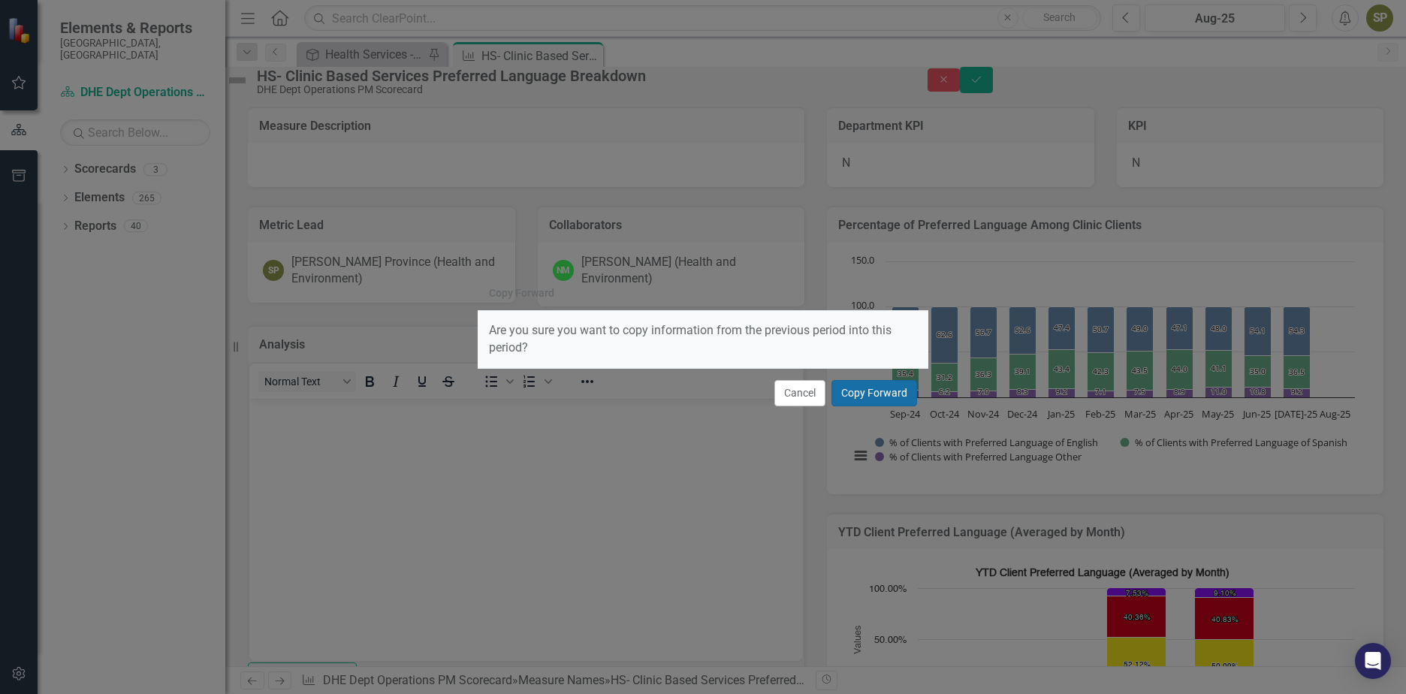
click at [891, 404] on button "Copy Forward" at bounding box center [874, 393] width 86 height 26
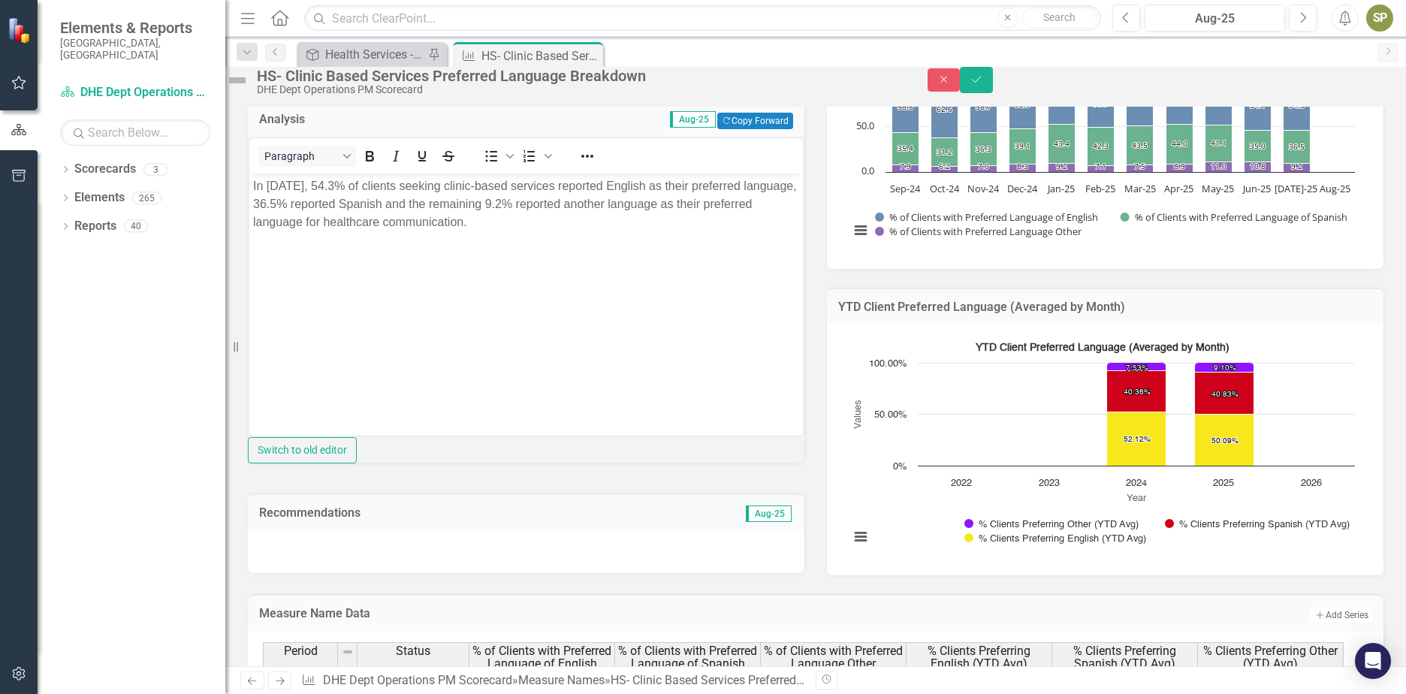
click at [455, 573] on div at bounding box center [526, 551] width 556 height 44
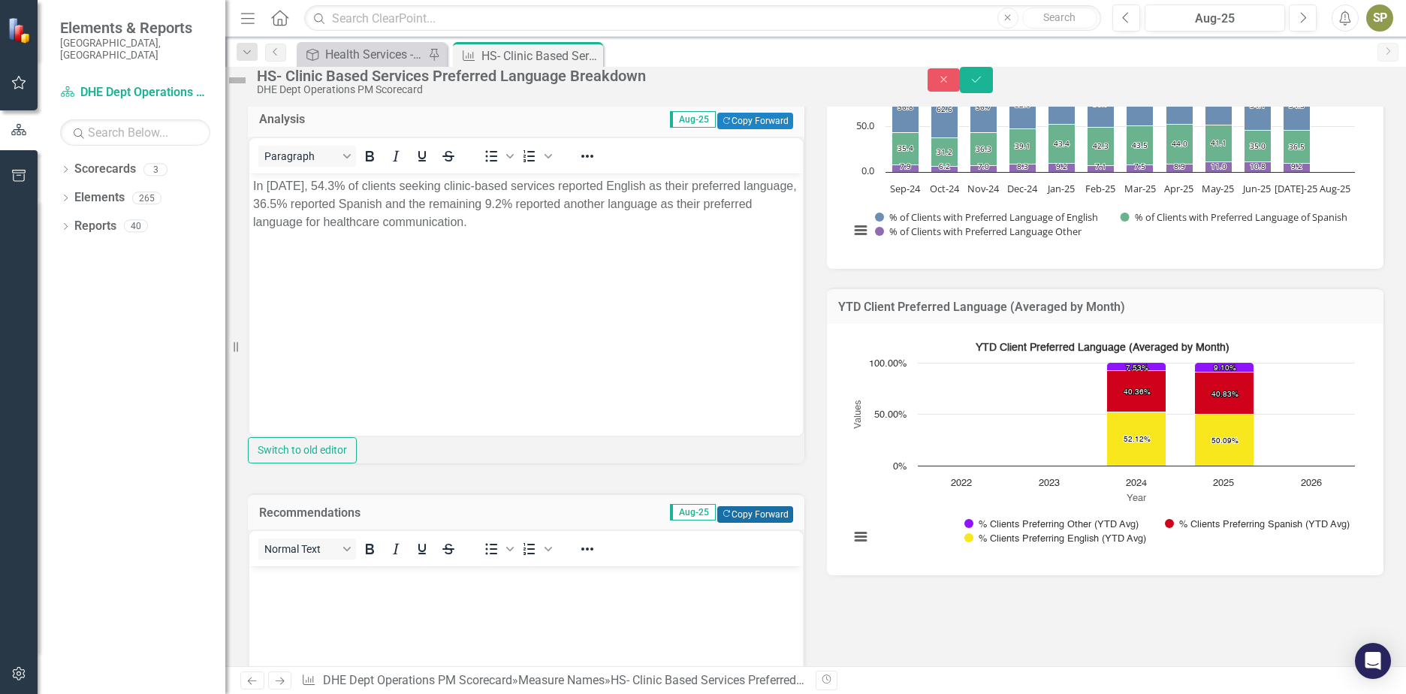
click at [743, 523] on button "Copy Forward Copy Forward" at bounding box center [755, 514] width 76 height 17
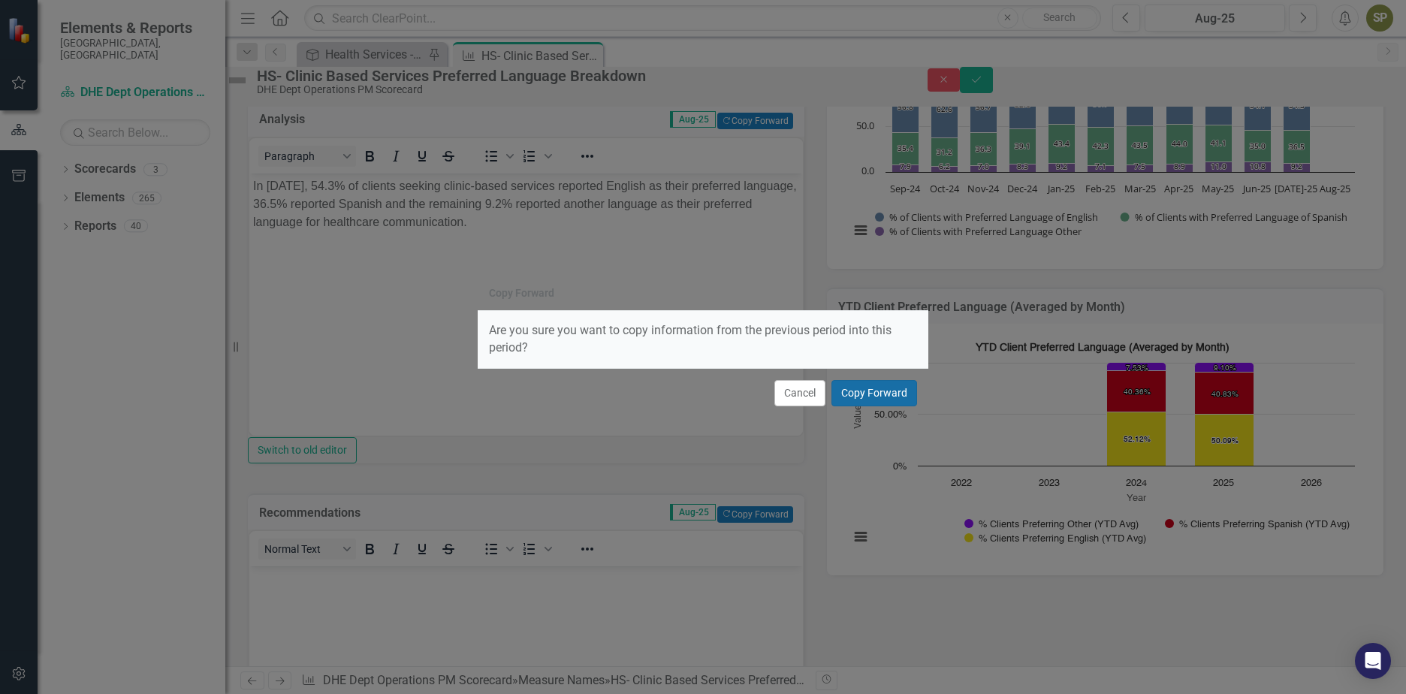
click at [867, 406] on button "Copy Forward" at bounding box center [874, 393] width 86 height 26
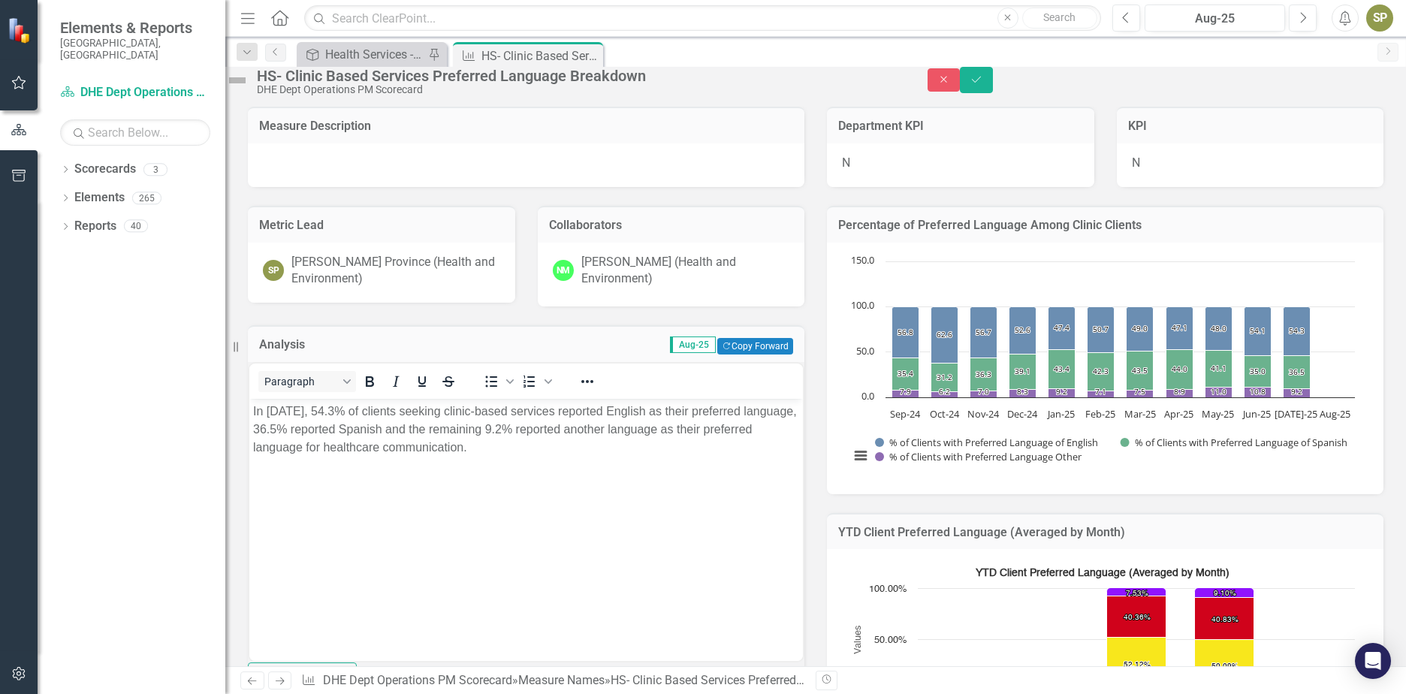
click at [249, 87] on img at bounding box center [237, 80] width 24 height 24
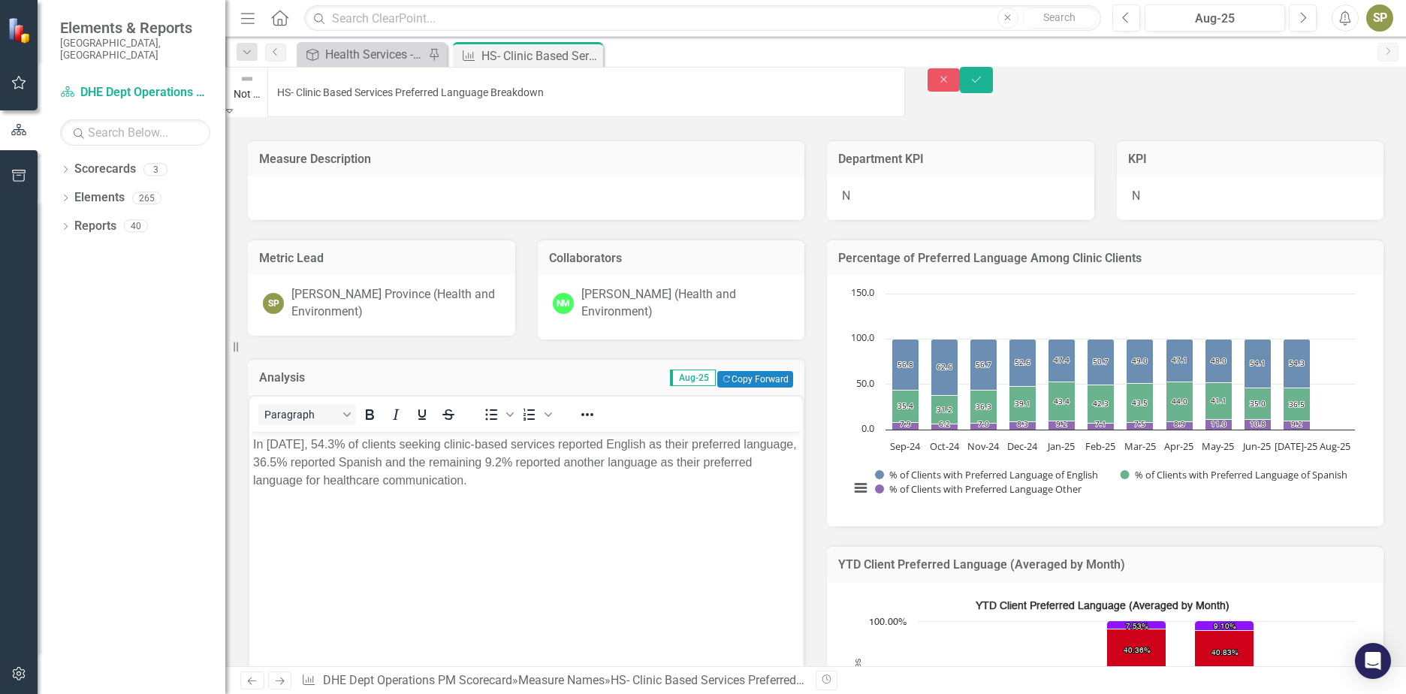
click at [233, 109] on icon at bounding box center [229, 111] width 7 height 4
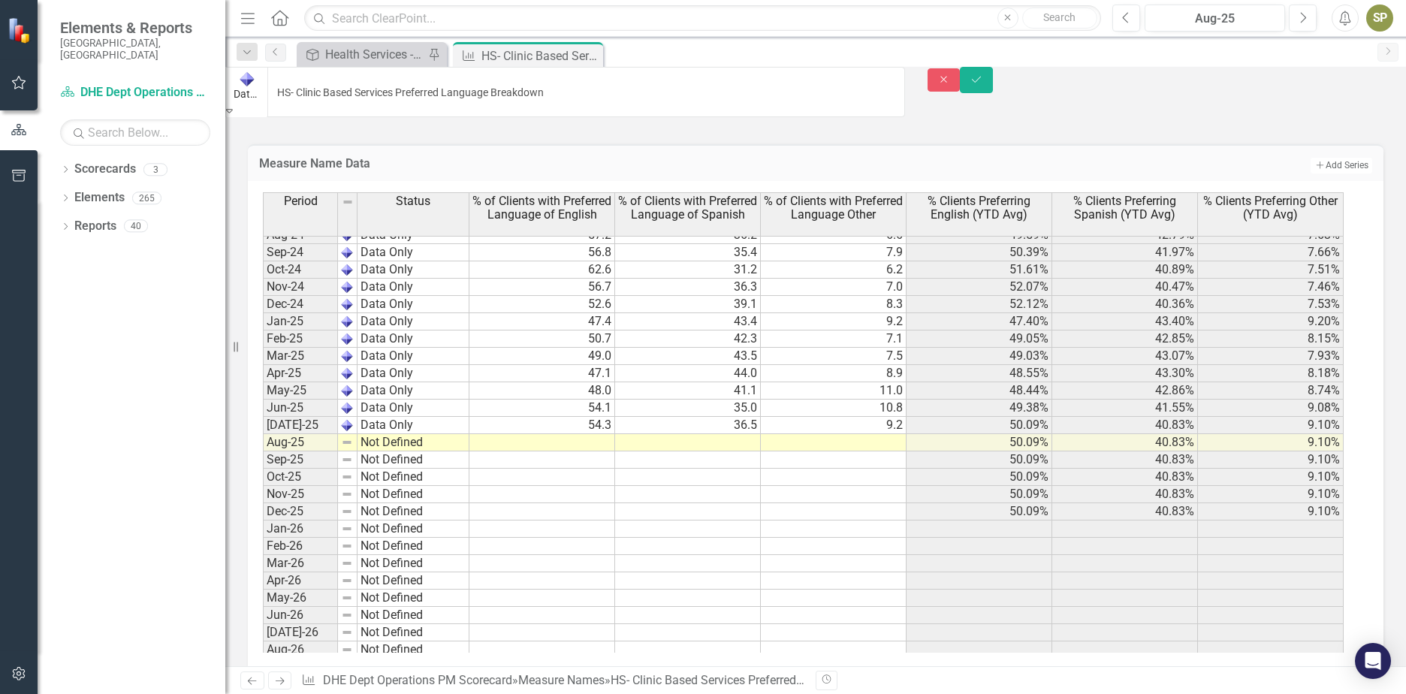
scroll to position [976, 0]
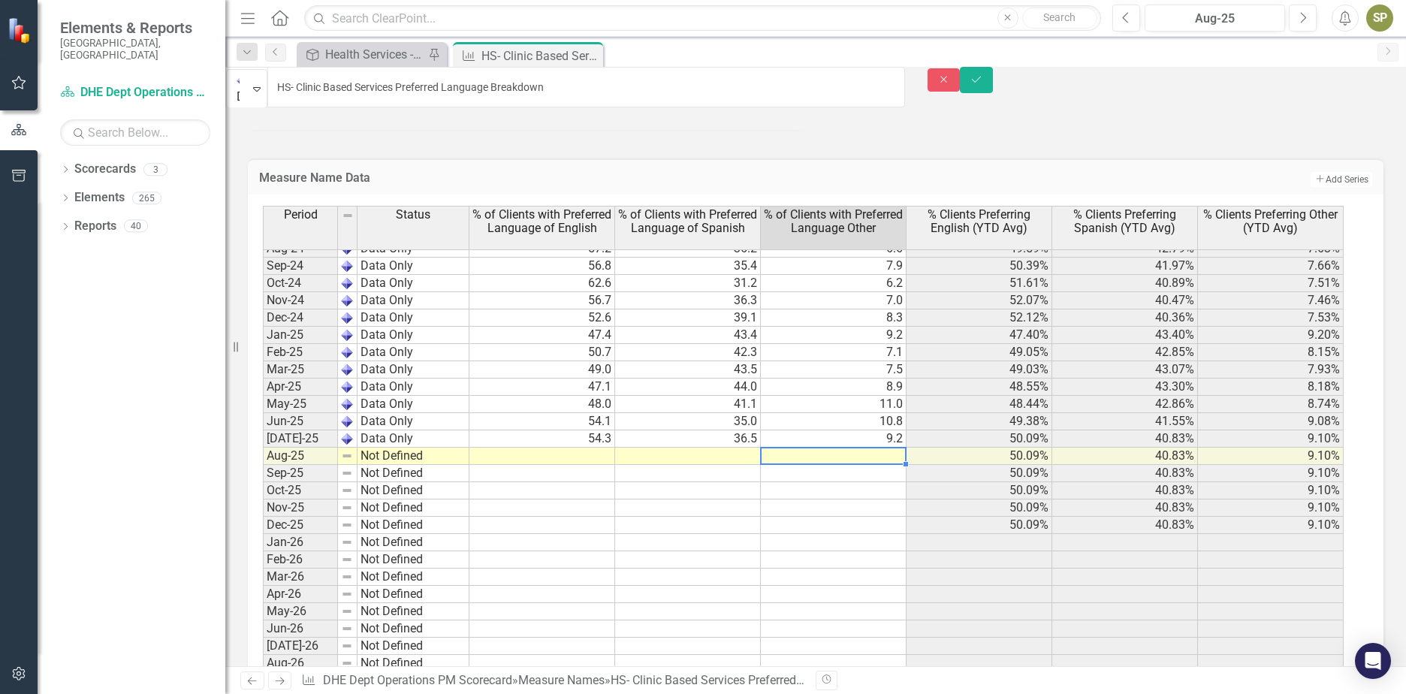
click at [882, 520] on tbody "Oct-23 Not Defined Nov-23 Not Defined Dec-23 Not Defined Jan-24 Data Only 50.8 …" at bounding box center [803, 404] width 1081 height 674
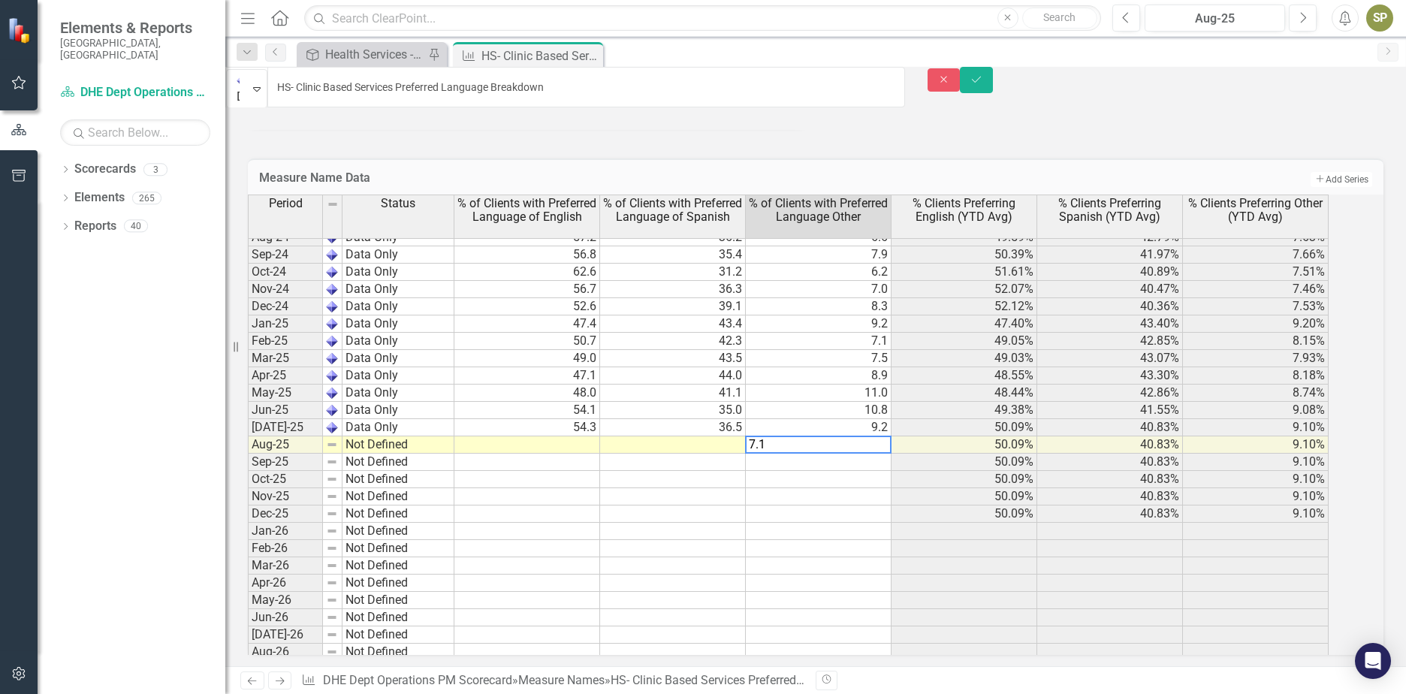
click at [713, 454] on td at bounding box center [673, 444] width 146 height 17
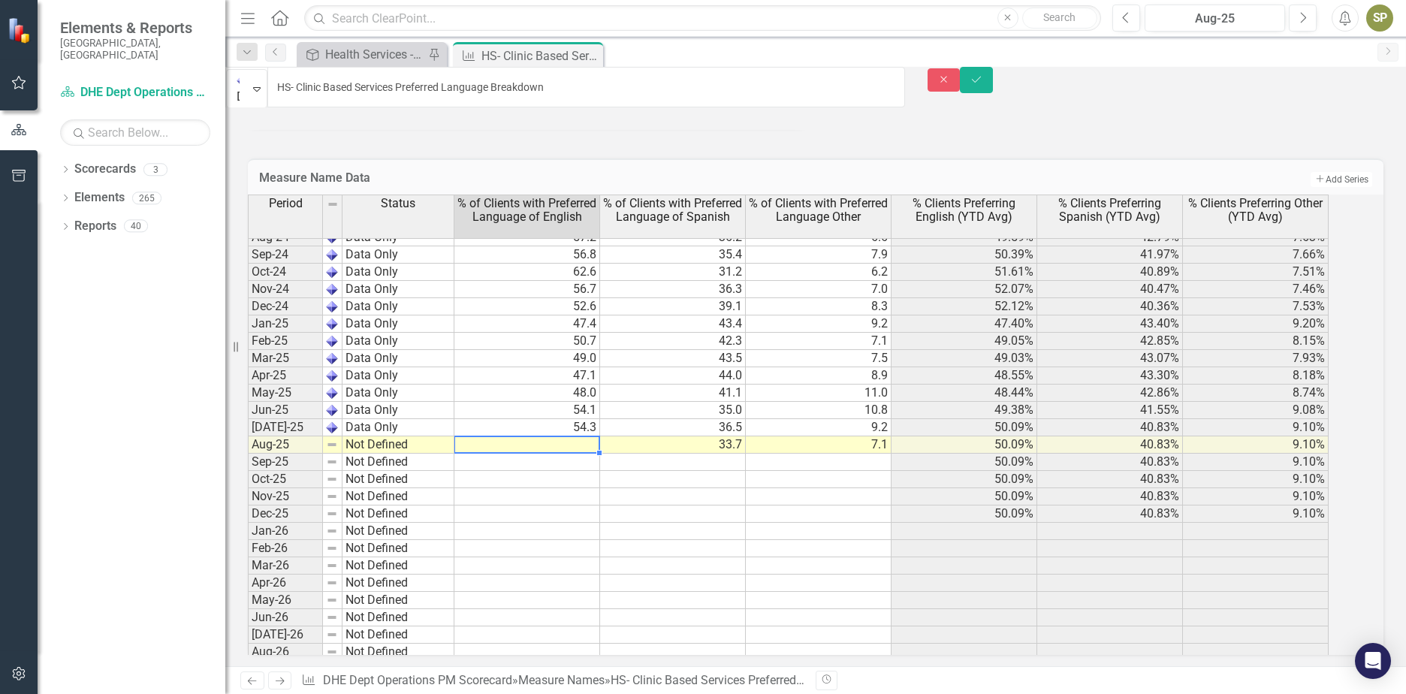
click at [586, 454] on td at bounding box center [527, 444] width 146 height 17
type textarea "59.2"
click at [640, 505] on td at bounding box center [673, 496] width 146 height 17
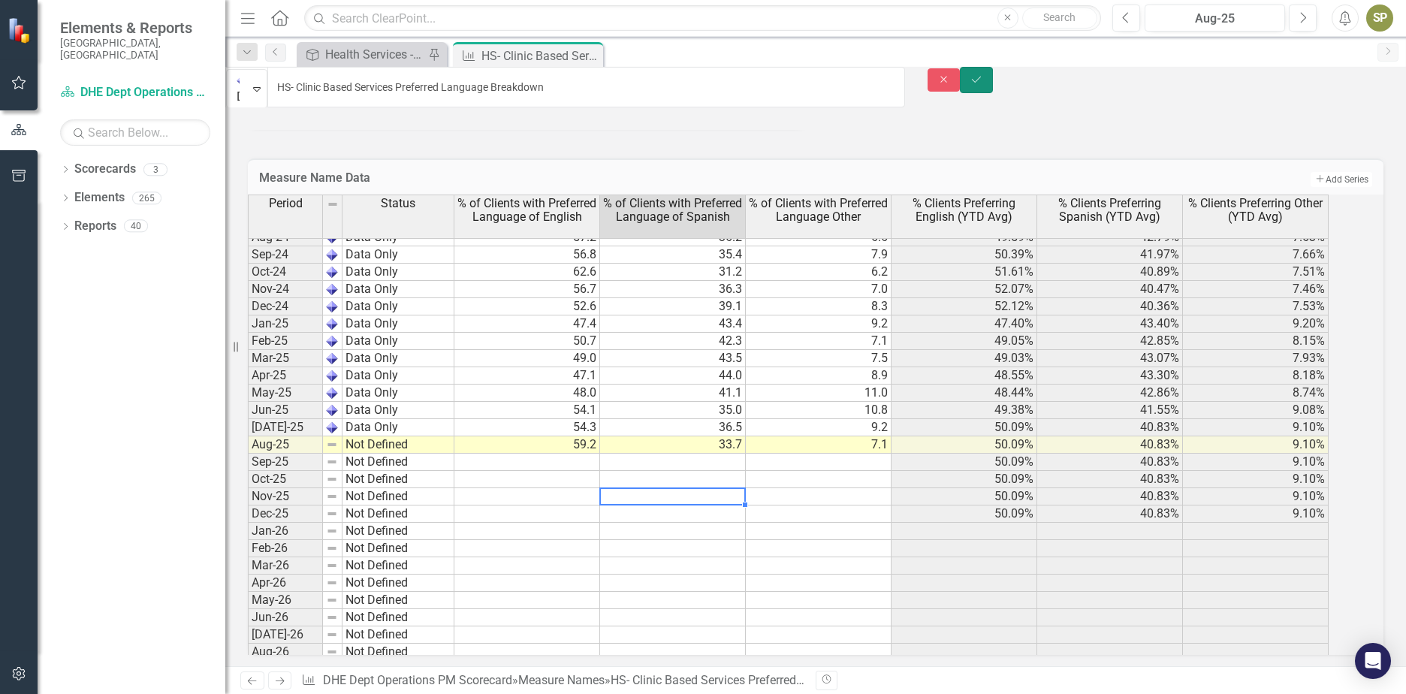
click at [983, 85] on icon "Save" at bounding box center [977, 79] width 14 height 11
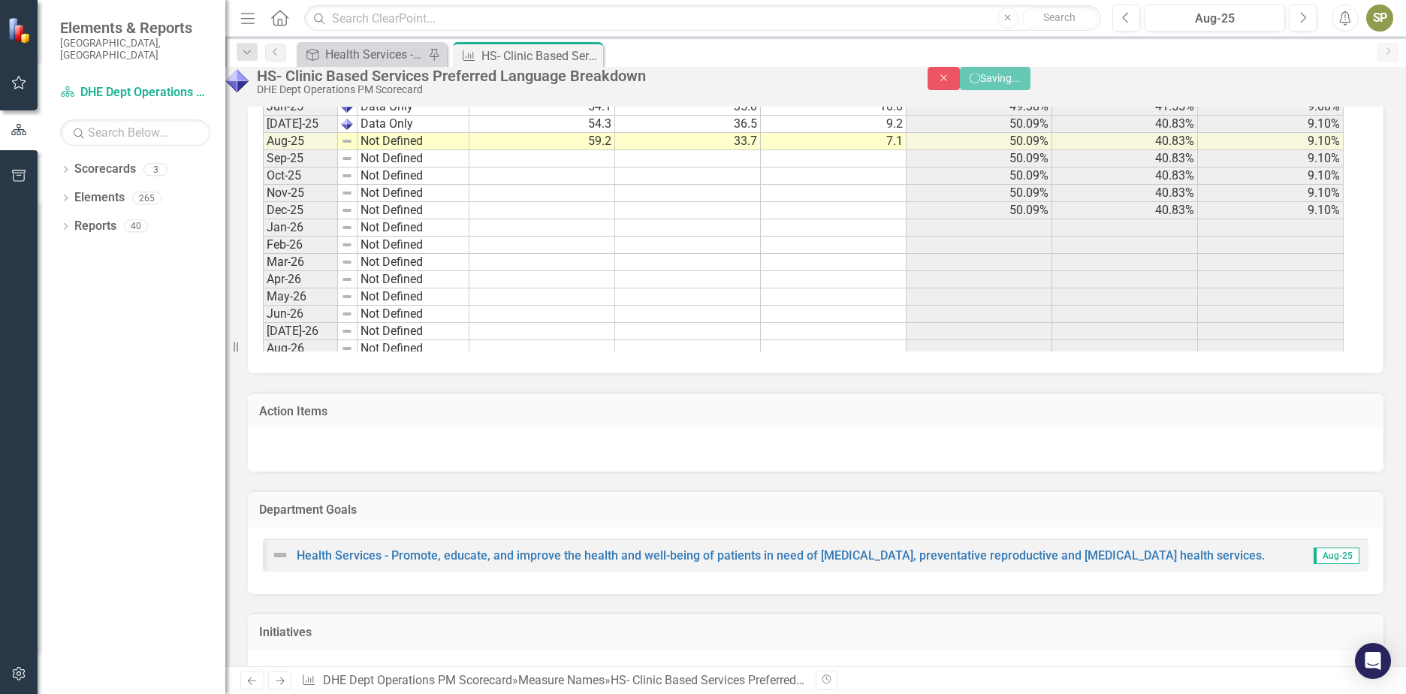
scroll to position [682, 0]
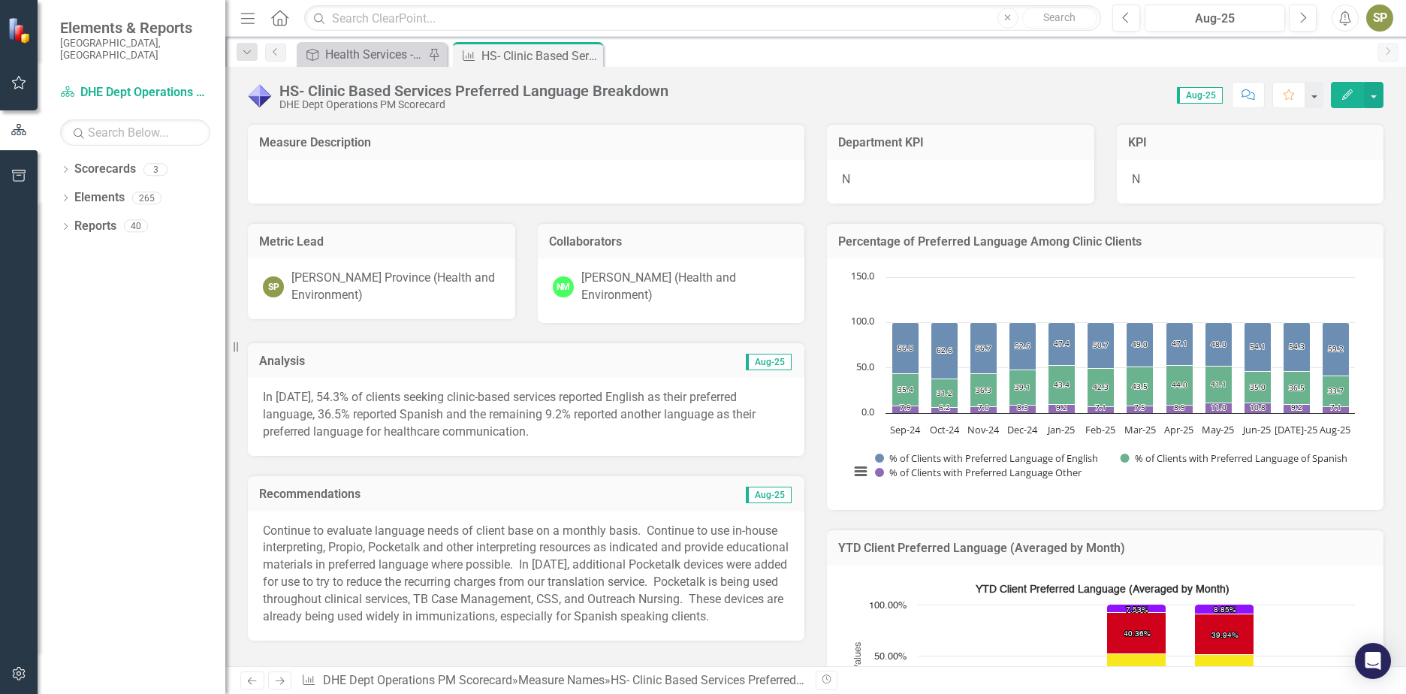
click at [298, 394] on p "In [DATE], 54.3% of clients seeking clinic-based services reported English as t…" at bounding box center [526, 415] width 526 height 52
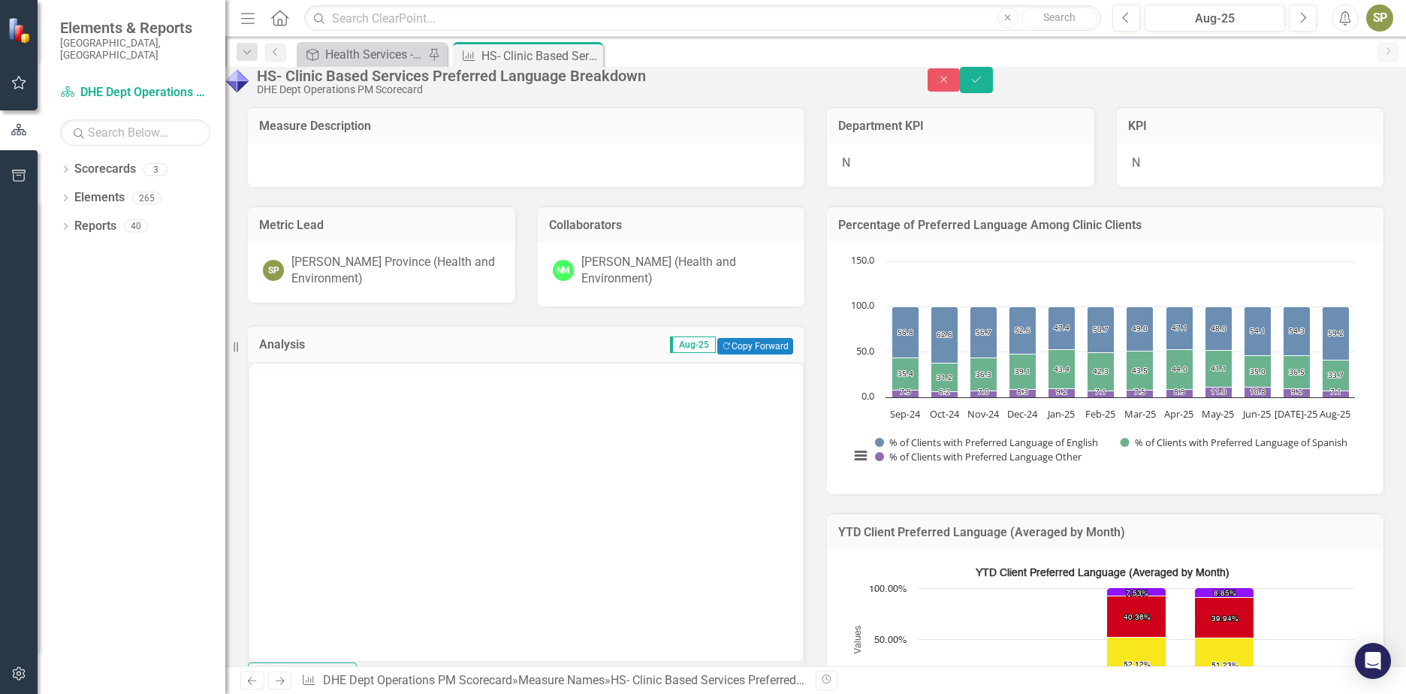
click at [288, 369] on div at bounding box center [525, 366] width 553 height 6
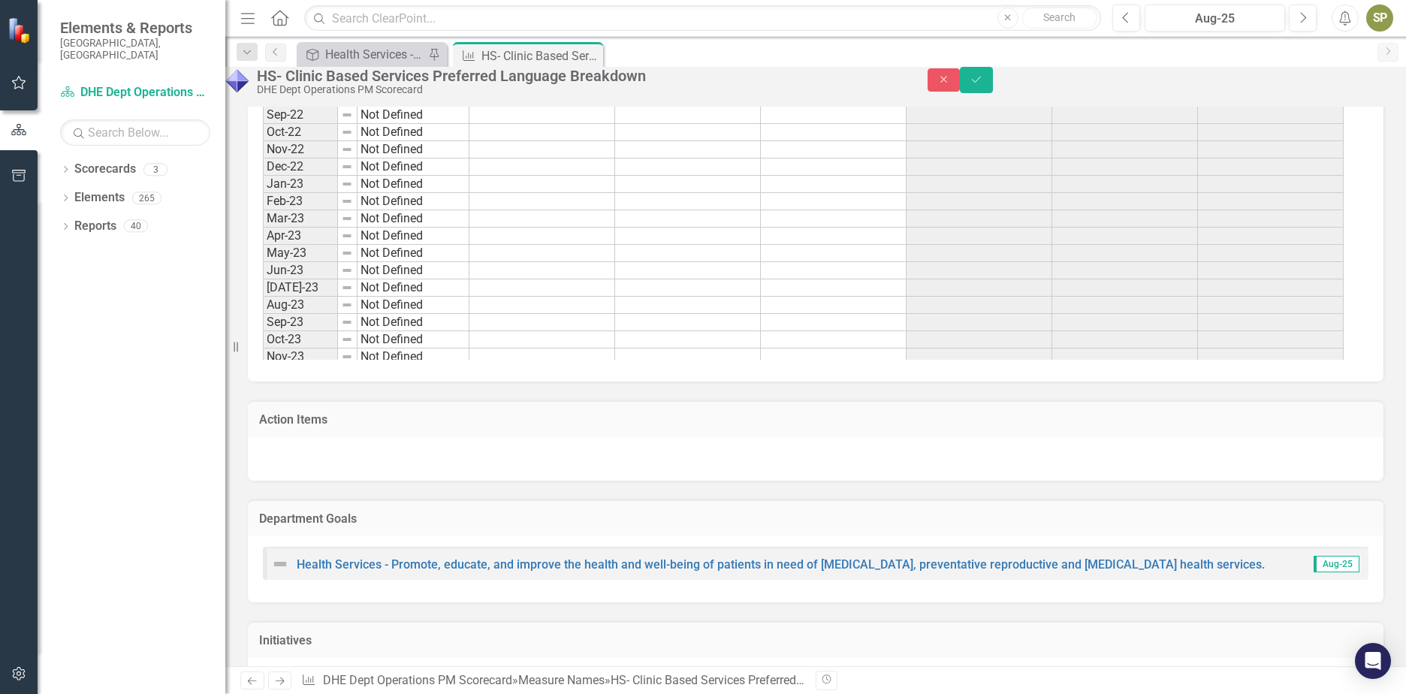
scroll to position [1488, 0]
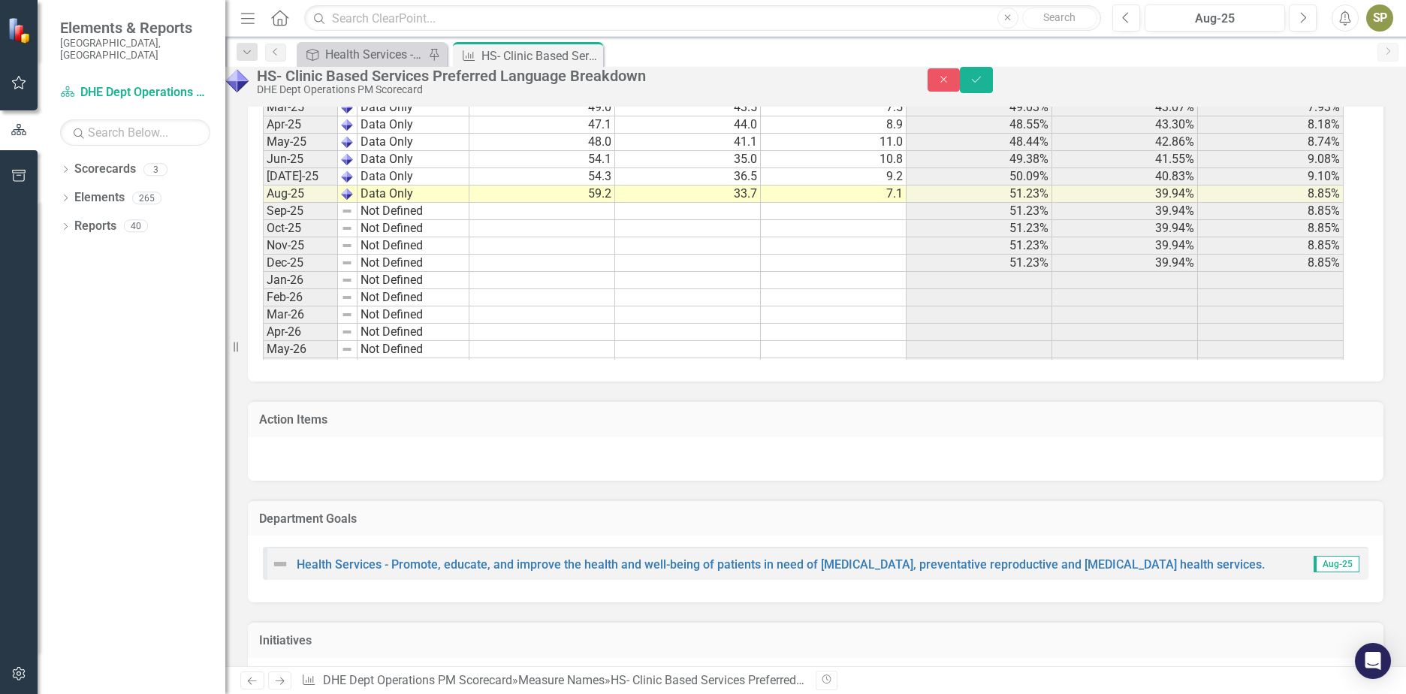
click at [885, 265] on tbody "May-23 Not Defined Jun-23 Not Defined [DATE]-23 Not Defined Aug-23 Not Defined …" at bounding box center [803, 98] width 1081 height 761
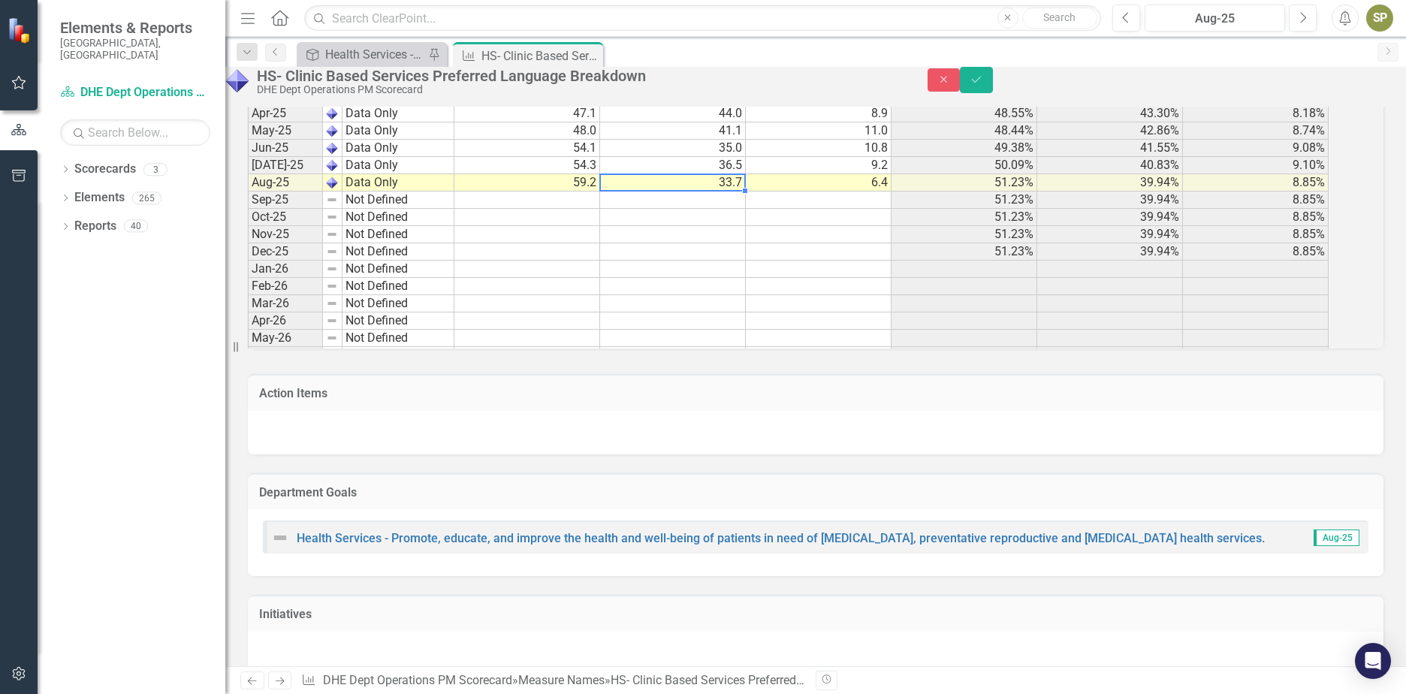
click at [741, 192] on td "33.7" at bounding box center [673, 182] width 146 height 17
click at [592, 192] on td "59.2" at bounding box center [527, 182] width 146 height 17
type textarea "60.7"
click at [647, 261] on td at bounding box center [673, 251] width 146 height 17
click at [983, 85] on icon "Save" at bounding box center [977, 79] width 14 height 11
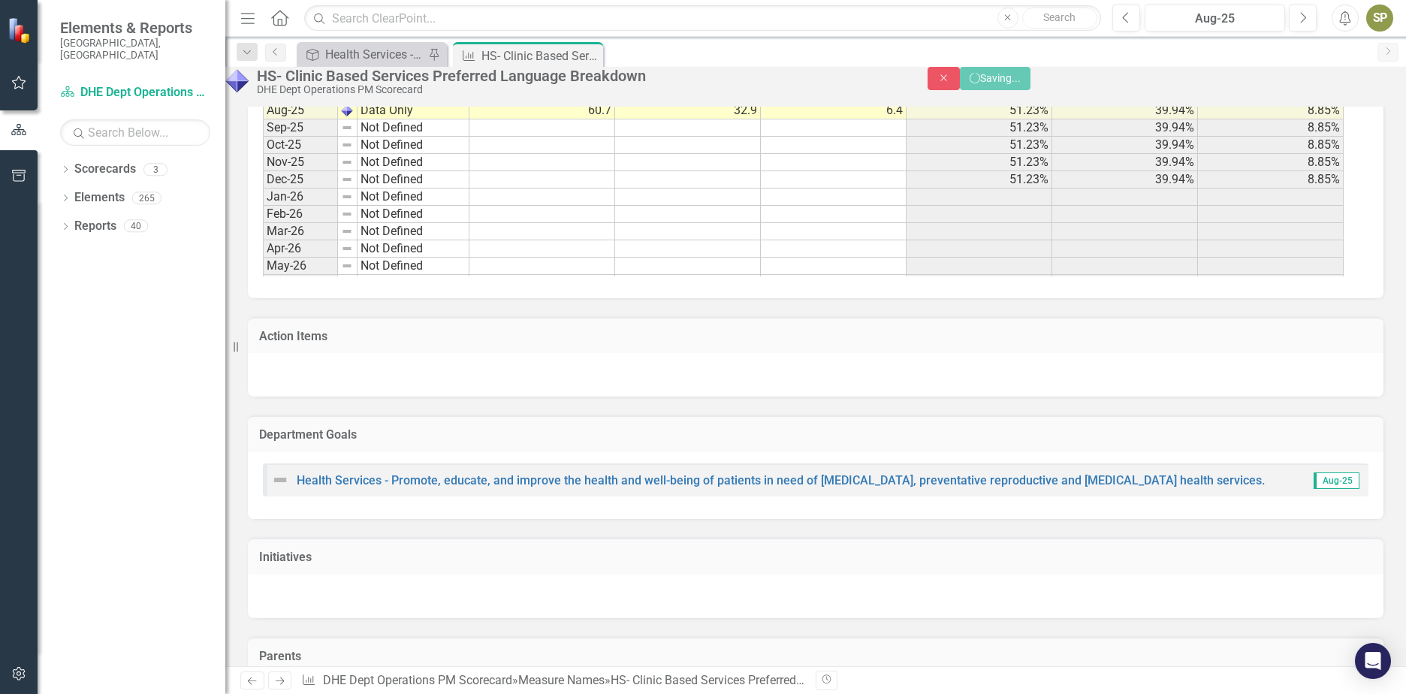
scroll to position [916, 0]
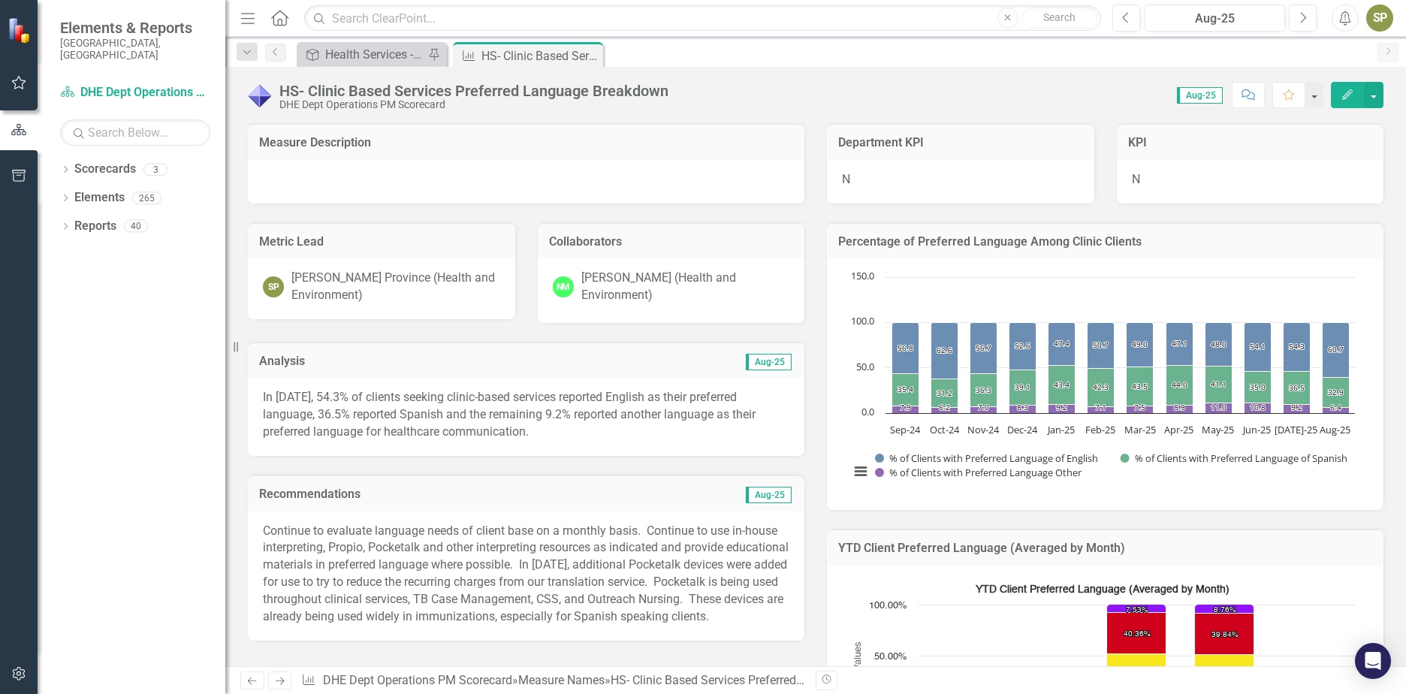
click at [299, 412] on p "In [DATE], 54.3% of clients seeking clinic-based services reported English as t…" at bounding box center [526, 415] width 526 height 52
click at [292, 394] on p "In [DATE], 54.3% of clients seeking clinic-based services reported English as t…" at bounding box center [526, 415] width 526 height 52
